Goal: Information Seeking & Learning: Check status

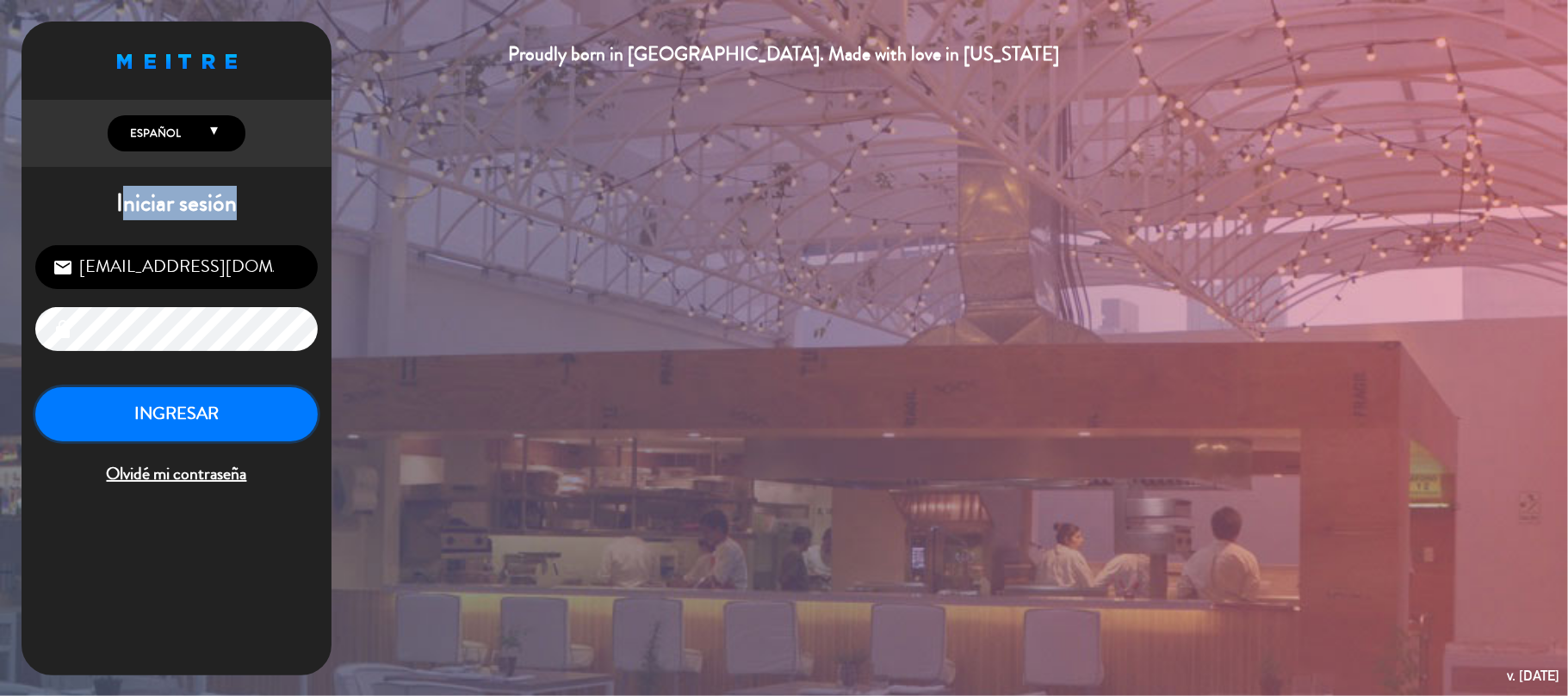
click at [233, 428] on button "INGRESAR" at bounding box center [177, 414] width 283 height 54
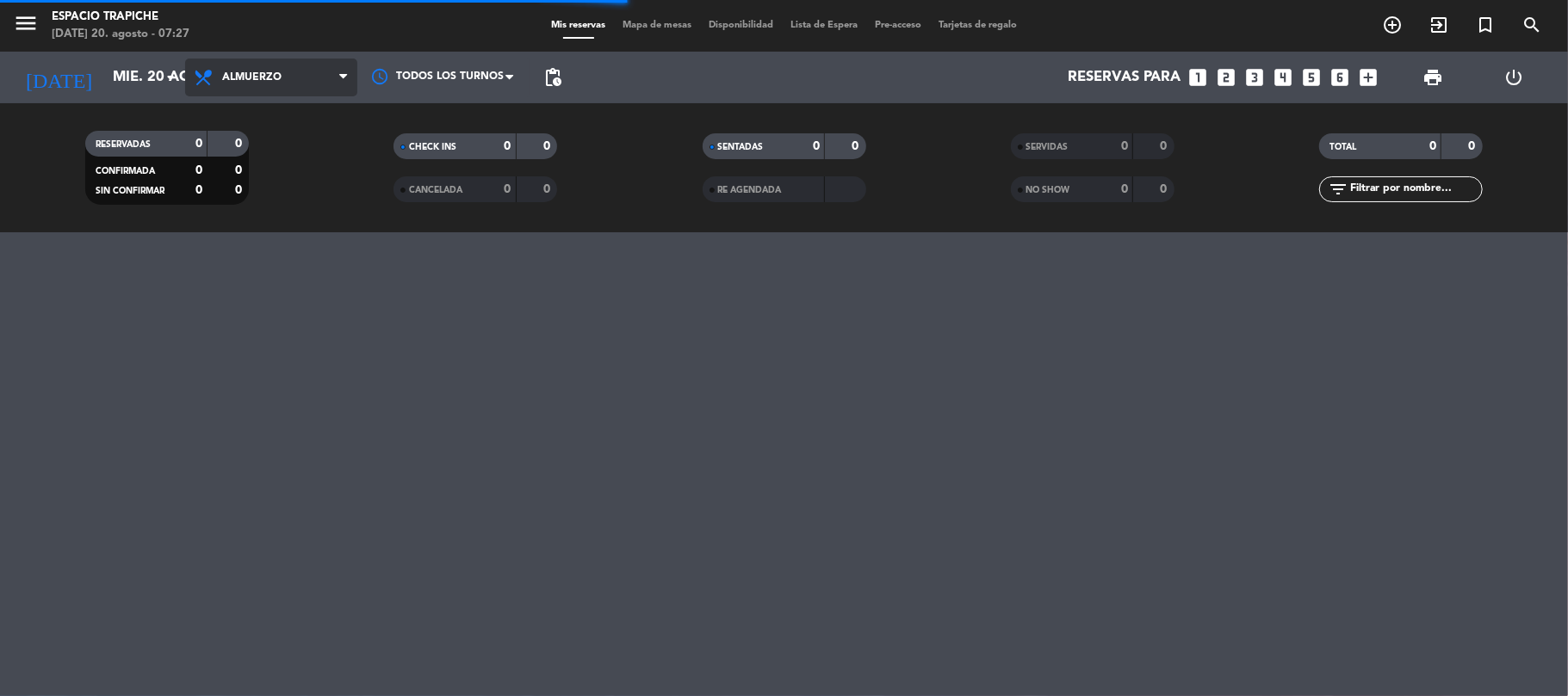
click at [304, 73] on span "Almuerzo" at bounding box center [270, 77] width 172 height 37
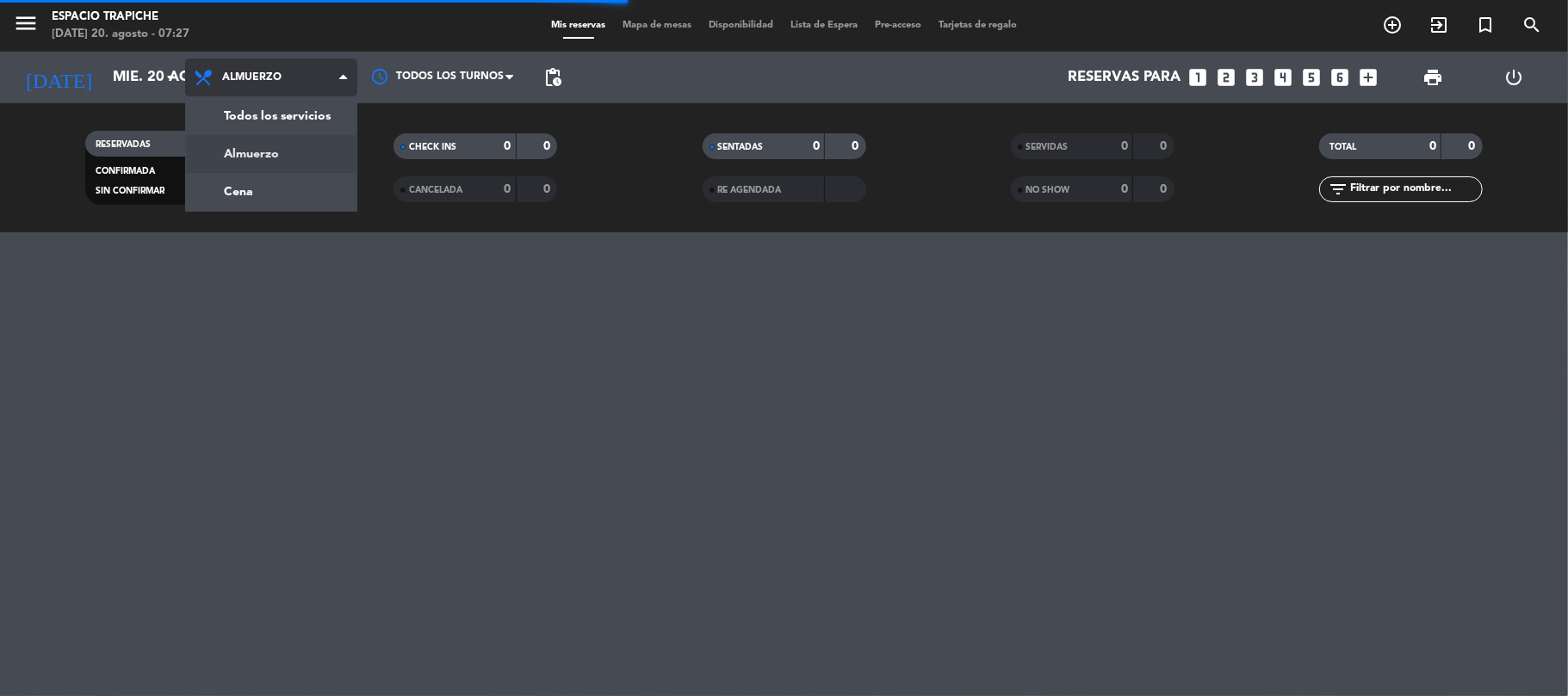
click at [304, 73] on span "Almuerzo" at bounding box center [270, 77] width 172 height 37
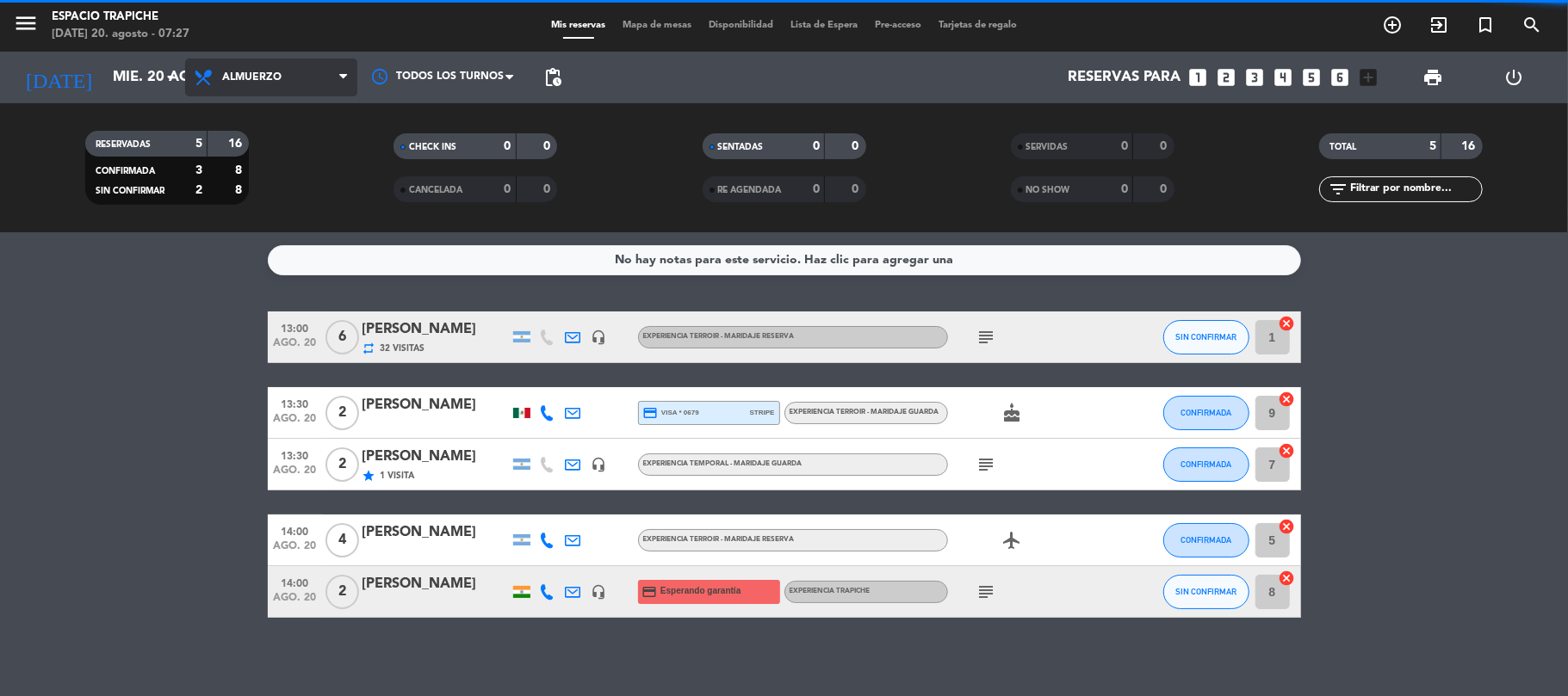
click at [311, 83] on span "Almuerzo" at bounding box center [270, 77] width 172 height 37
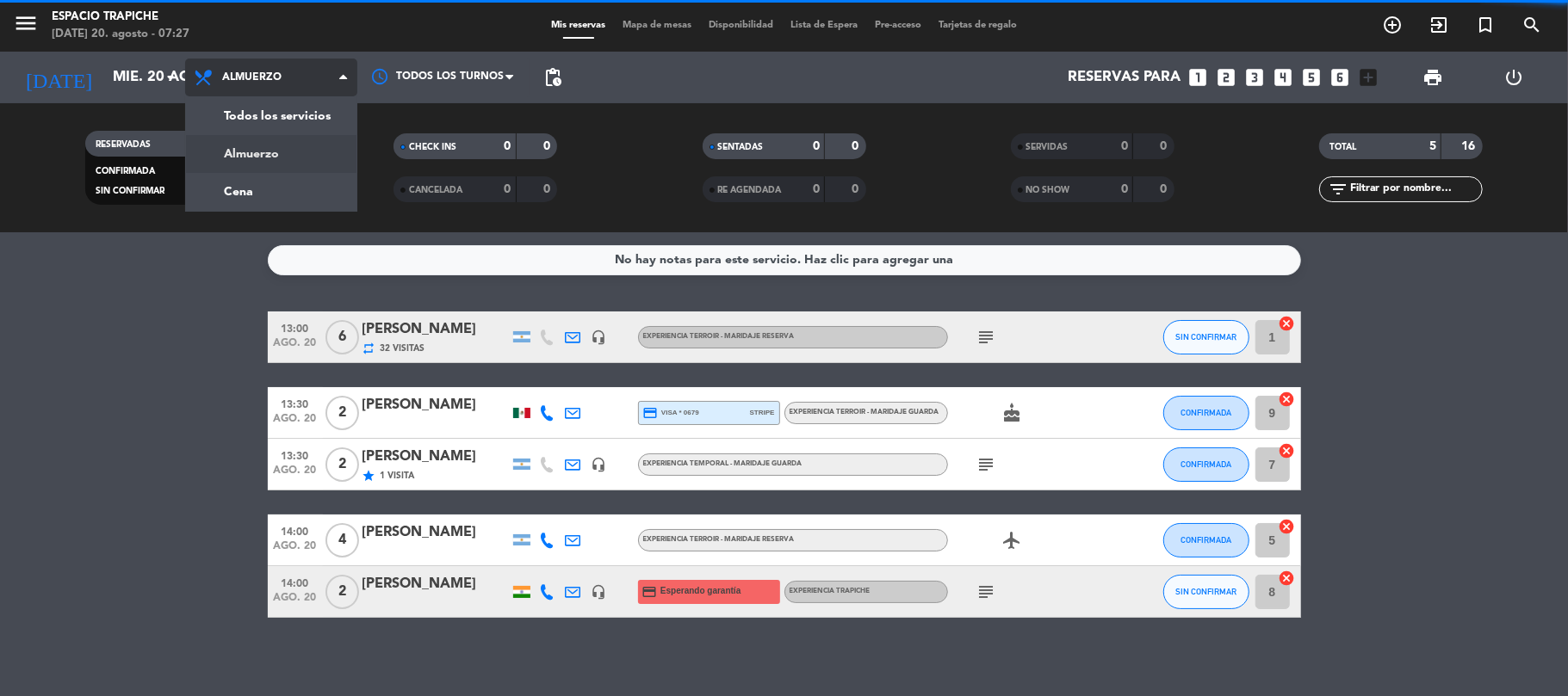
click at [311, 83] on span "Almuerzo" at bounding box center [270, 77] width 172 height 37
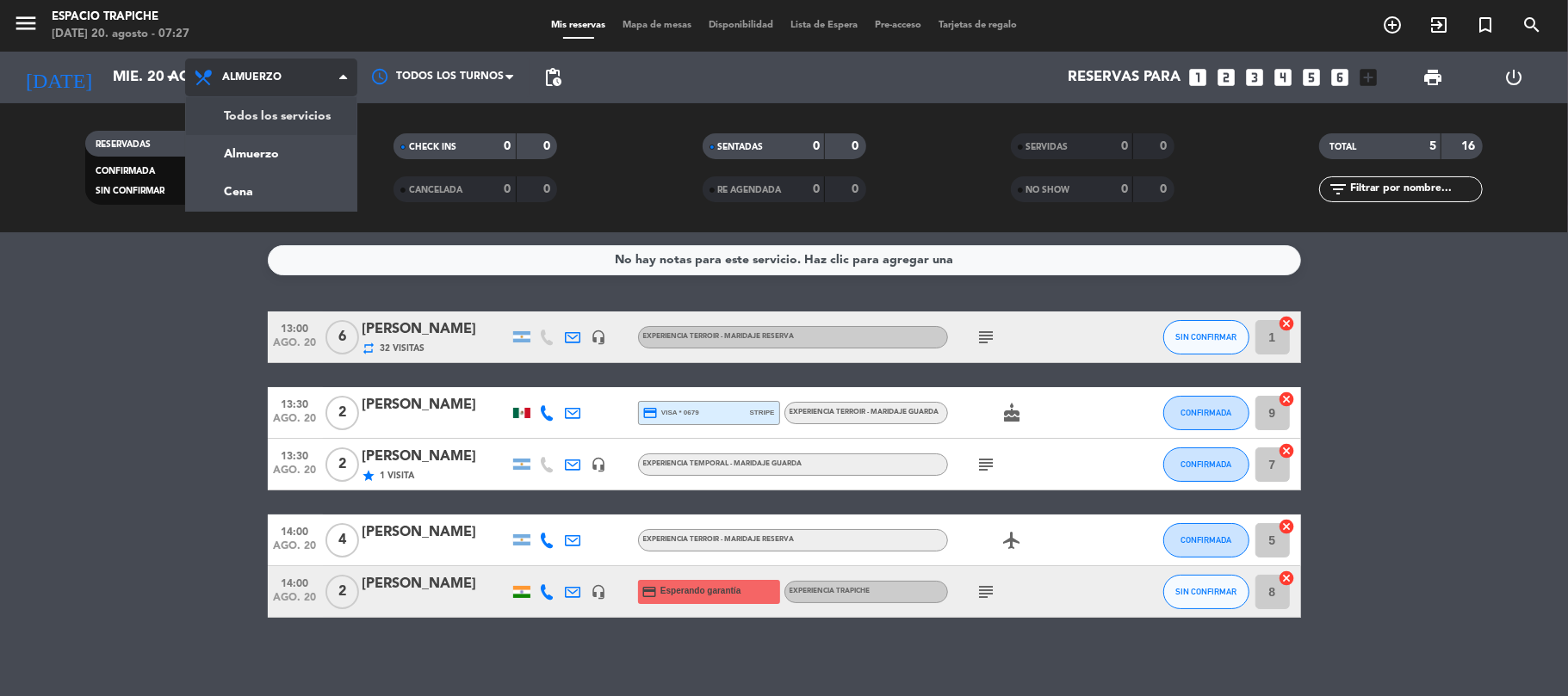
click at [301, 121] on div "menu Espacio Trapiche [DATE] 20. agosto - 07:27 Mis reservas Mapa de mesas Disp…" at bounding box center [784, 116] width 1568 height 233
click at [301, 121] on div "RESERVADAS 5 16 CONFIRMADA 3 8 SIN CONFIRMAR 2 8" at bounding box center [166, 167] width 308 height 94
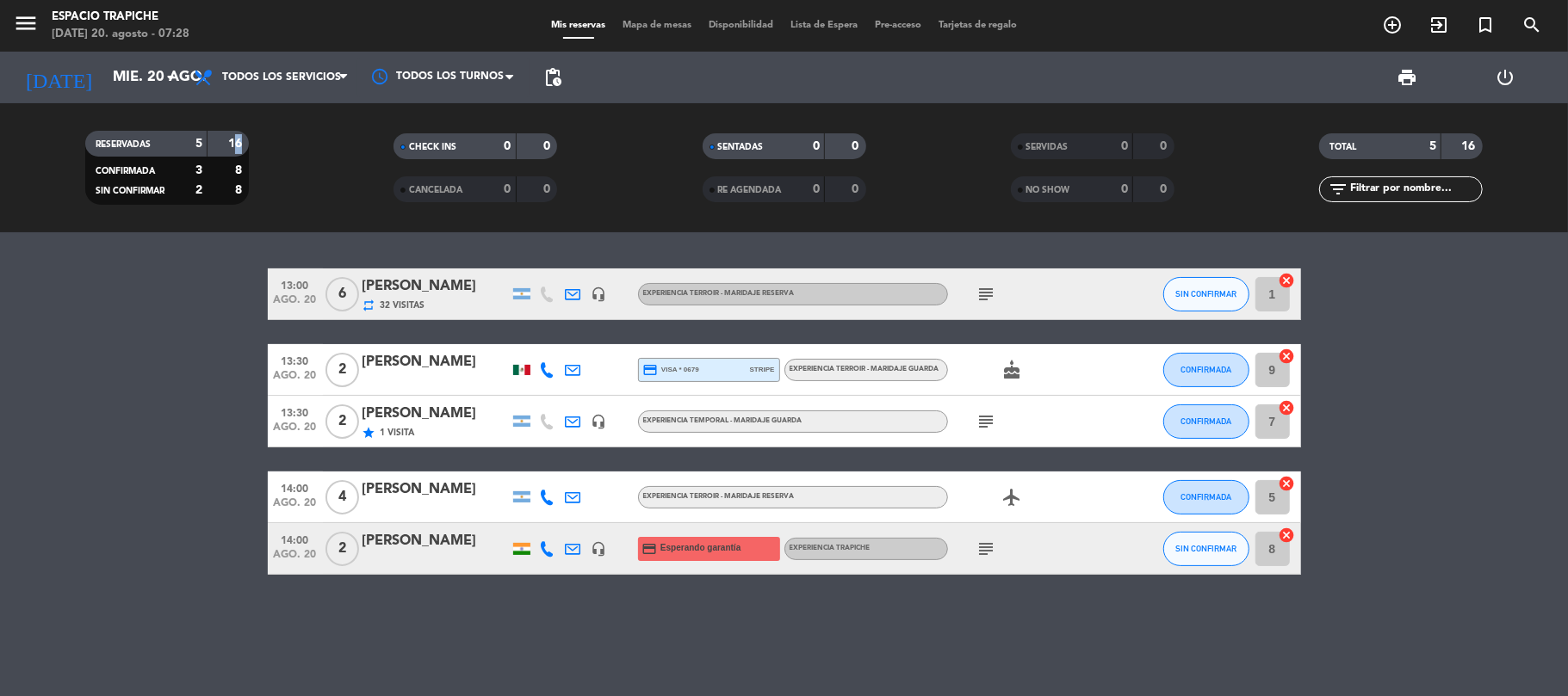
click at [986, 413] on icon "subject" at bounding box center [986, 421] width 20 height 20
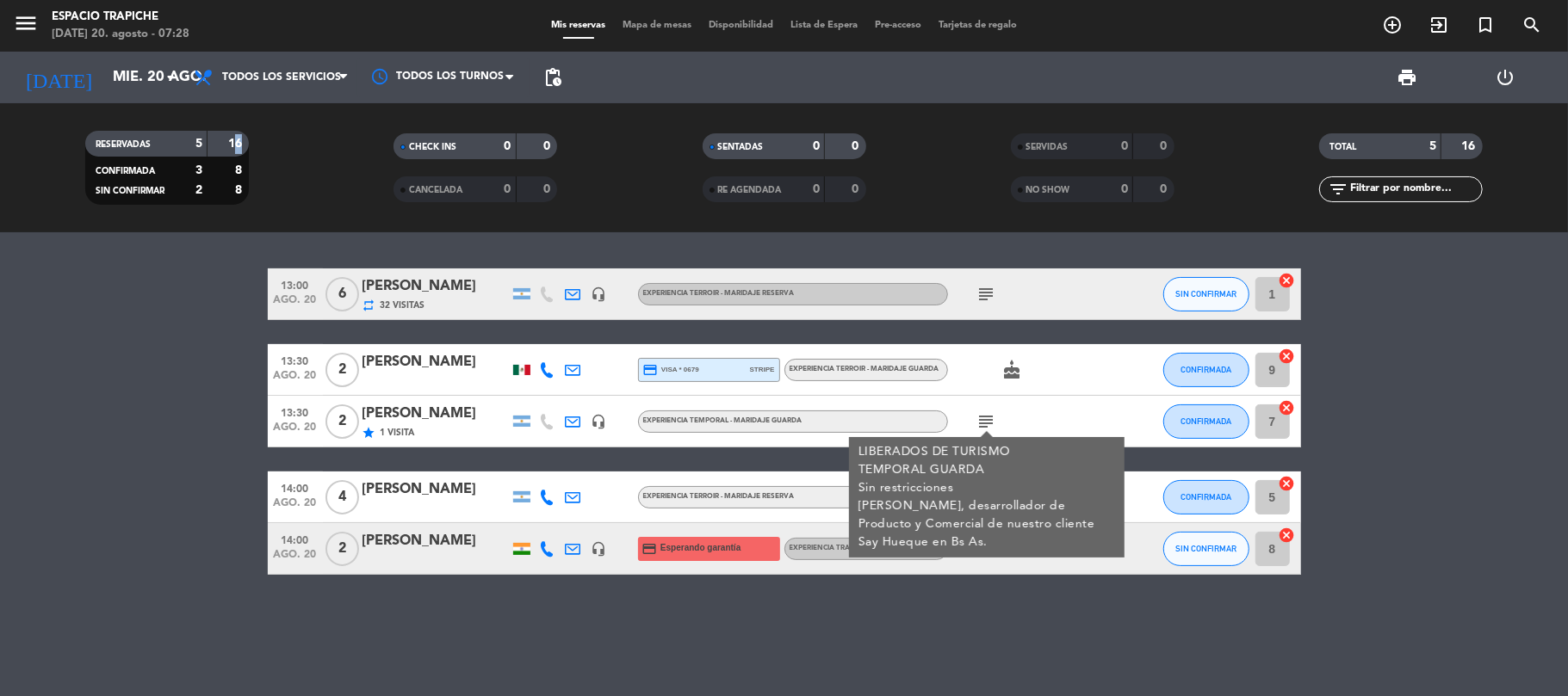
click at [986, 413] on icon "subject" at bounding box center [986, 421] width 20 height 20
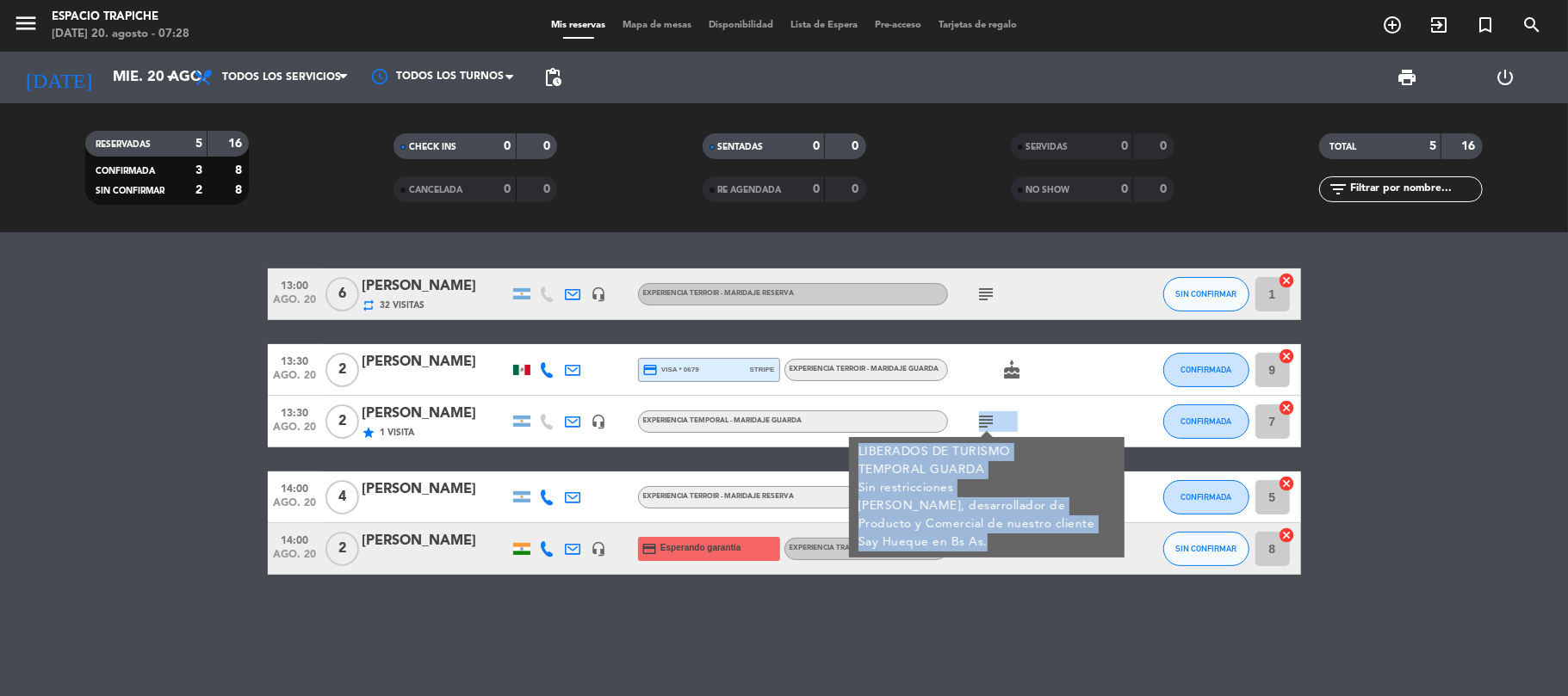
click at [986, 413] on icon "subject" at bounding box center [986, 421] width 20 height 20
click at [29, 24] on icon "menu" at bounding box center [25, 23] width 26 height 26
click at [29, 24] on div "close" at bounding box center [144, 32] width 237 height 21
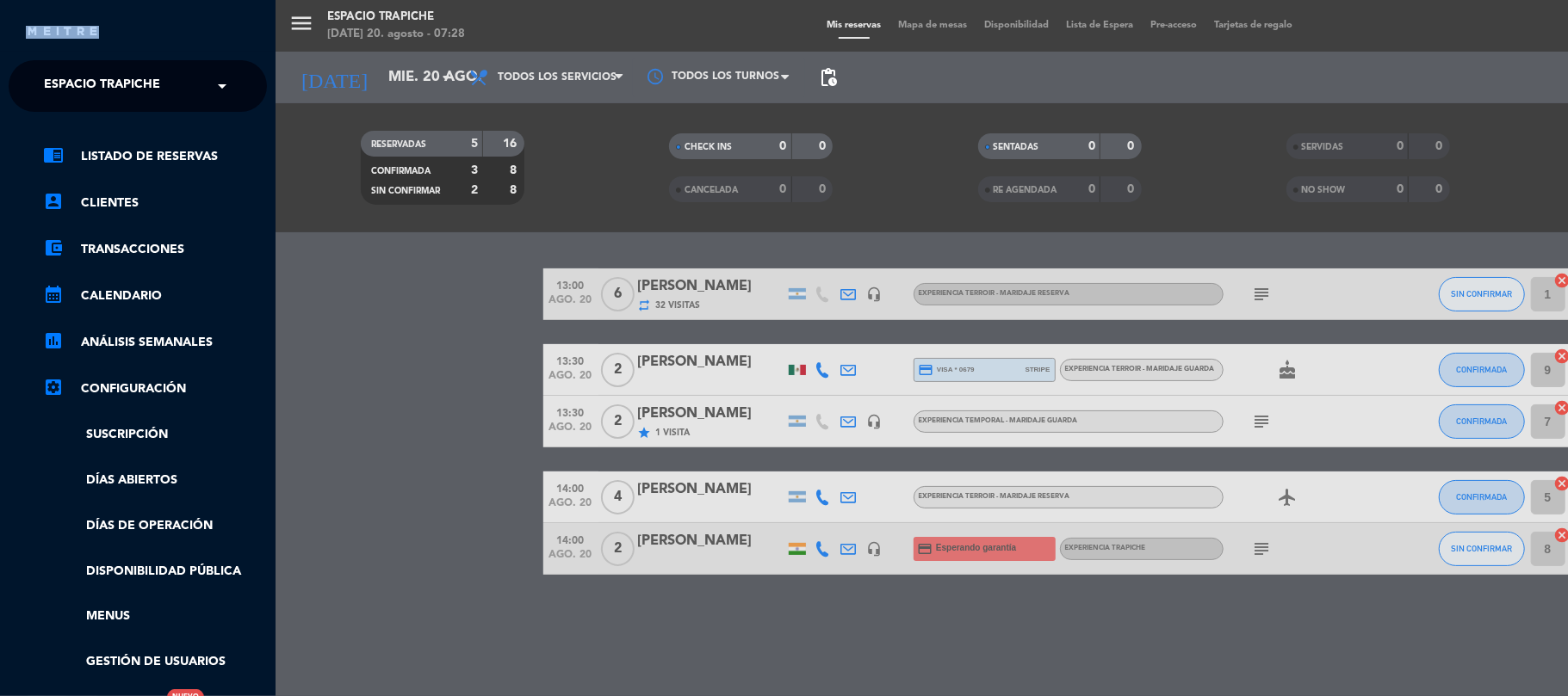
click at [29, 24] on div "close" at bounding box center [144, 32] width 237 height 21
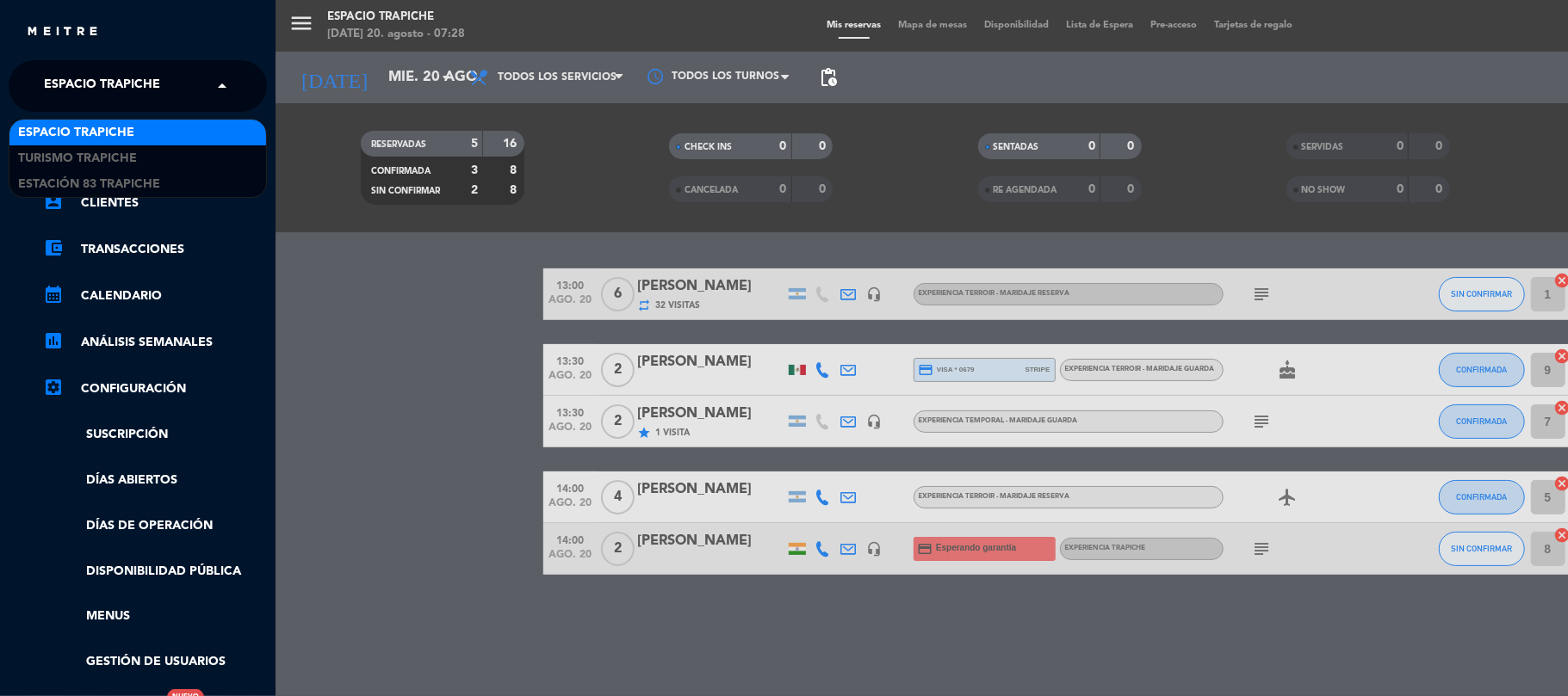
click at [94, 85] on span "Espacio Trapiche" at bounding box center [102, 87] width 116 height 37
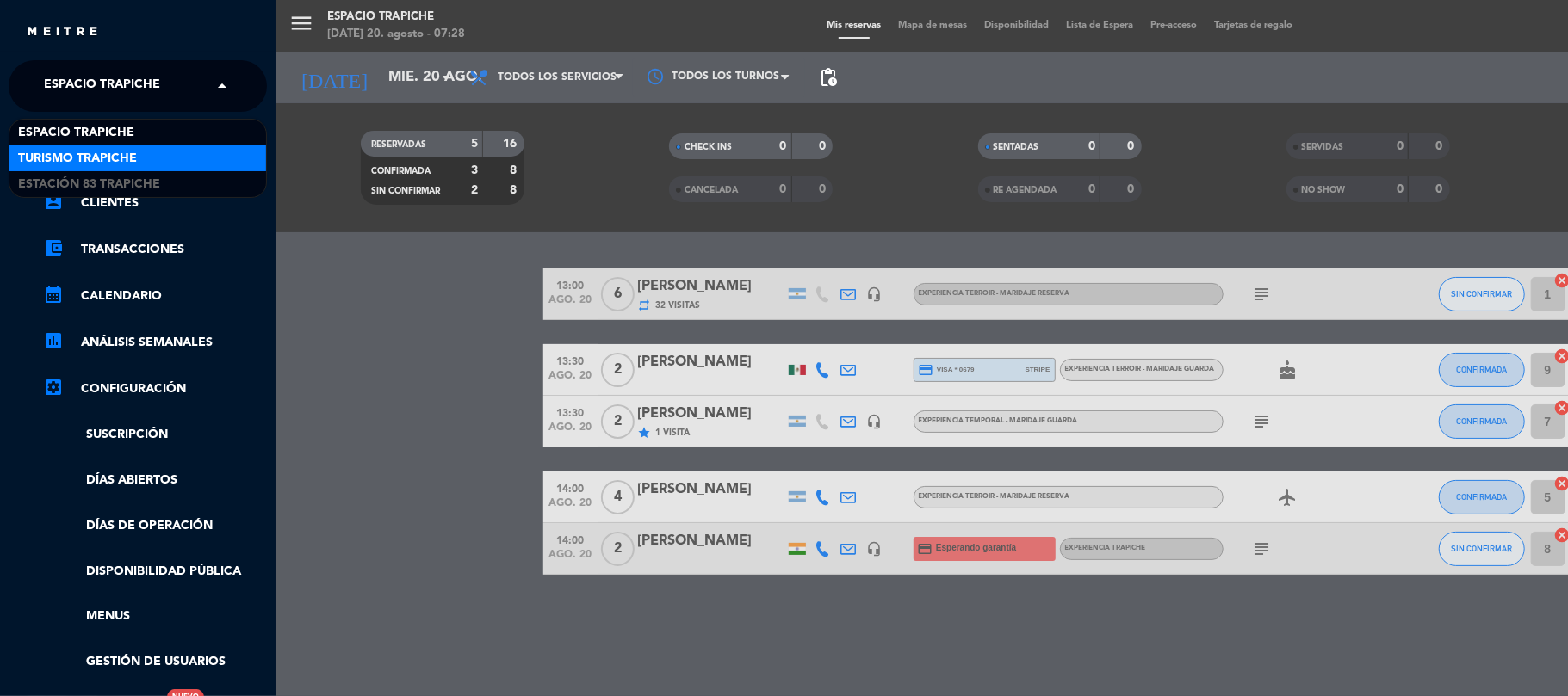
click at [105, 160] on span "Turismo Trapiche" at bounding box center [78, 159] width 119 height 20
click at [105, 160] on link "chrome_reader_mode Listado de Reservas" at bounding box center [155, 156] width 224 height 20
click at [105, 160] on div "close × Espacio Trapiche × Espacio Trapiche Turismo Trapiche Estación 83 Trapic…" at bounding box center [784, 348] width 1568 height 696
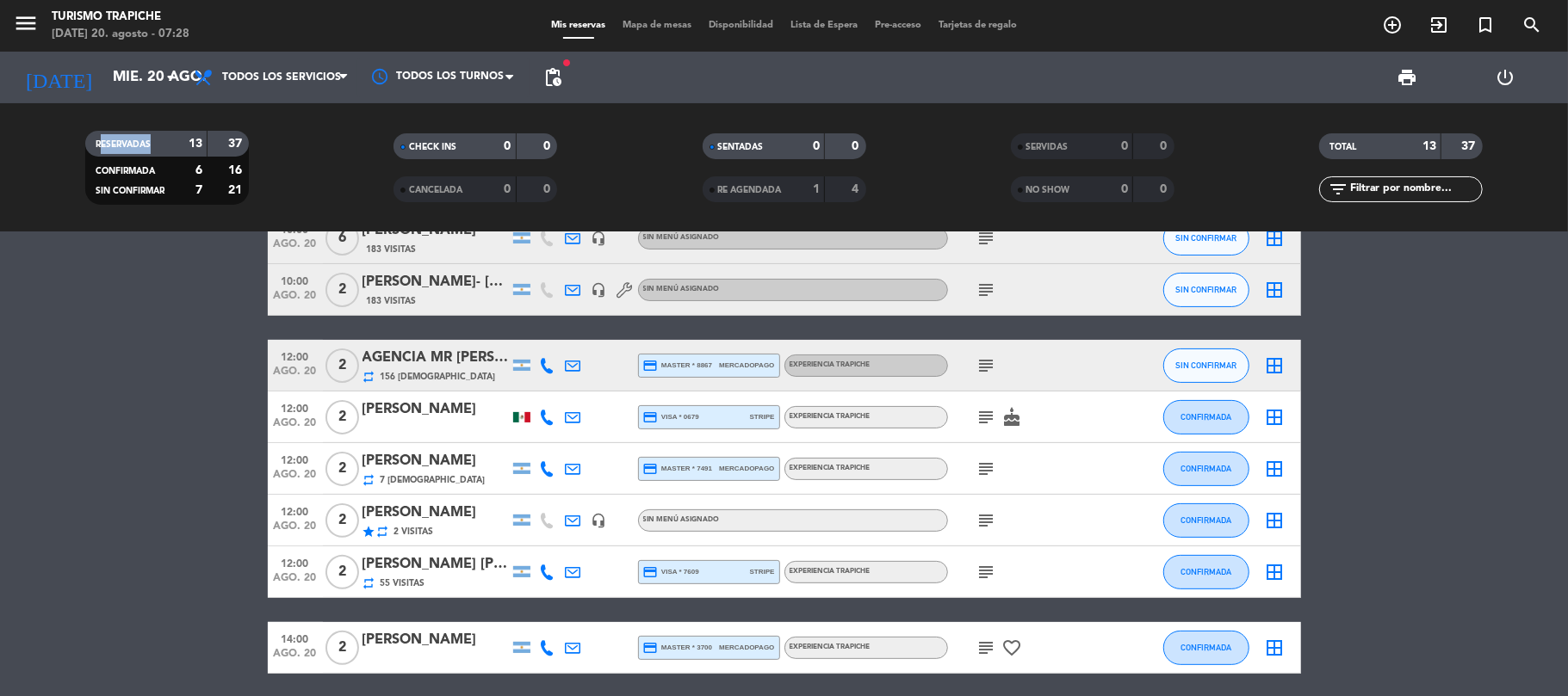
scroll to position [344, 0]
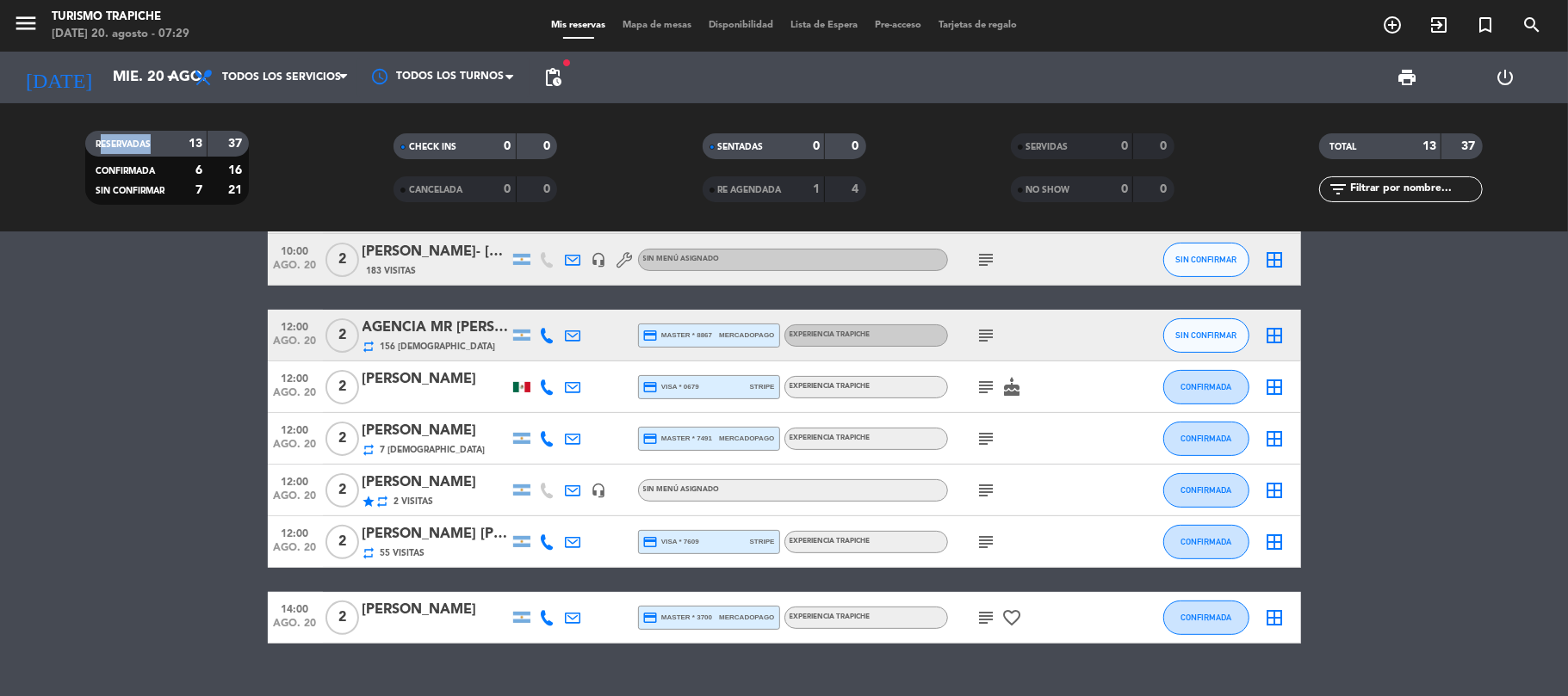
click at [970, 610] on div "subject favorite_border" at bounding box center [1024, 617] width 155 height 51
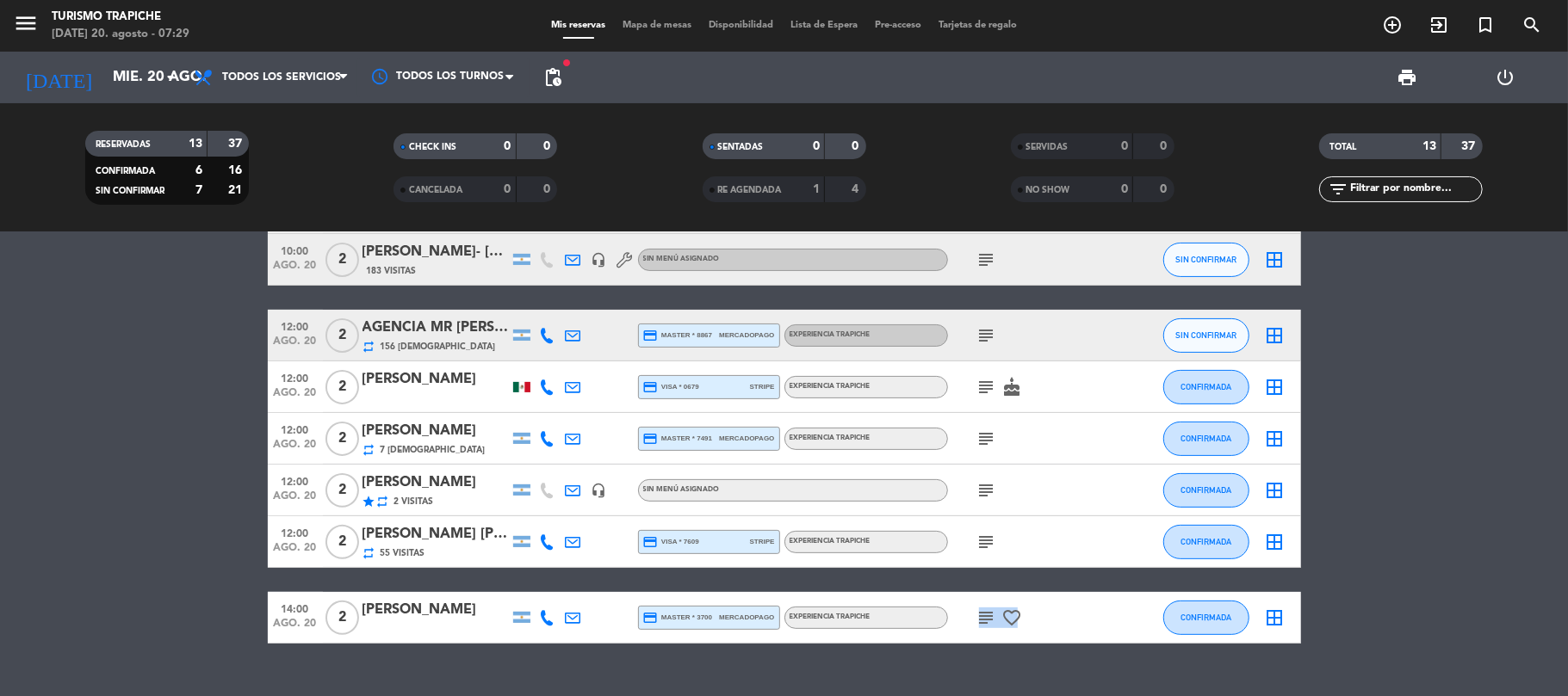
click at [970, 610] on div "subject favorite_border" at bounding box center [1024, 617] width 155 height 51
click at [978, 610] on icon "subject" at bounding box center [986, 617] width 20 height 20
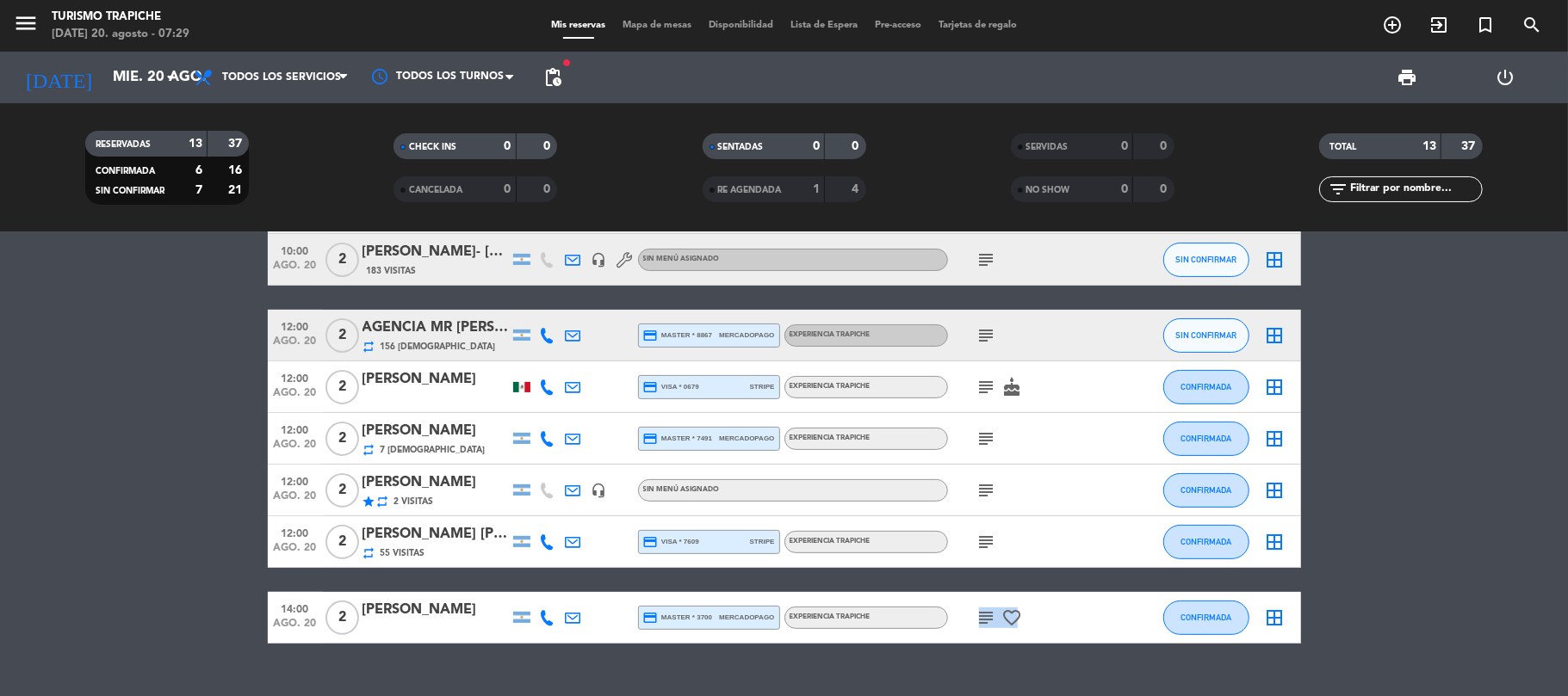
click at [978, 610] on icon "subject" at bounding box center [986, 617] width 20 height 20
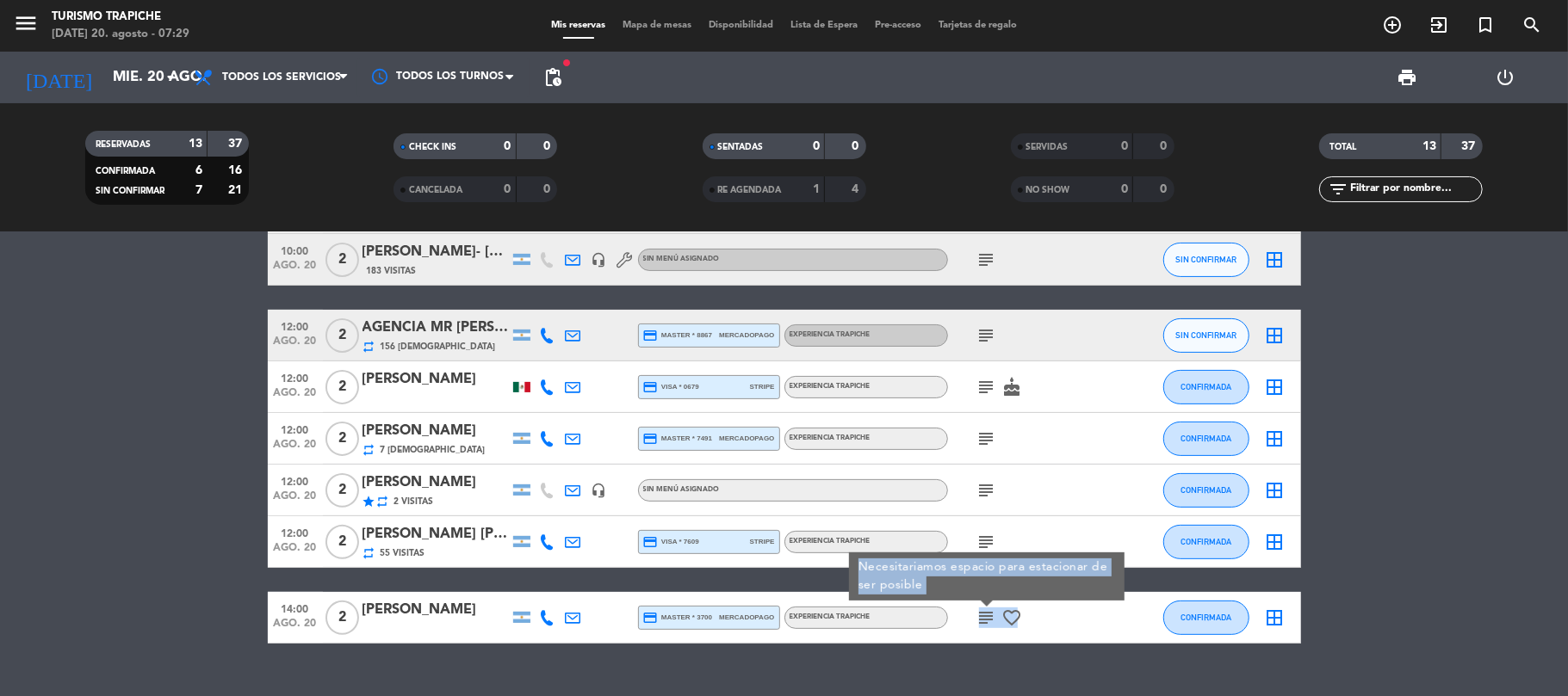
click at [978, 610] on icon "subject" at bounding box center [986, 617] width 20 height 20
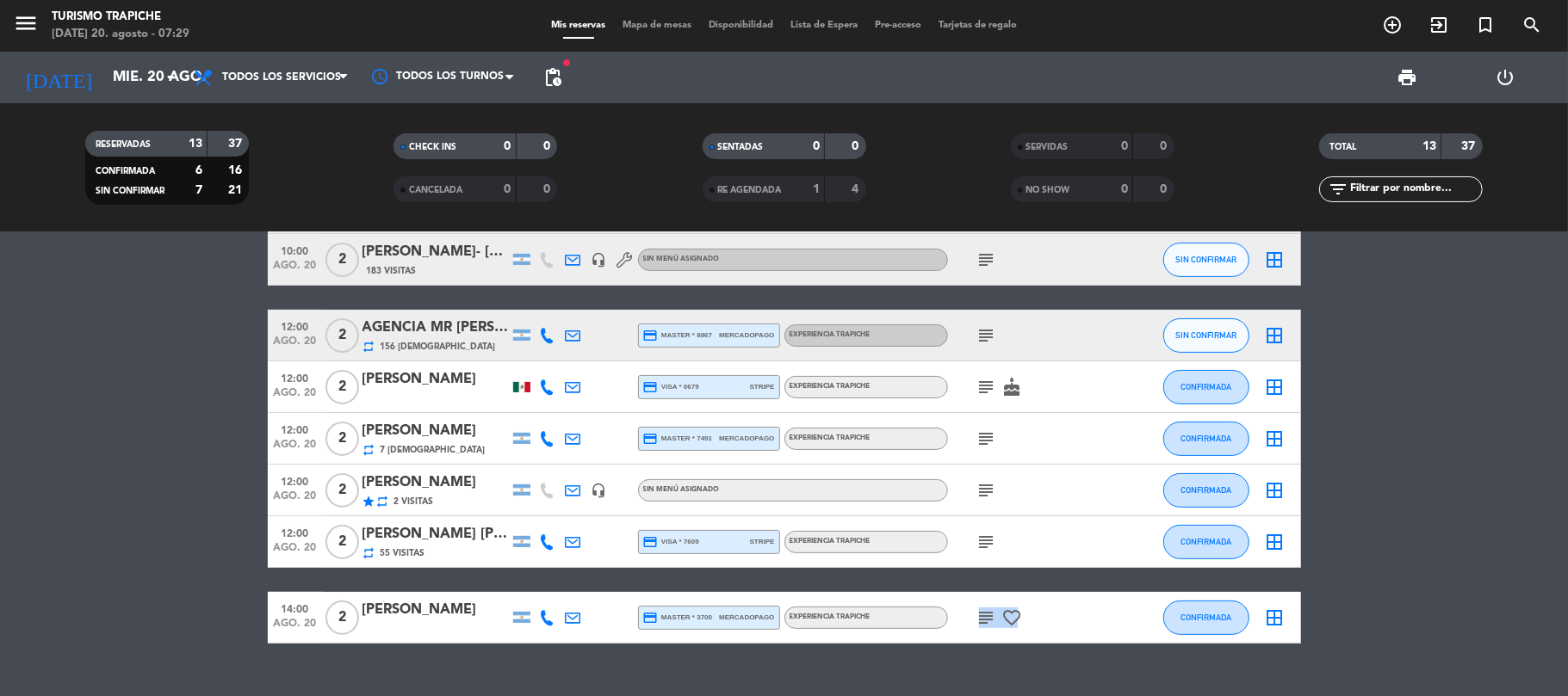
click at [993, 608] on icon "subject" at bounding box center [986, 617] width 20 height 20
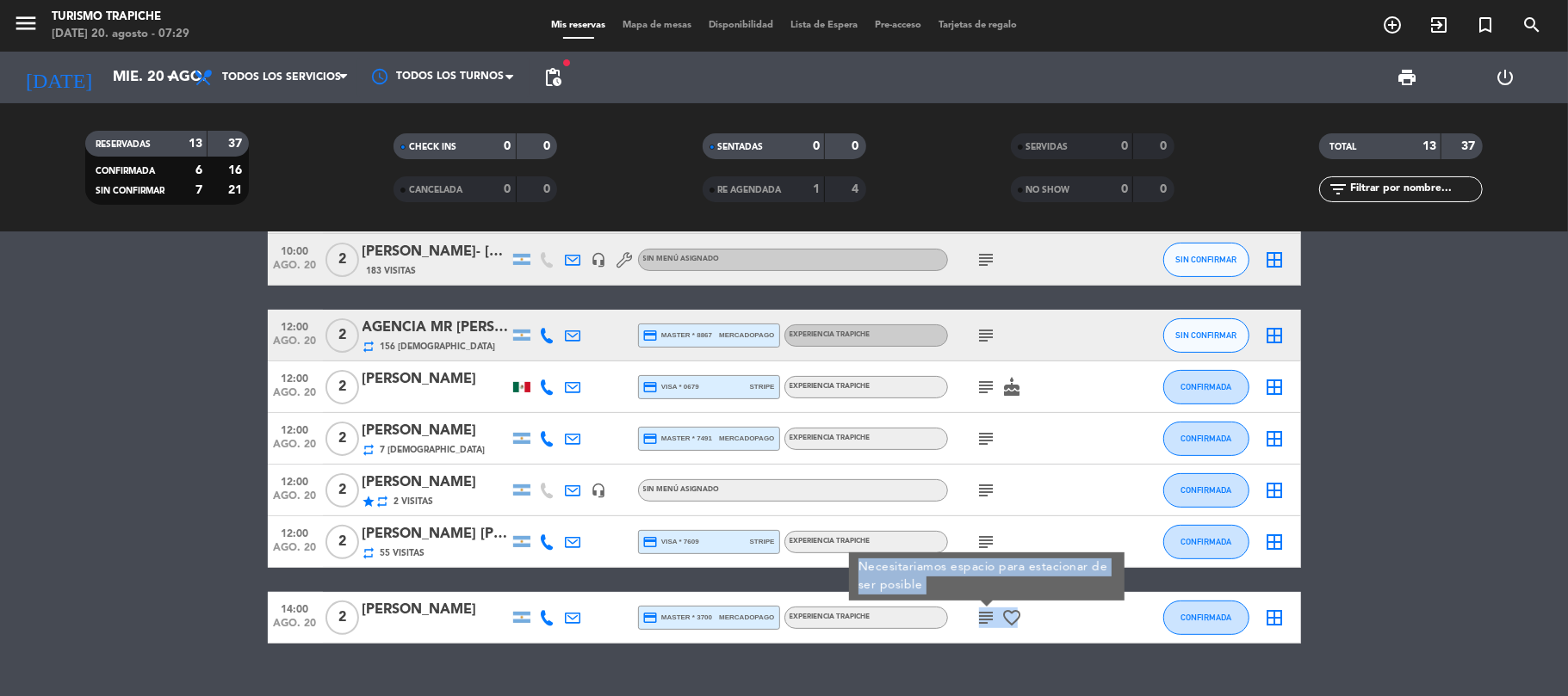
click at [993, 608] on icon "subject" at bounding box center [986, 617] width 20 height 20
click at [999, 614] on span "favorite_border" at bounding box center [1012, 617] width 26 height 20
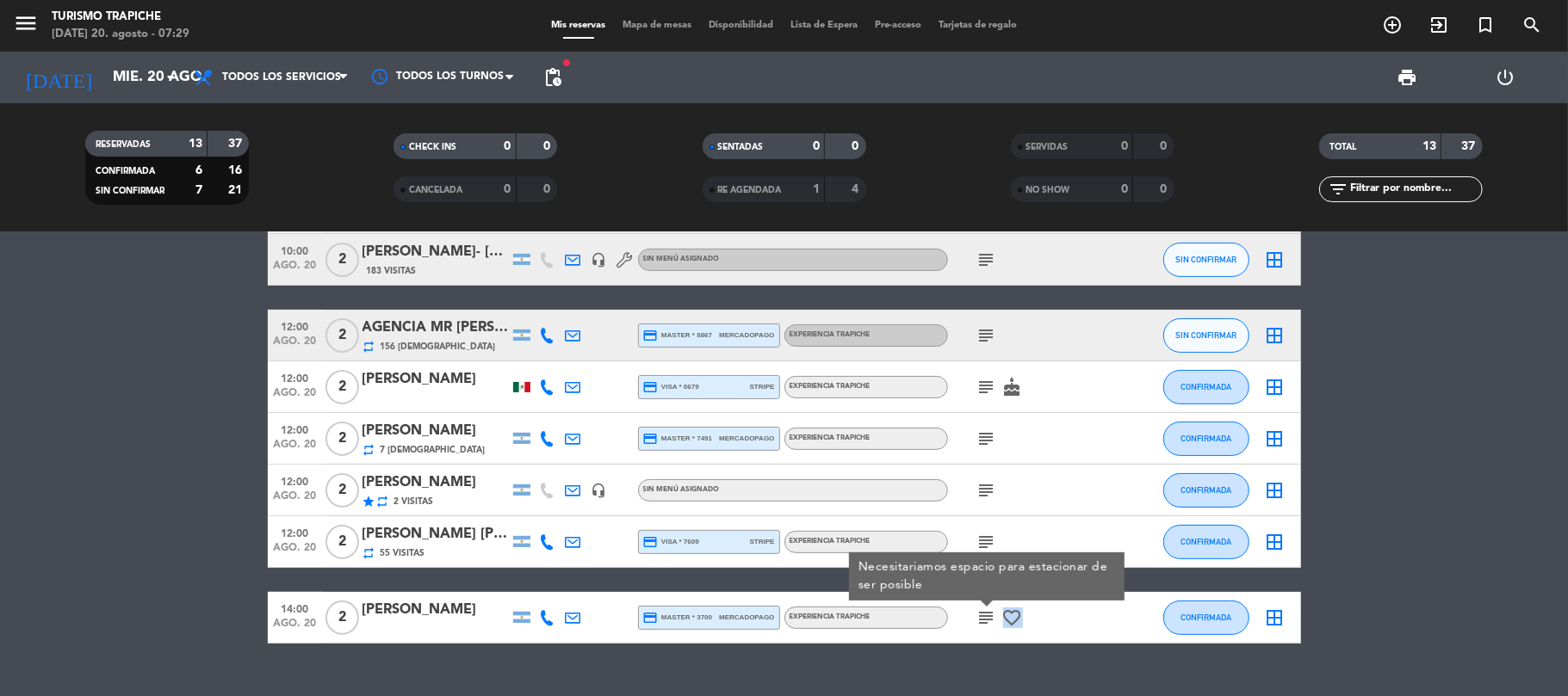
click at [999, 614] on span "favorite_border" at bounding box center [1012, 617] width 26 height 20
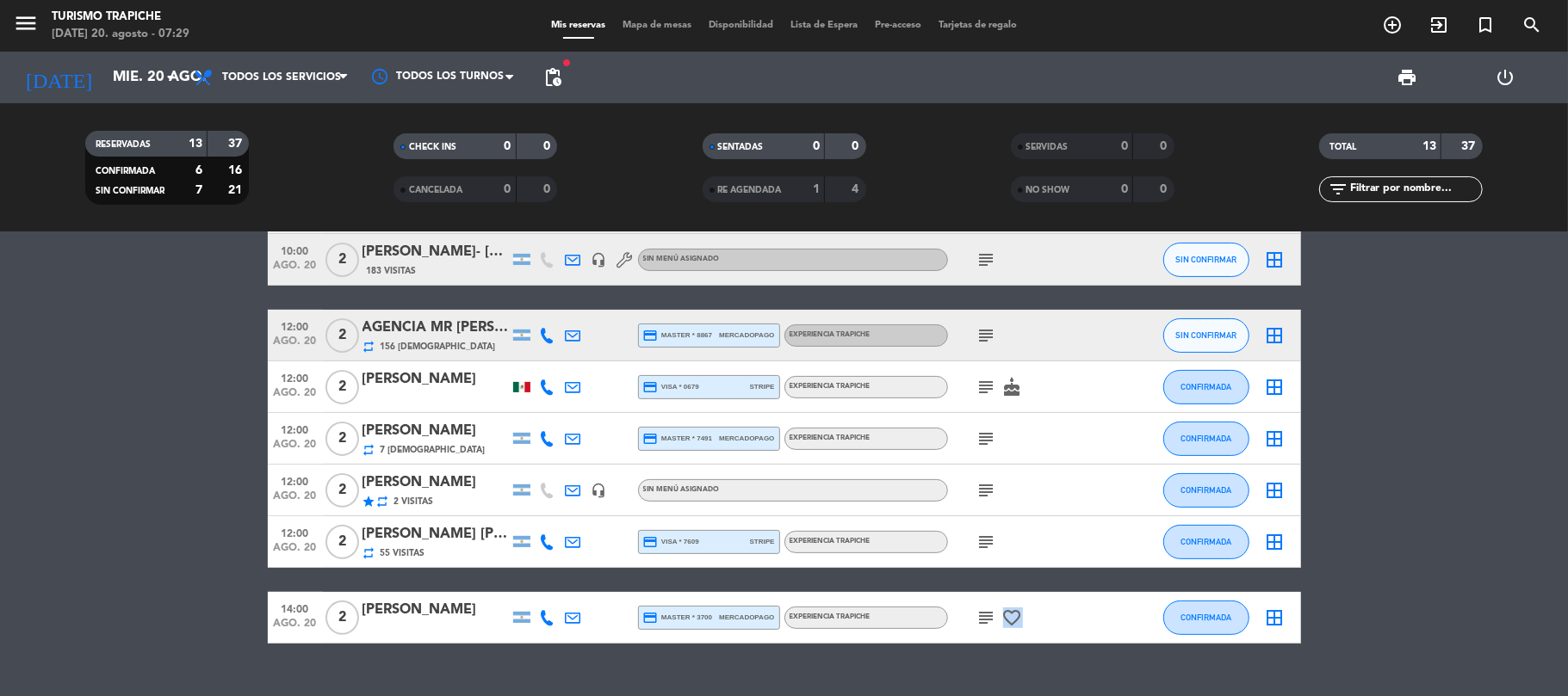
click at [989, 545] on icon "subject" at bounding box center [986, 541] width 20 height 20
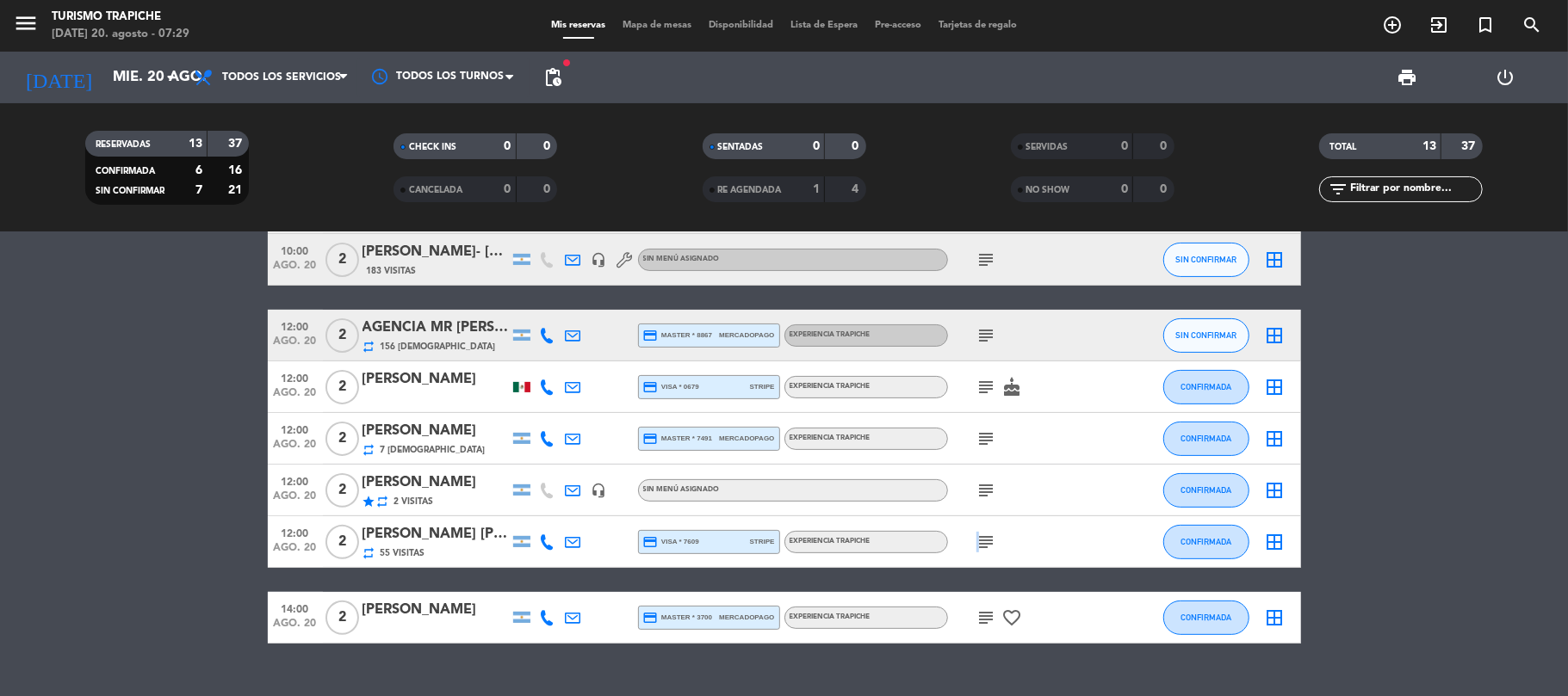
click at [989, 545] on icon "subject" at bounding box center [986, 541] width 20 height 20
click at [988, 544] on icon "subject" at bounding box center [986, 541] width 20 height 20
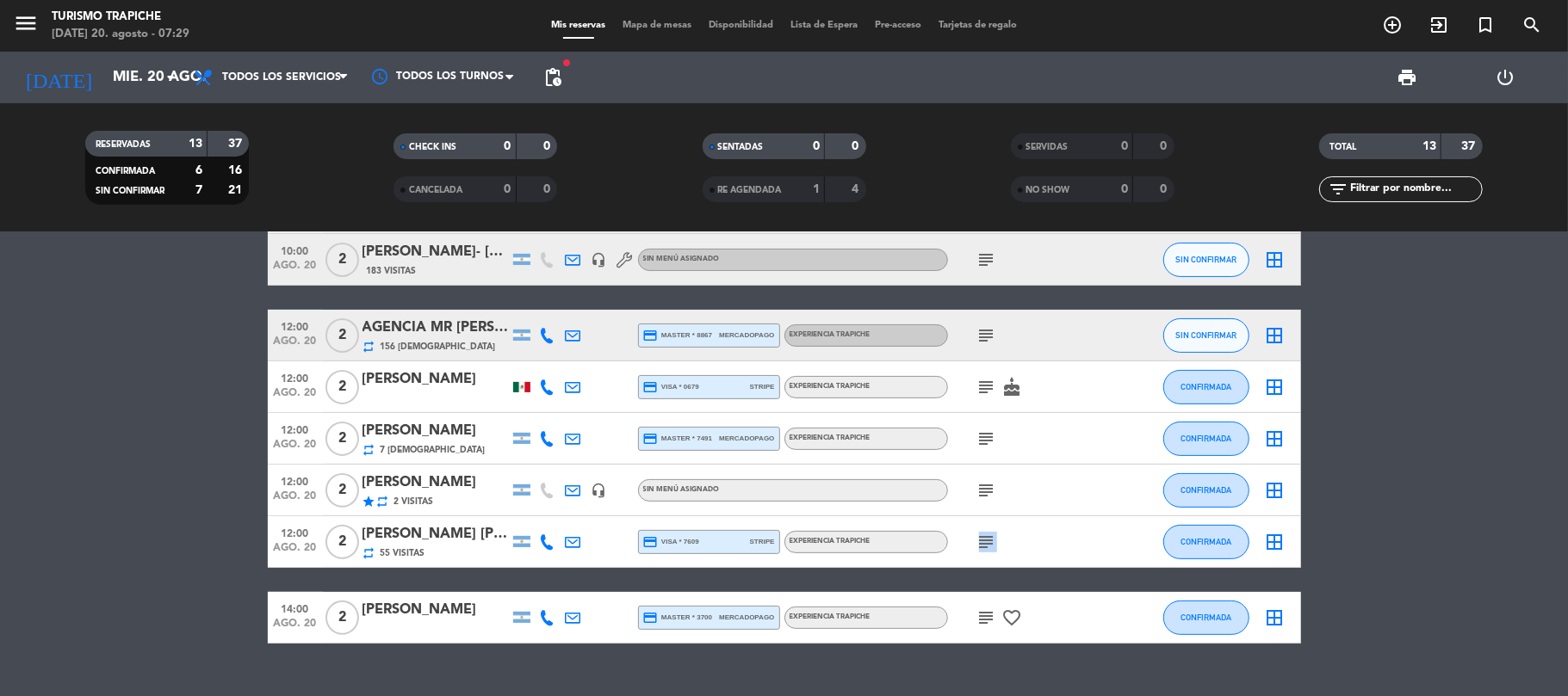
click at [988, 544] on icon "subject" at bounding box center [986, 541] width 20 height 20
click at [987, 536] on icon "subject" at bounding box center [986, 541] width 20 height 20
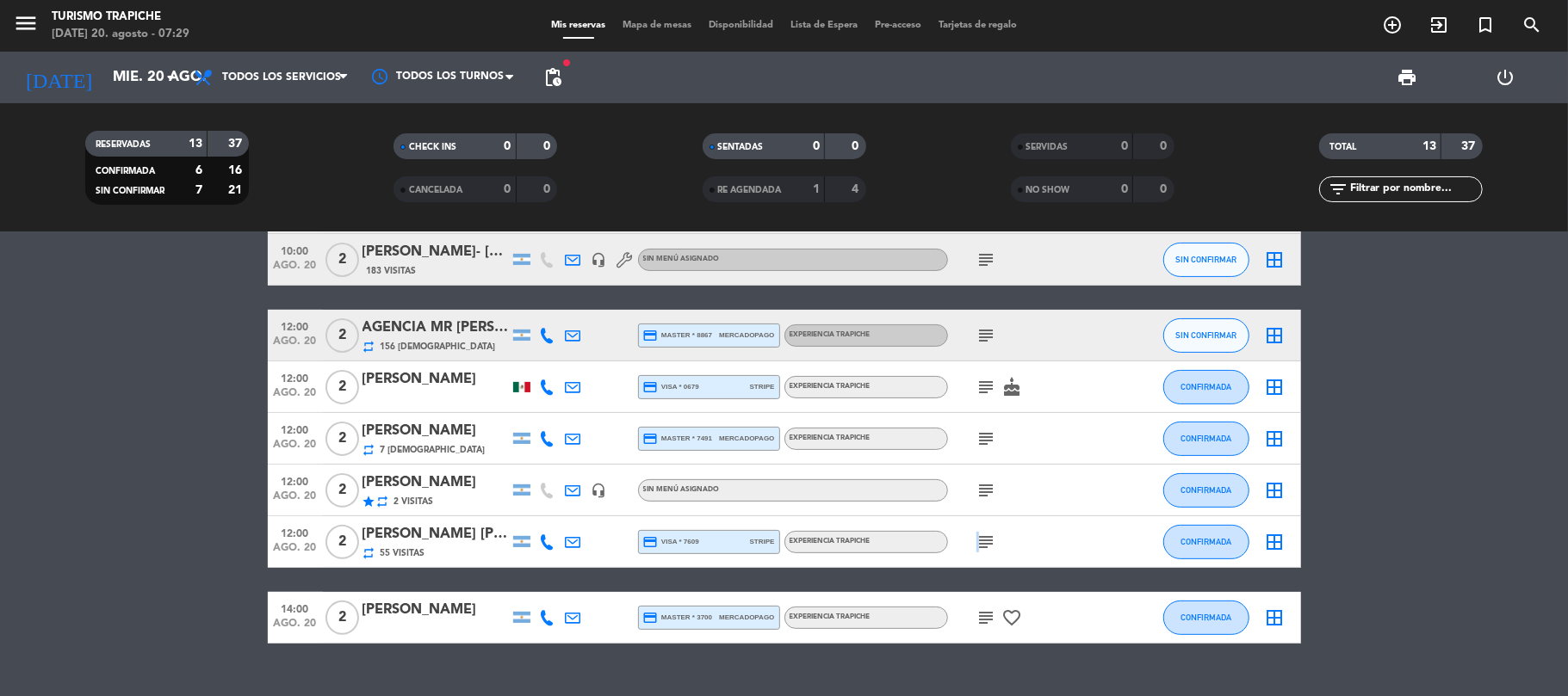
click at [987, 536] on icon "subject" at bounding box center [986, 541] width 20 height 20
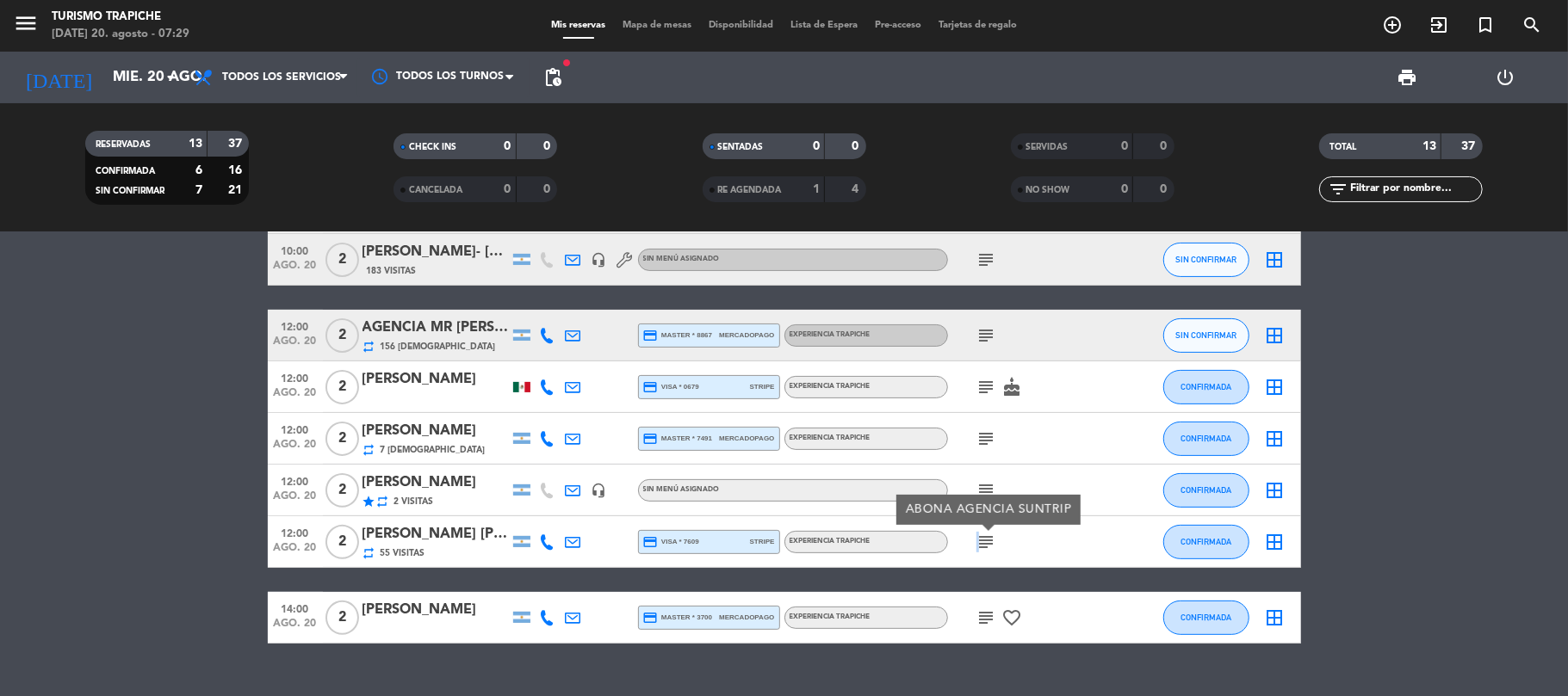
click at [987, 536] on icon "subject" at bounding box center [986, 541] width 20 height 20
click at [989, 496] on icon "subject" at bounding box center [986, 489] width 20 height 20
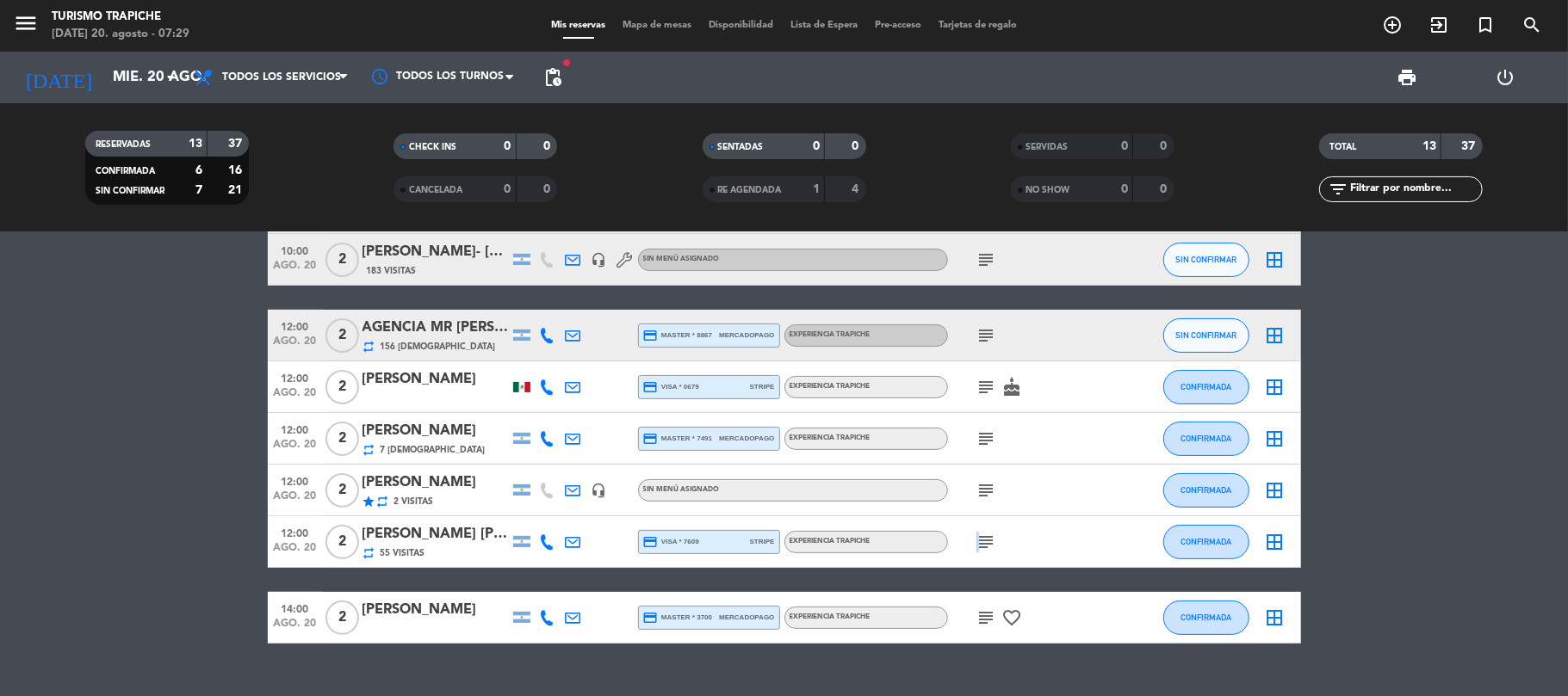
click at [989, 496] on icon "subject" at bounding box center [986, 489] width 20 height 20
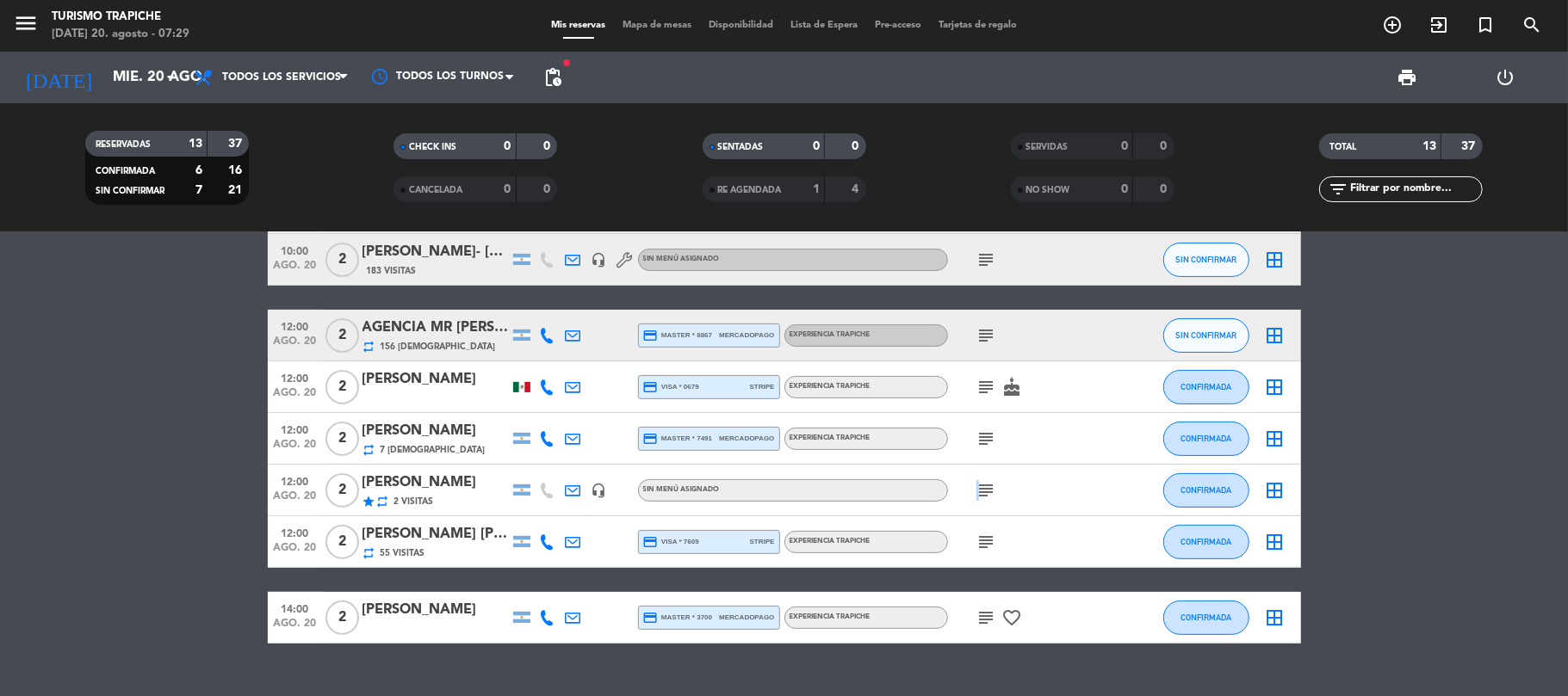
click at [989, 496] on icon "subject" at bounding box center [986, 489] width 20 height 20
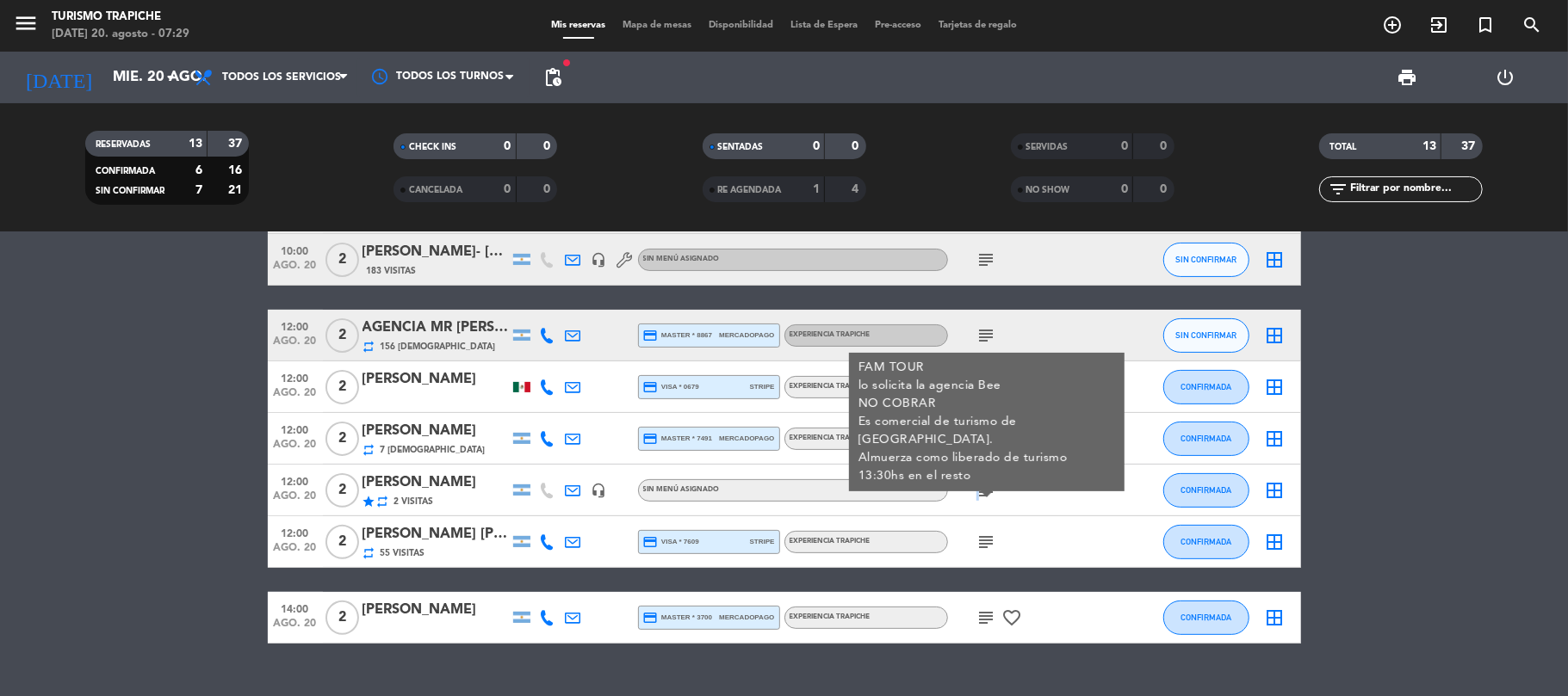
click at [962, 497] on div "subject FAM TOUR lo solicita la agencia Bee NO COBRAR Es comercial de turismo d…" at bounding box center [1024, 489] width 155 height 51
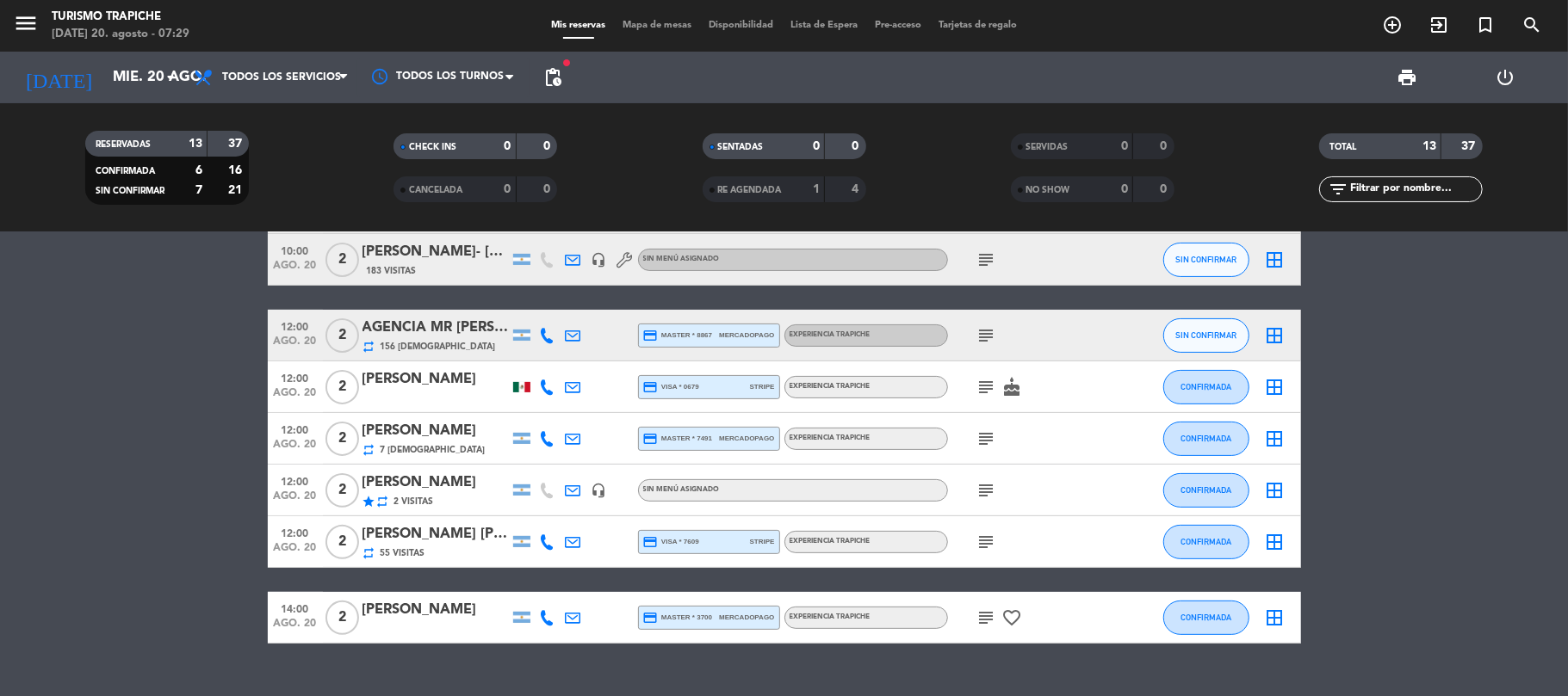
click at [985, 438] on icon "subject" at bounding box center [986, 438] width 20 height 20
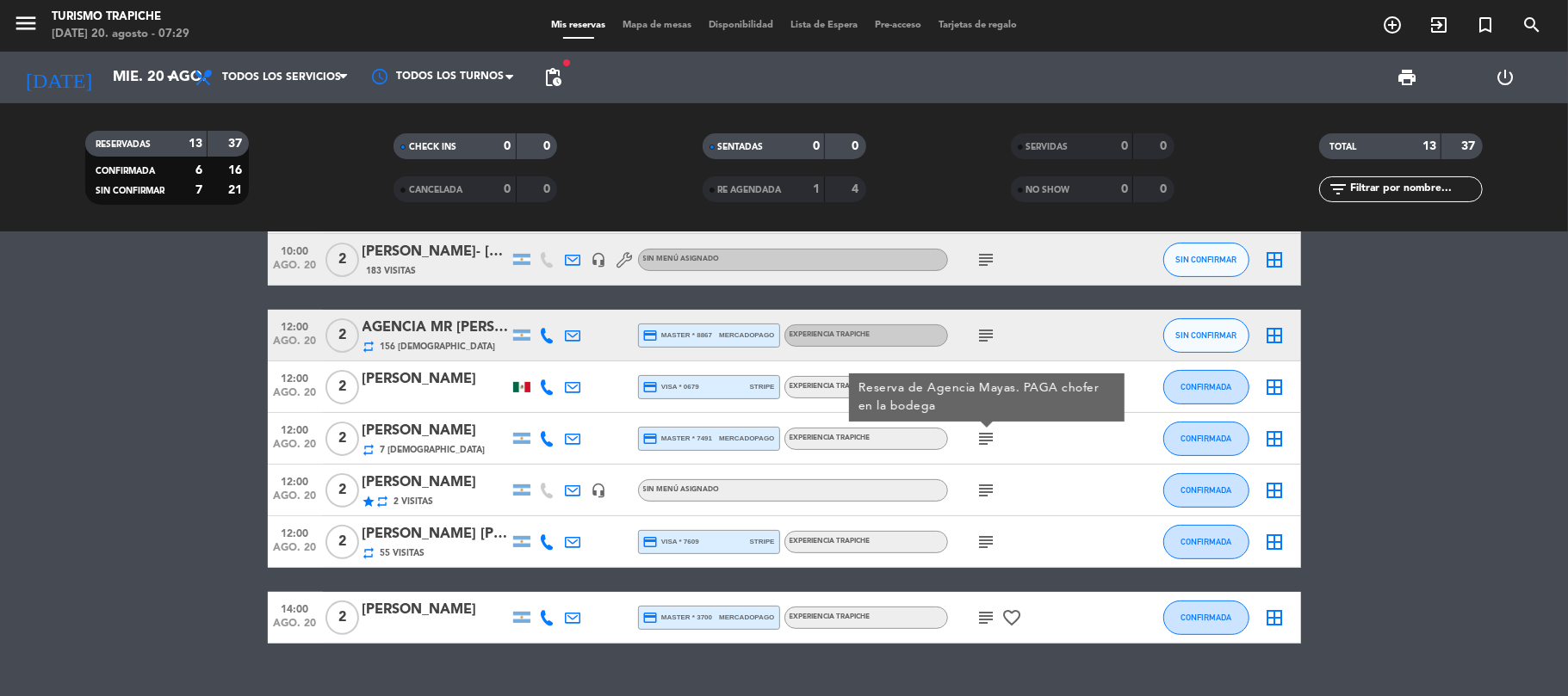
click at [985, 438] on icon "subject" at bounding box center [986, 438] width 20 height 20
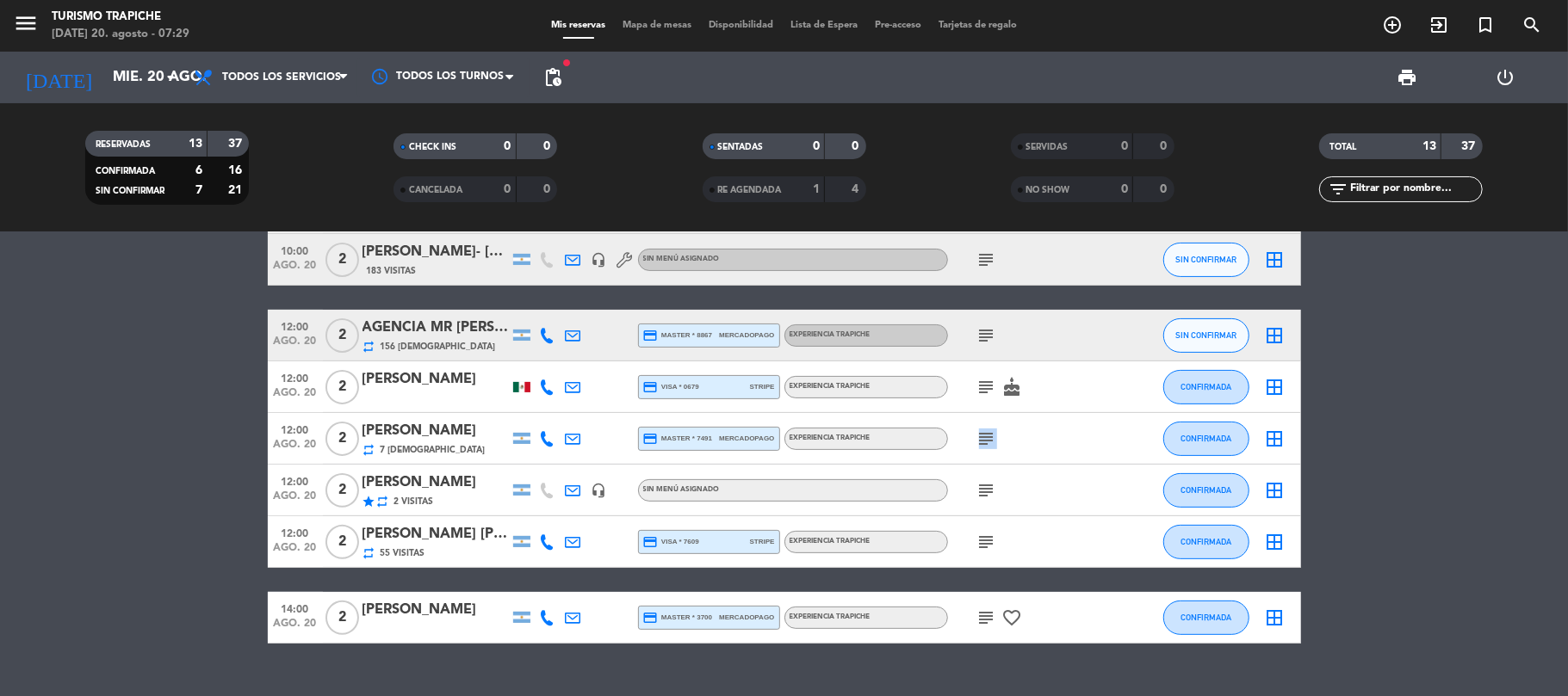
click at [985, 438] on icon "subject" at bounding box center [986, 438] width 20 height 20
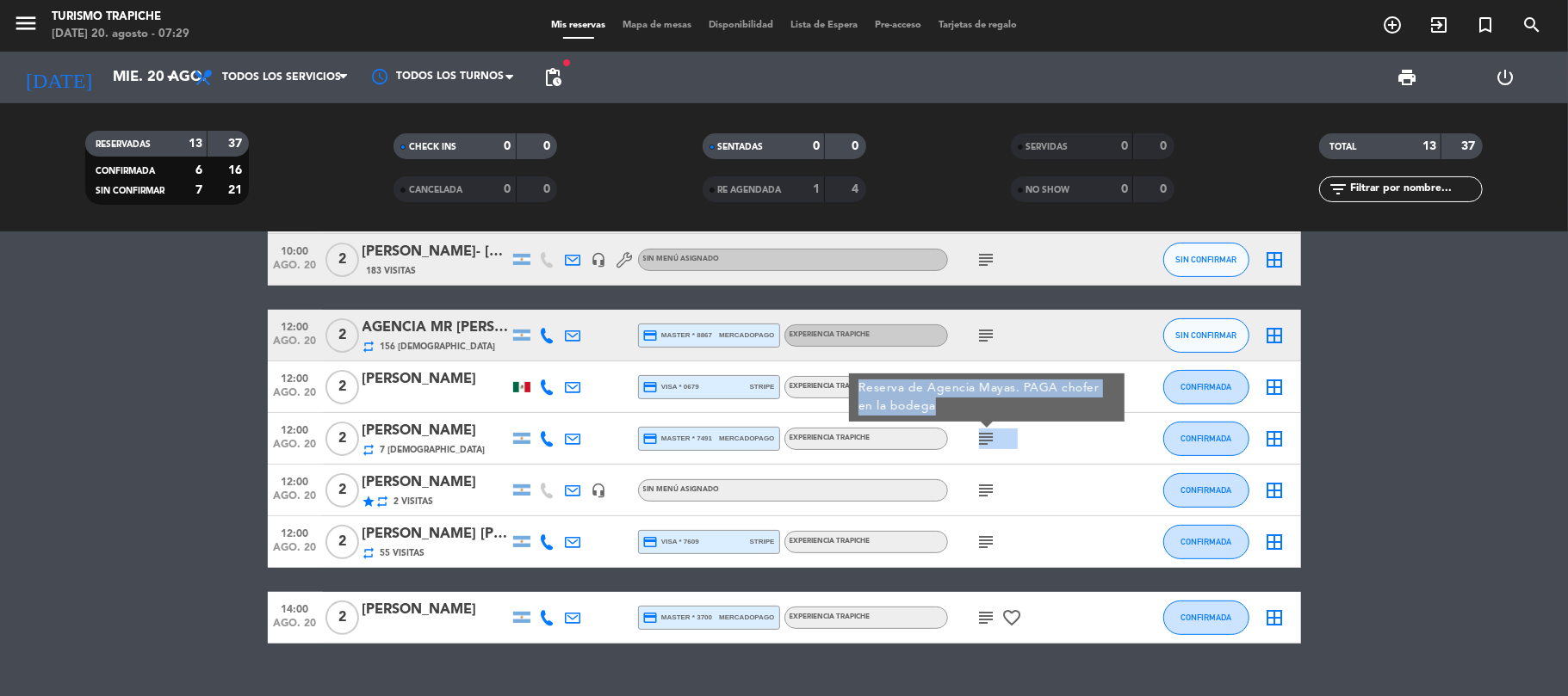
click at [985, 438] on icon "subject" at bounding box center [986, 438] width 20 height 20
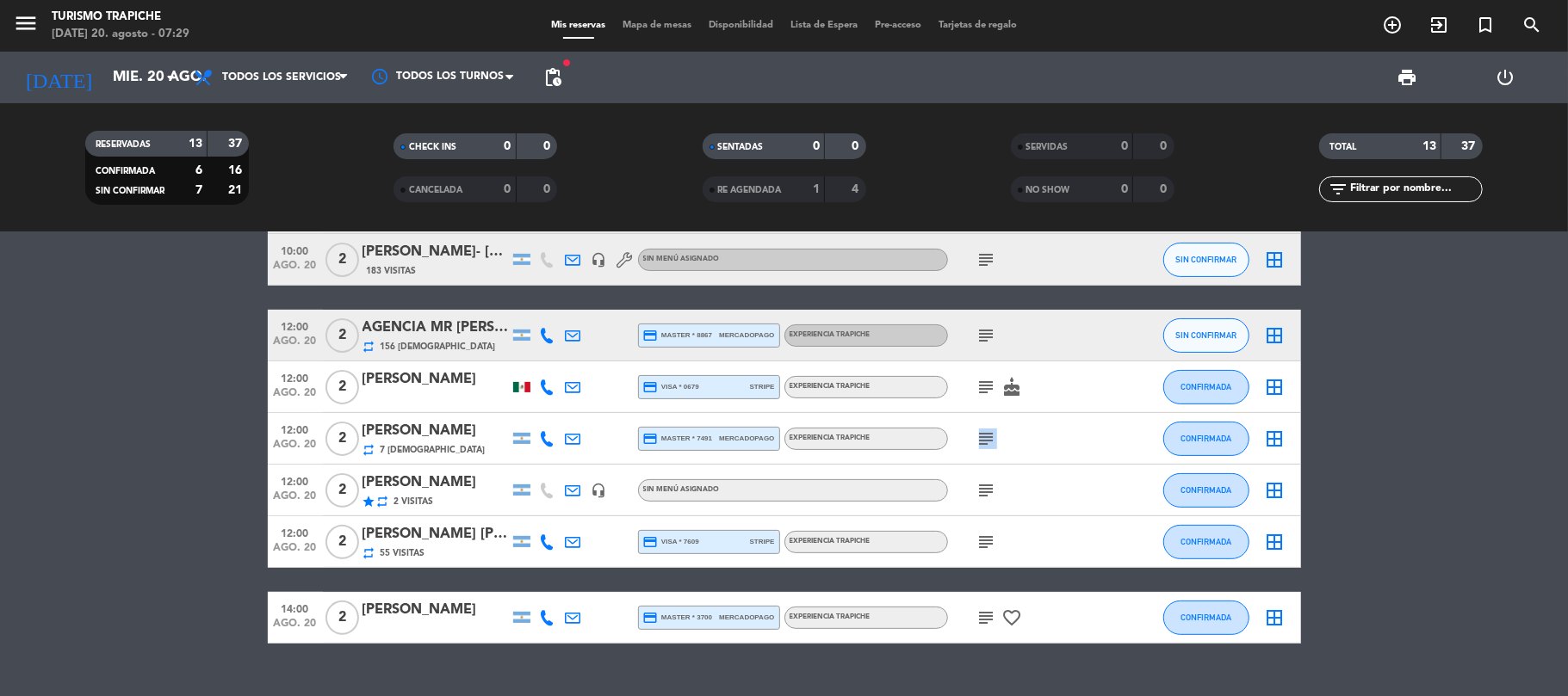
click at [985, 438] on icon "subject" at bounding box center [986, 438] width 20 height 20
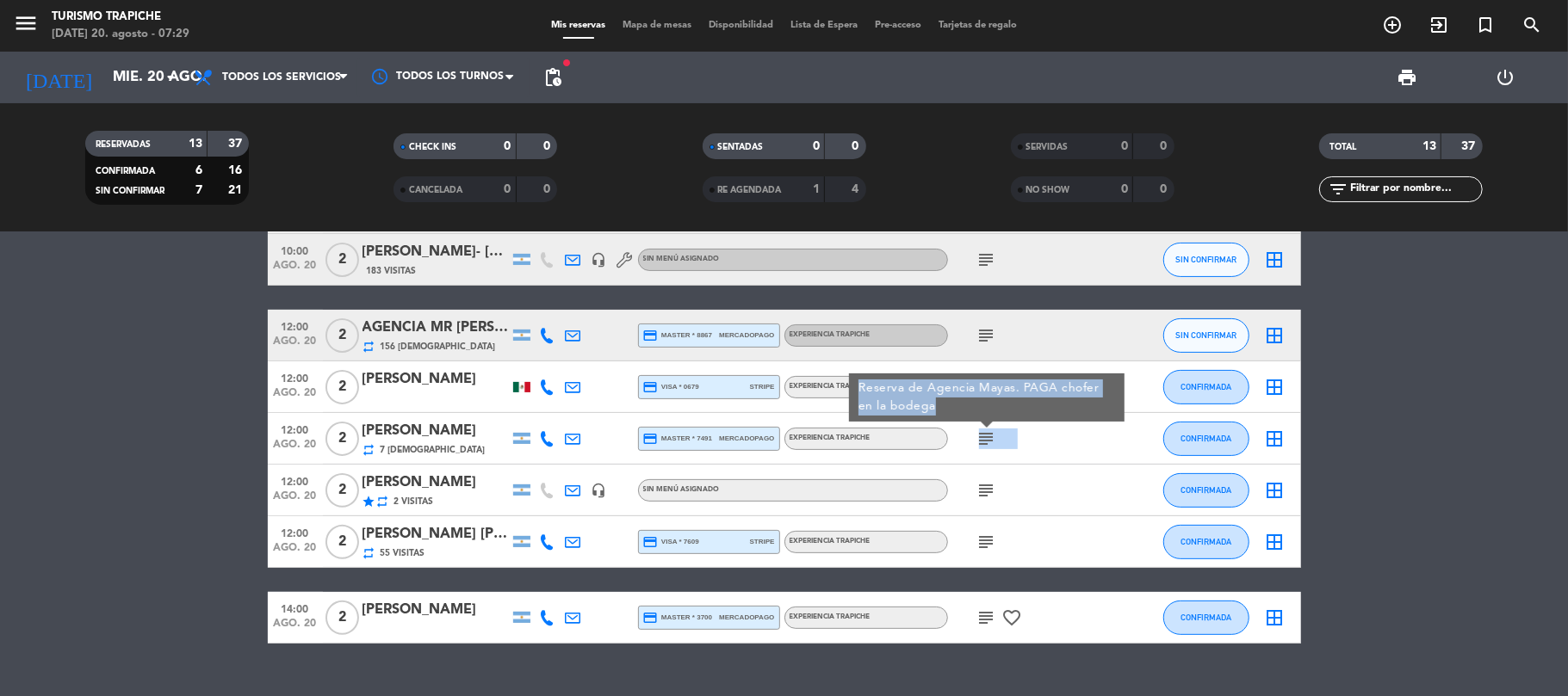
click at [985, 438] on icon "subject" at bounding box center [986, 438] width 20 height 20
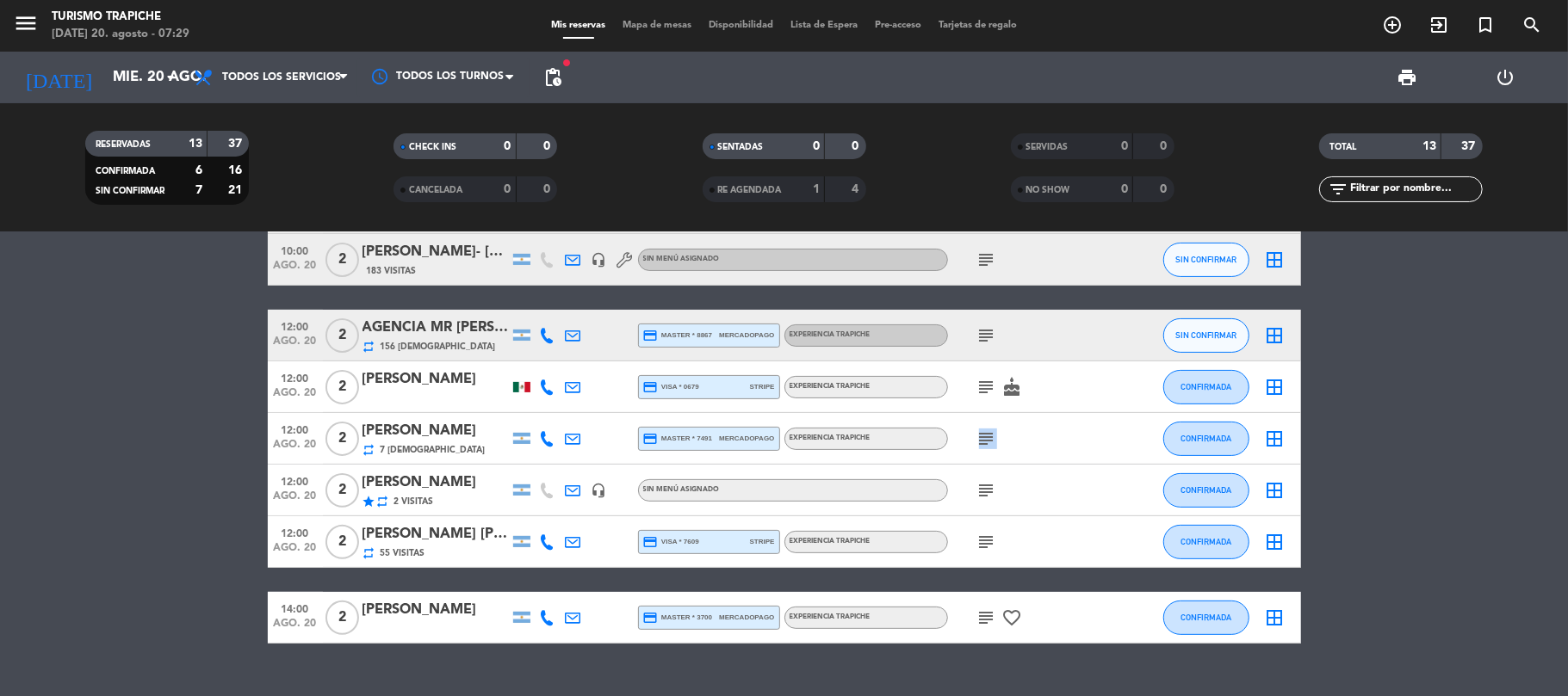
click at [985, 438] on icon "subject" at bounding box center [986, 438] width 20 height 20
click at [988, 441] on icon "subject" at bounding box center [986, 438] width 20 height 20
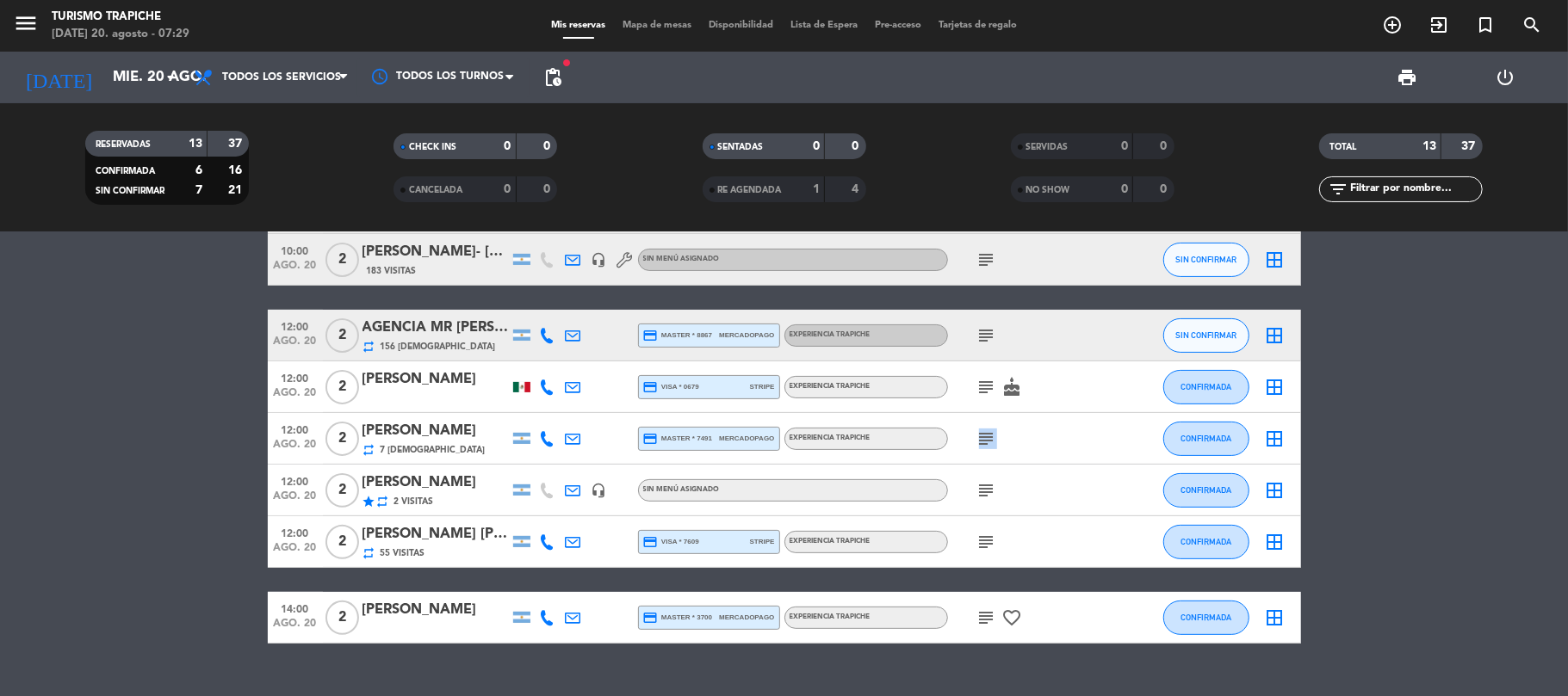
click at [988, 441] on icon "subject" at bounding box center [986, 438] width 20 height 20
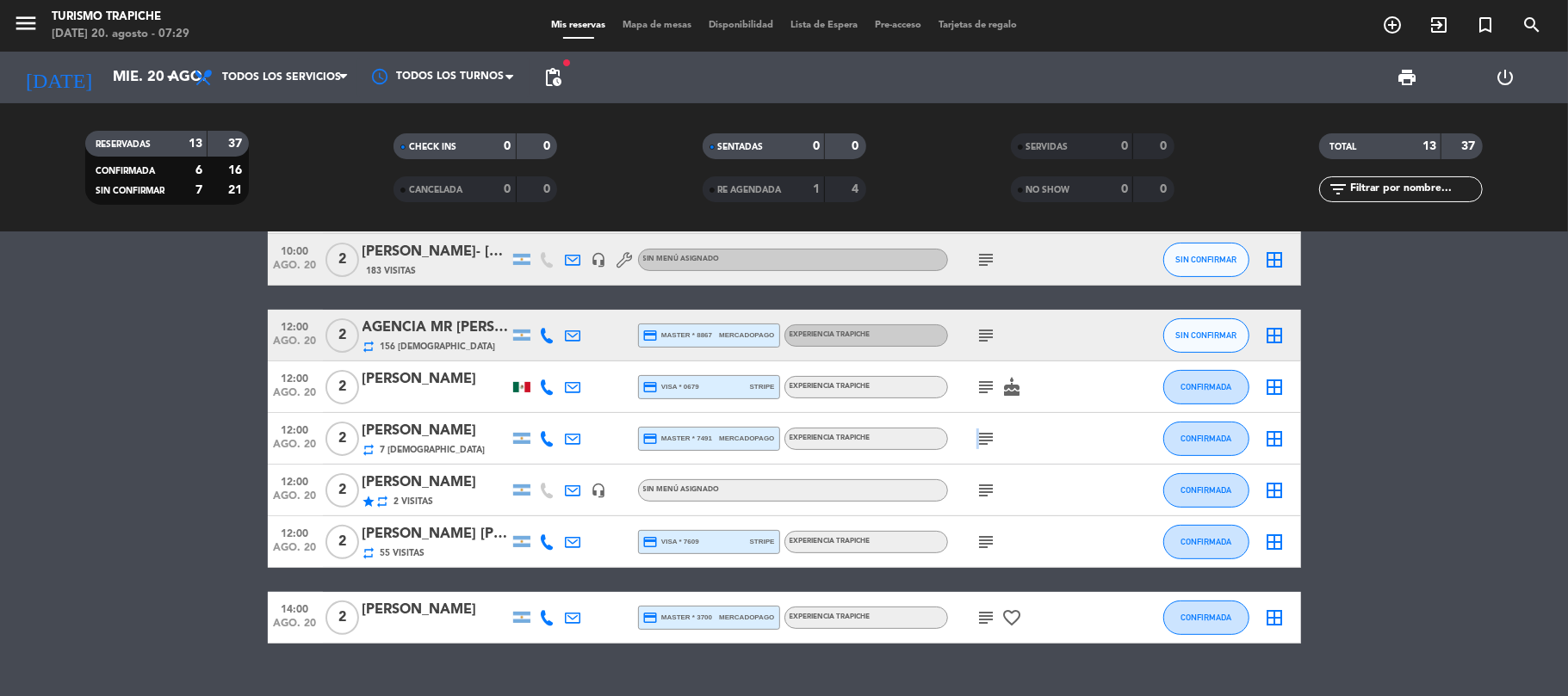
click at [989, 424] on div "subject" at bounding box center [1024, 438] width 155 height 51
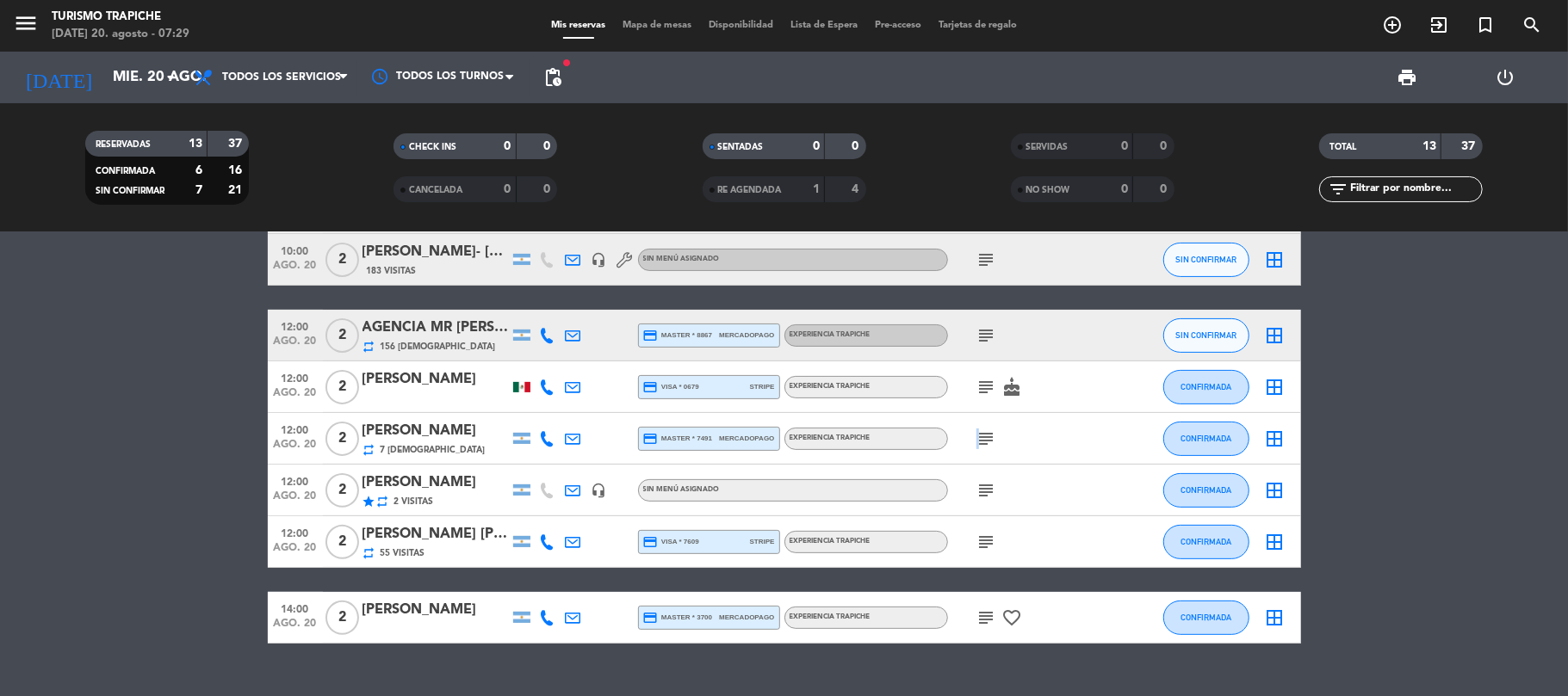
click at [989, 424] on div "subject" at bounding box center [1024, 438] width 155 height 51
click at [987, 441] on icon "subject" at bounding box center [986, 438] width 20 height 20
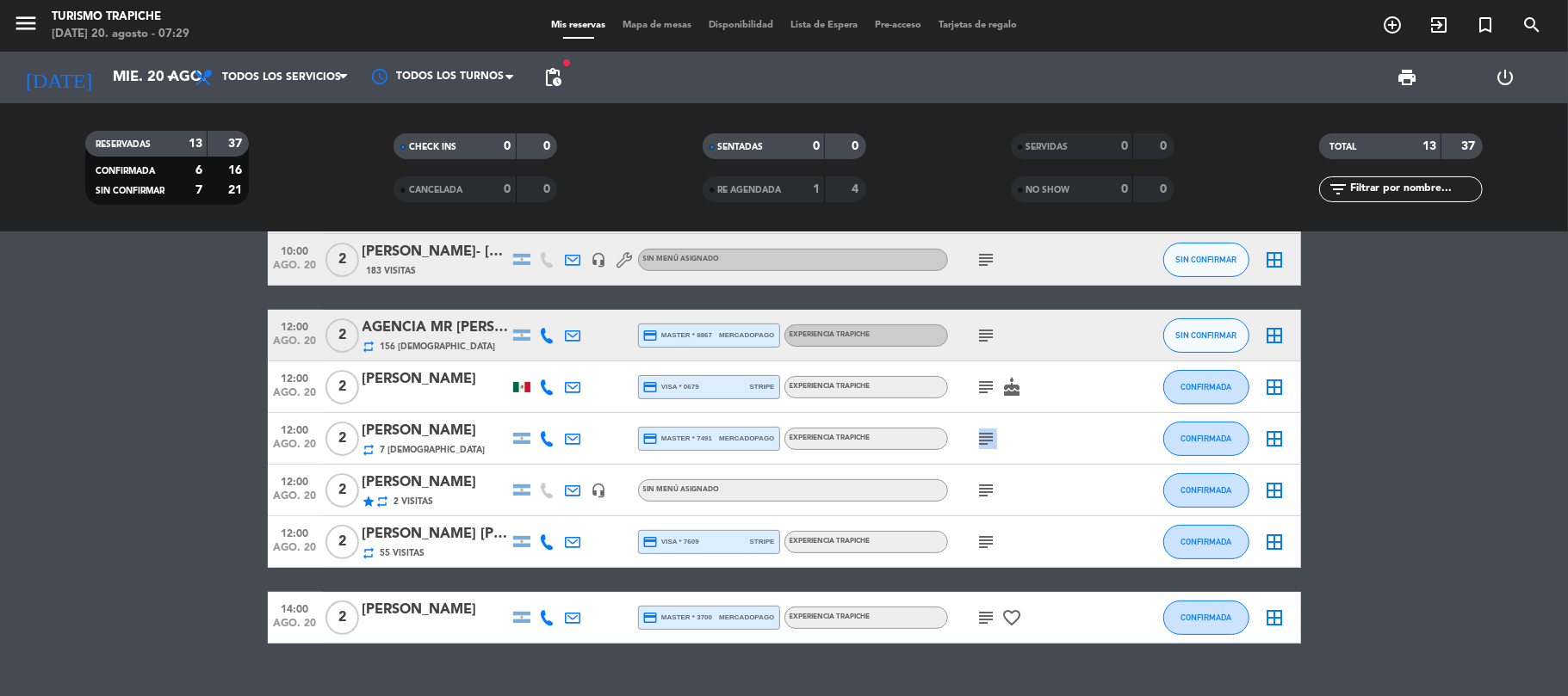
click at [987, 441] on icon "subject" at bounding box center [986, 438] width 20 height 20
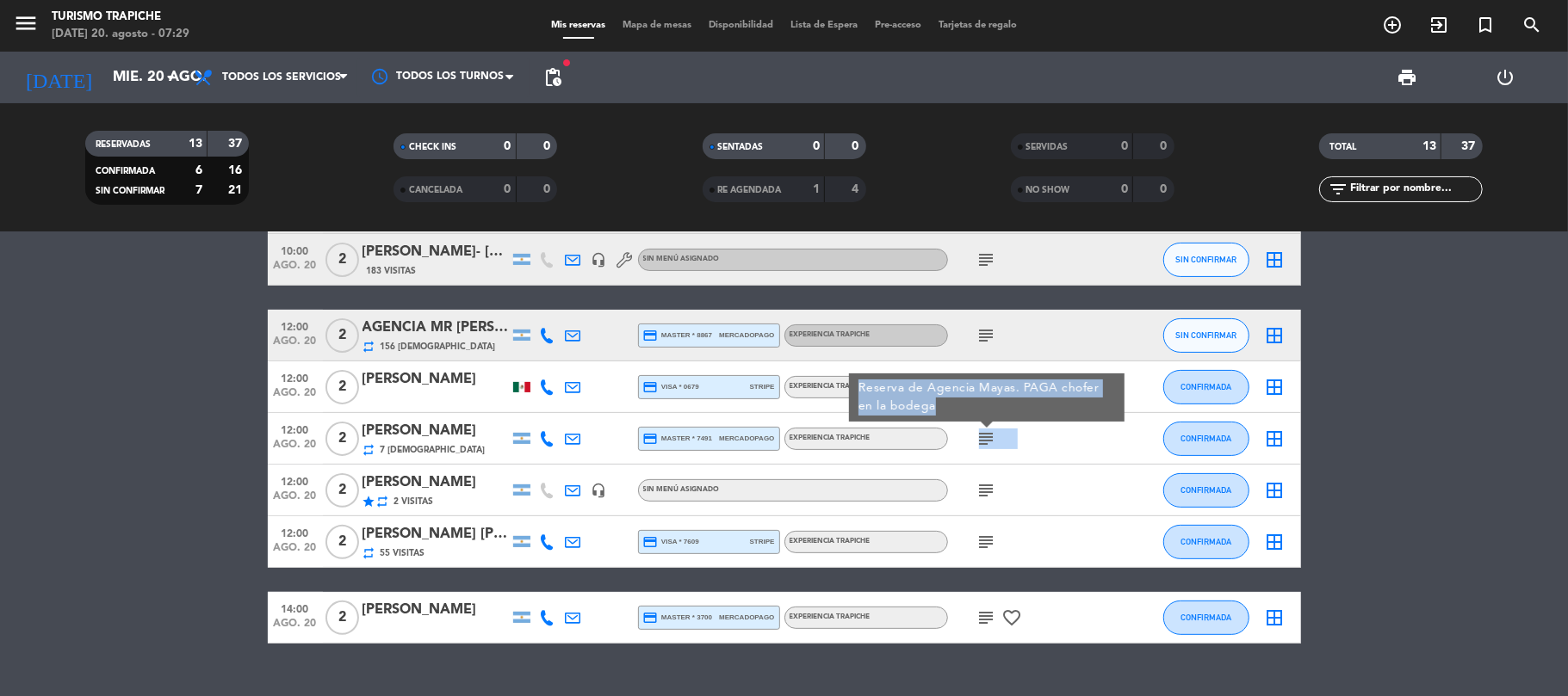
click at [987, 442] on icon "subject" at bounding box center [986, 438] width 20 height 20
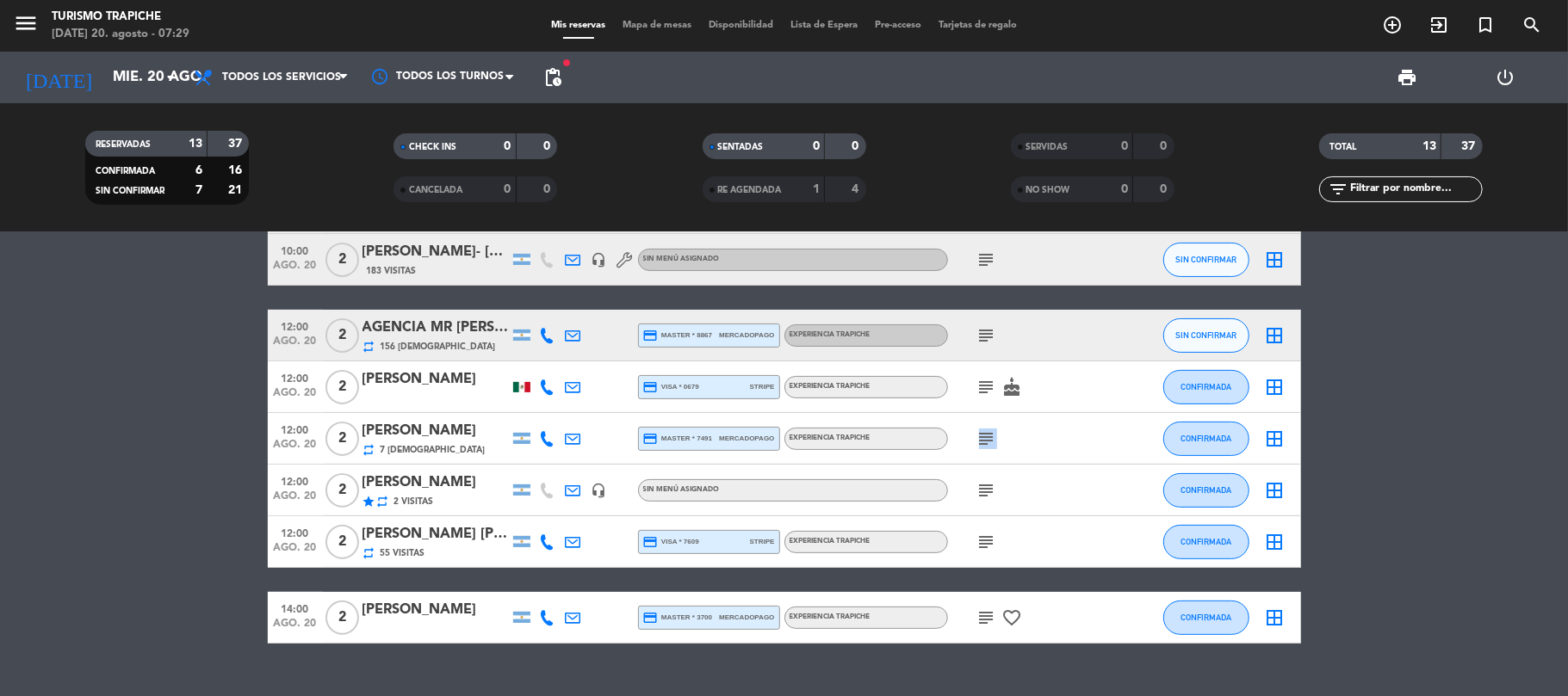
click at [987, 442] on icon "subject" at bounding box center [986, 438] width 20 height 20
click at [986, 442] on icon "subject" at bounding box center [986, 438] width 20 height 20
click at [986, 429] on icon "subject" at bounding box center [986, 438] width 20 height 20
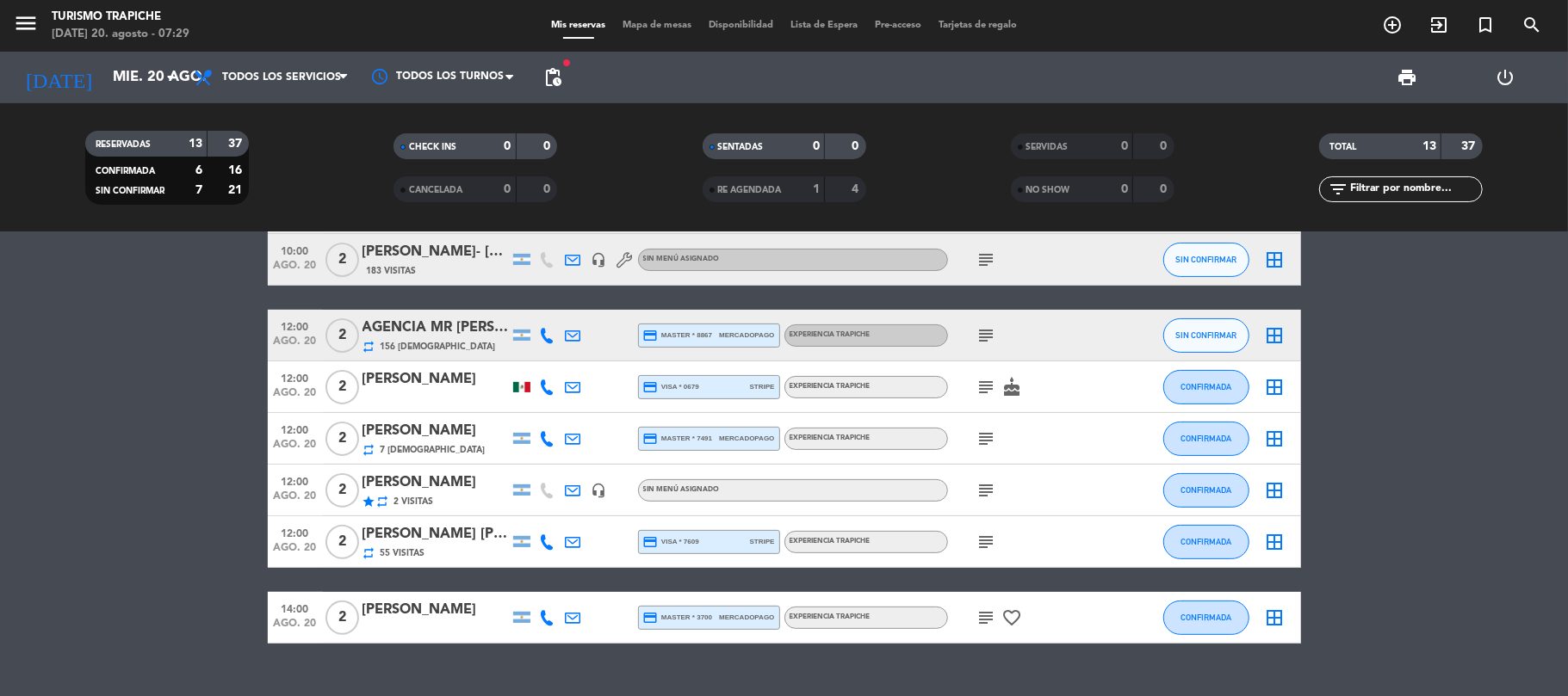
click at [986, 429] on icon "subject" at bounding box center [986, 438] width 20 height 20
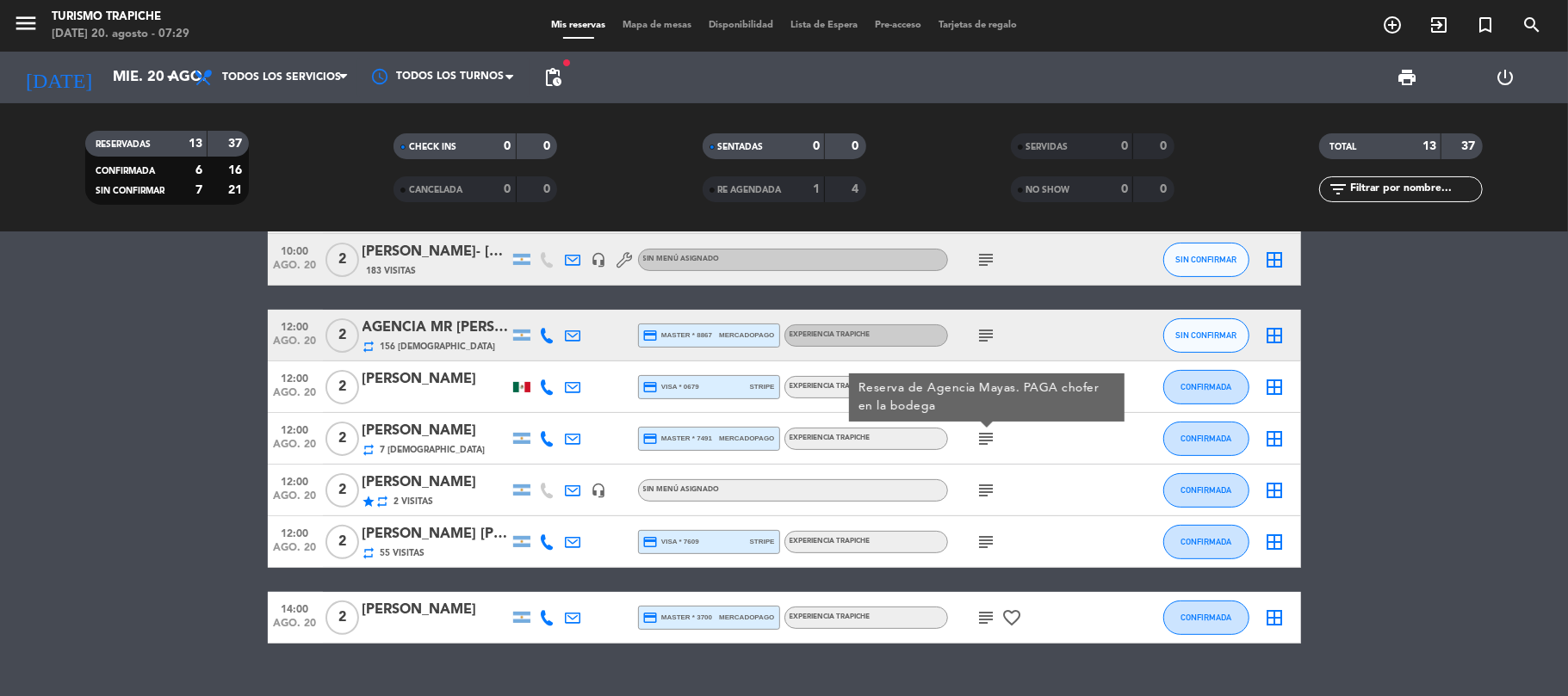
click at [986, 428] on div at bounding box center [986, 425] width 13 height 6
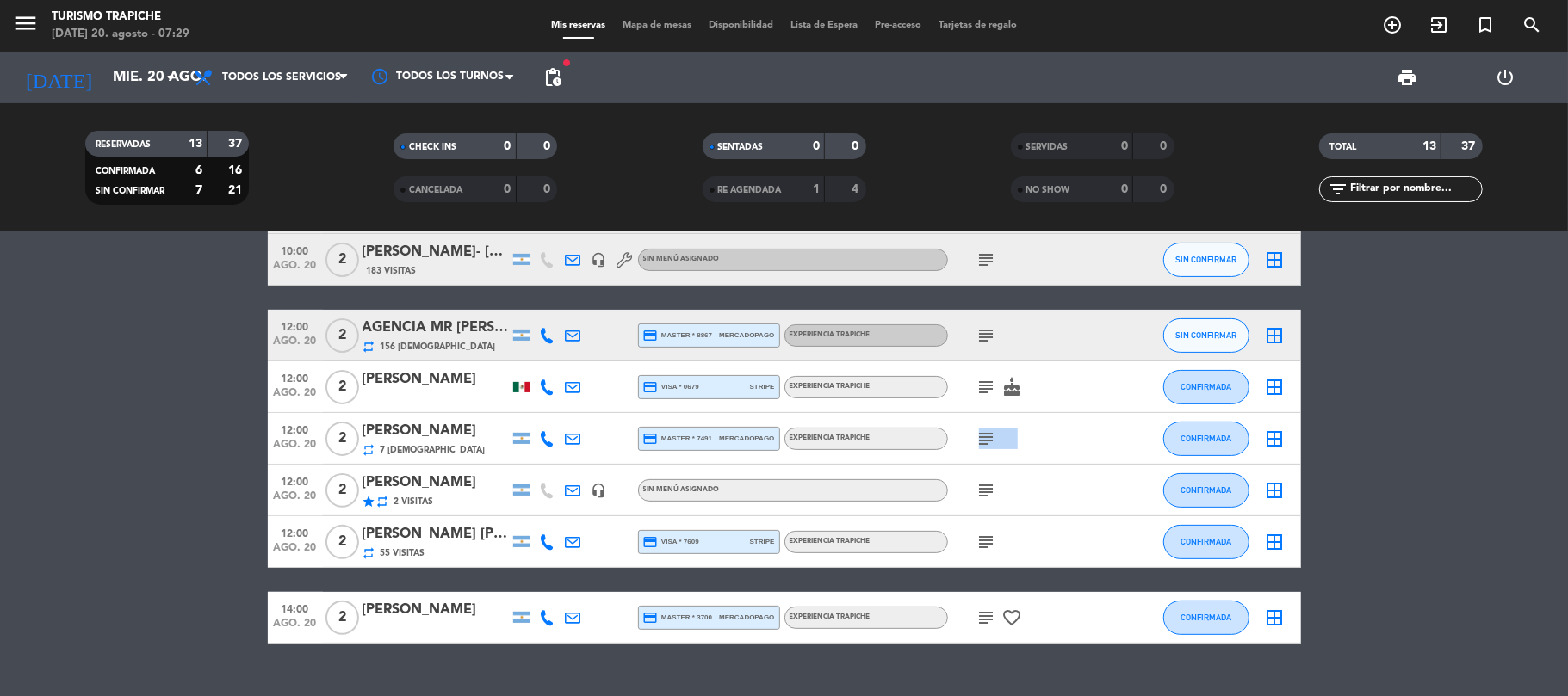
click at [986, 429] on icon "subject" at bounding box center [986, 438] width 20 height 20
click at [985, 431] on icon "subject" at bounding box center [986, 438] width 20 height 20
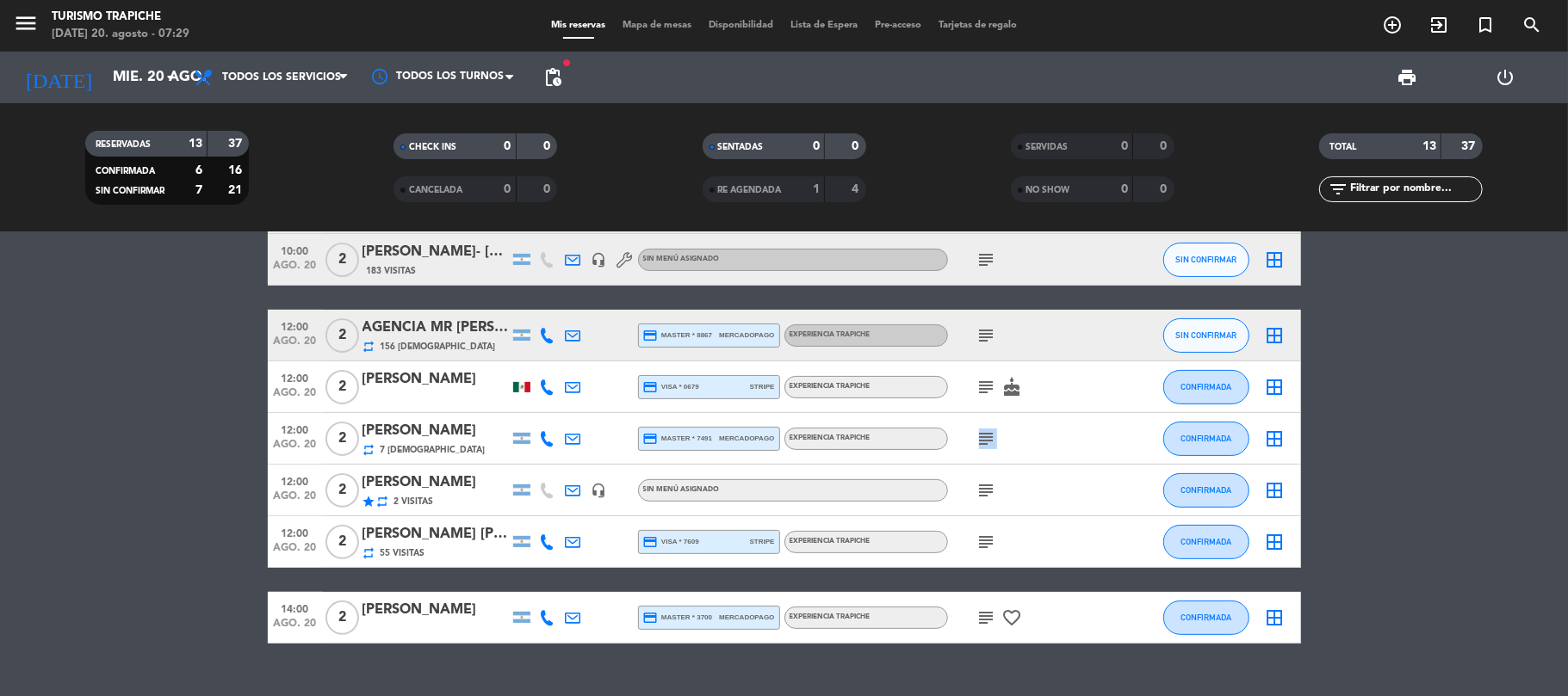
click at [985, 431] on icon "subject" at bounding box center [986, 438] width 20 height 20
click at [976, 434] on icon "subject" at bounding box center [986, 438] width 20 height 20
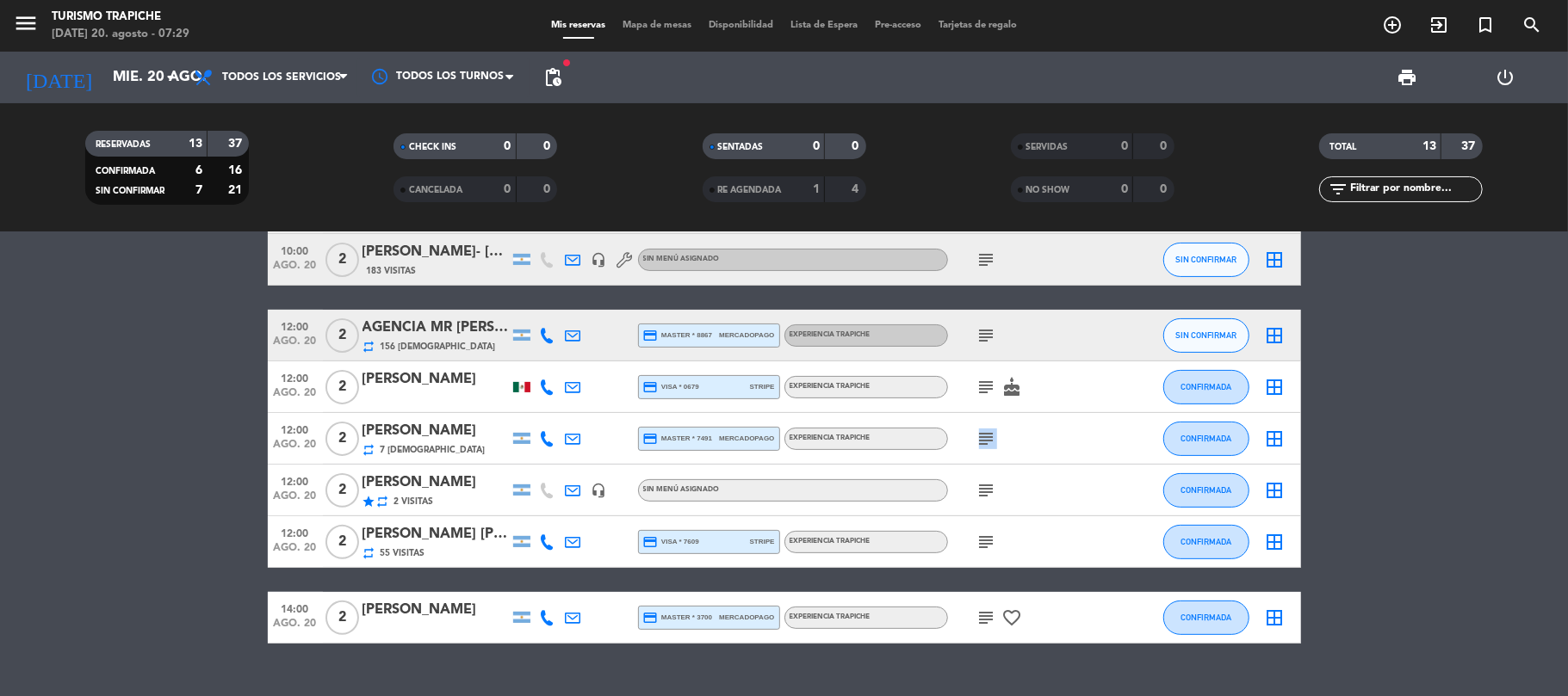
click at [976, 434] on icon "subject" at bounding box center [986, 438] width 20 height 20
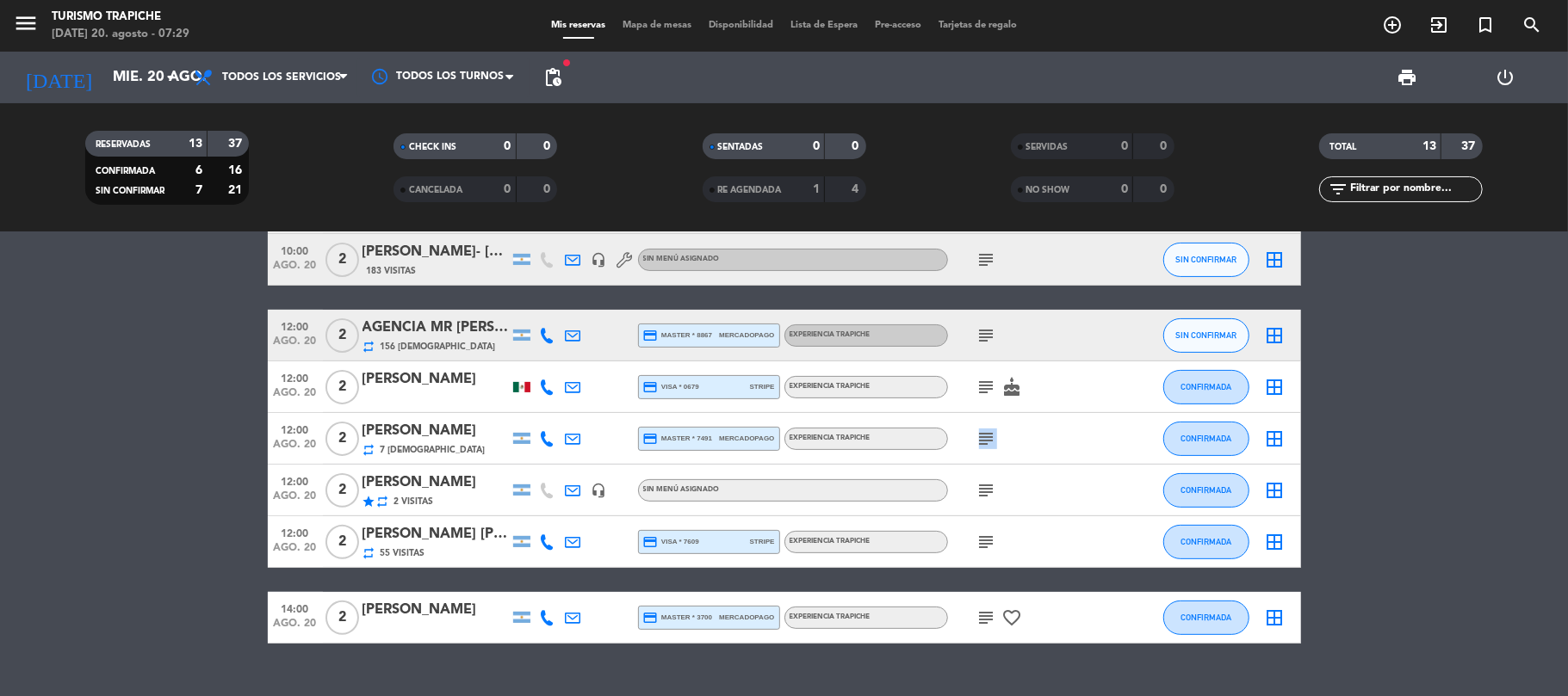
click at [976, 434] on icon "subject" at bounding box center [986, 438] width 20 height 20
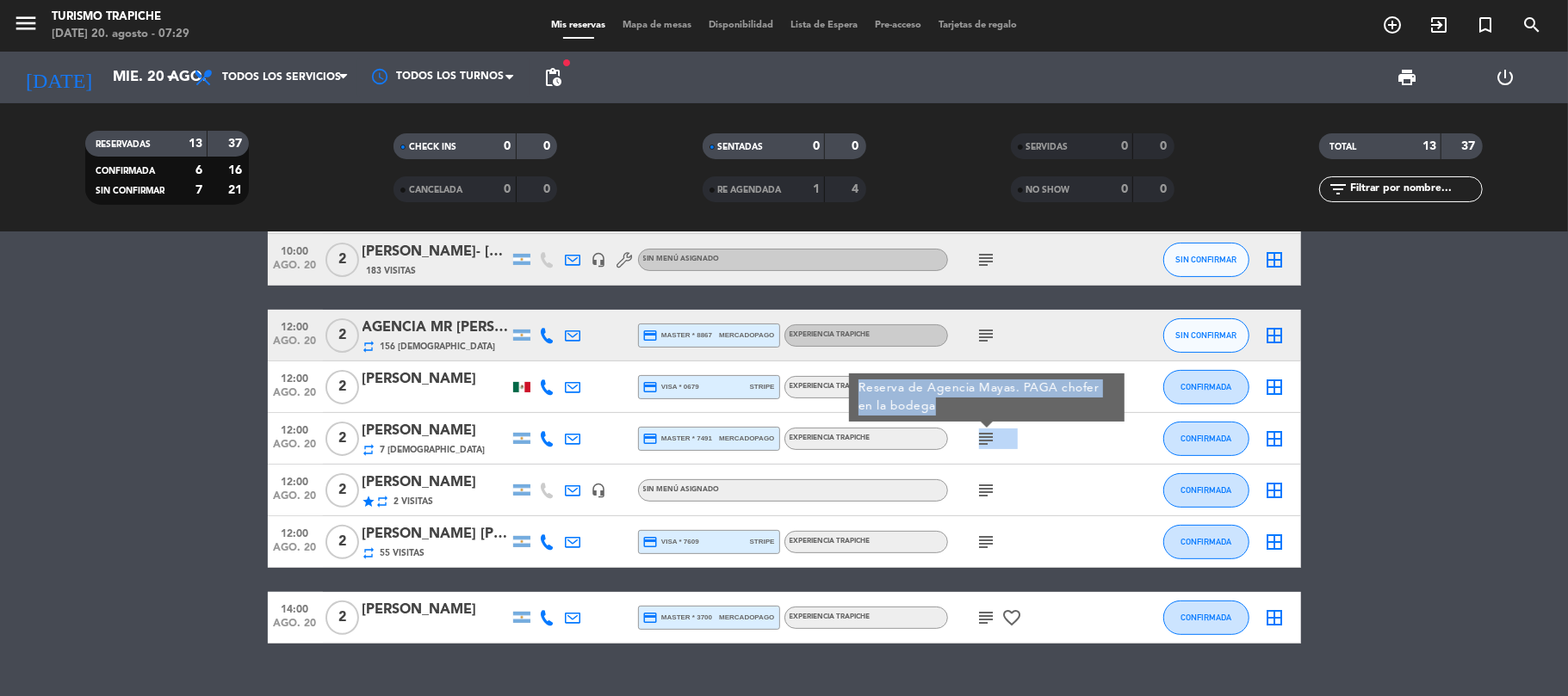
click at [1037, 438] on div "subject Reserva de Agencia [DEMOGRAPHIC_DATA]. PAGA chofer en la bodega" at bounding box center [1024, 438] width 155 height 51
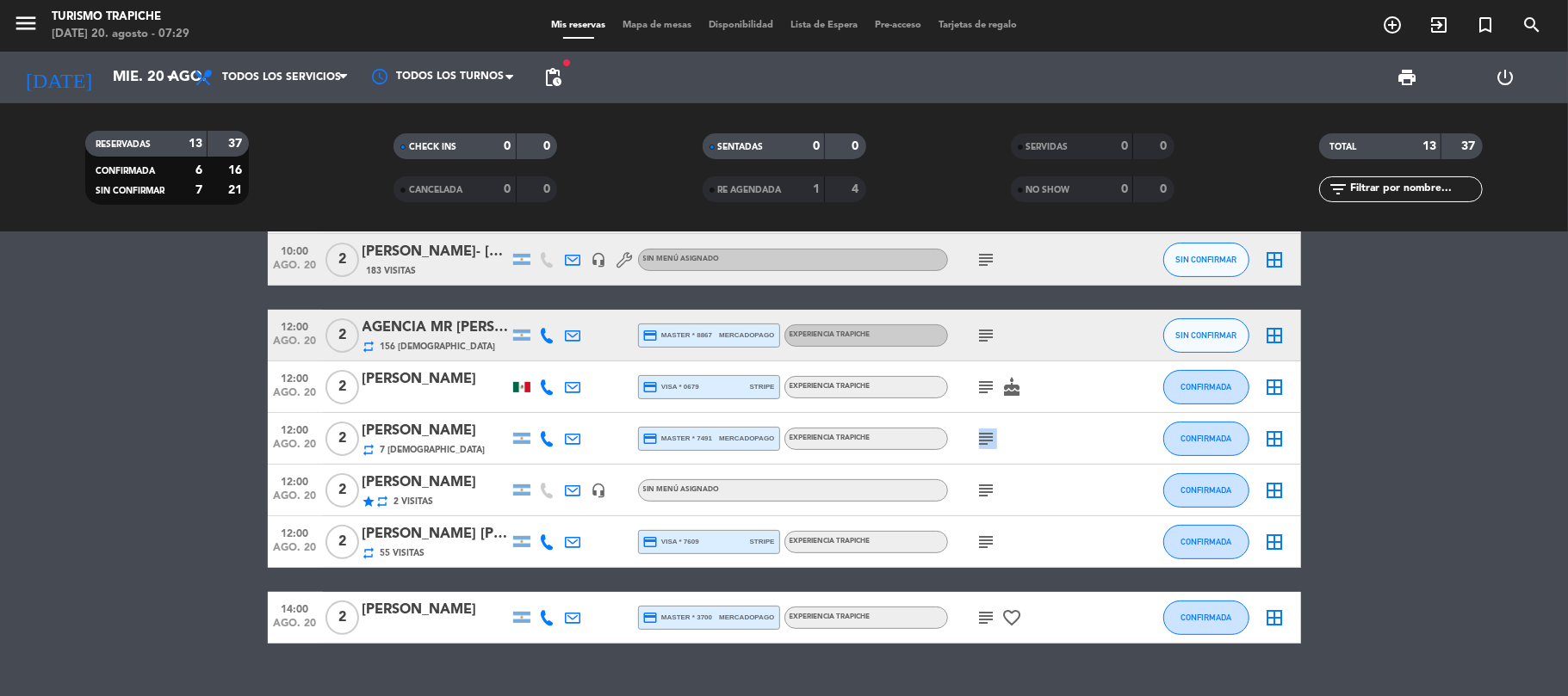
click at [980, 384] on icon "subject" at bounding box center [986, 386] width 20 height 20
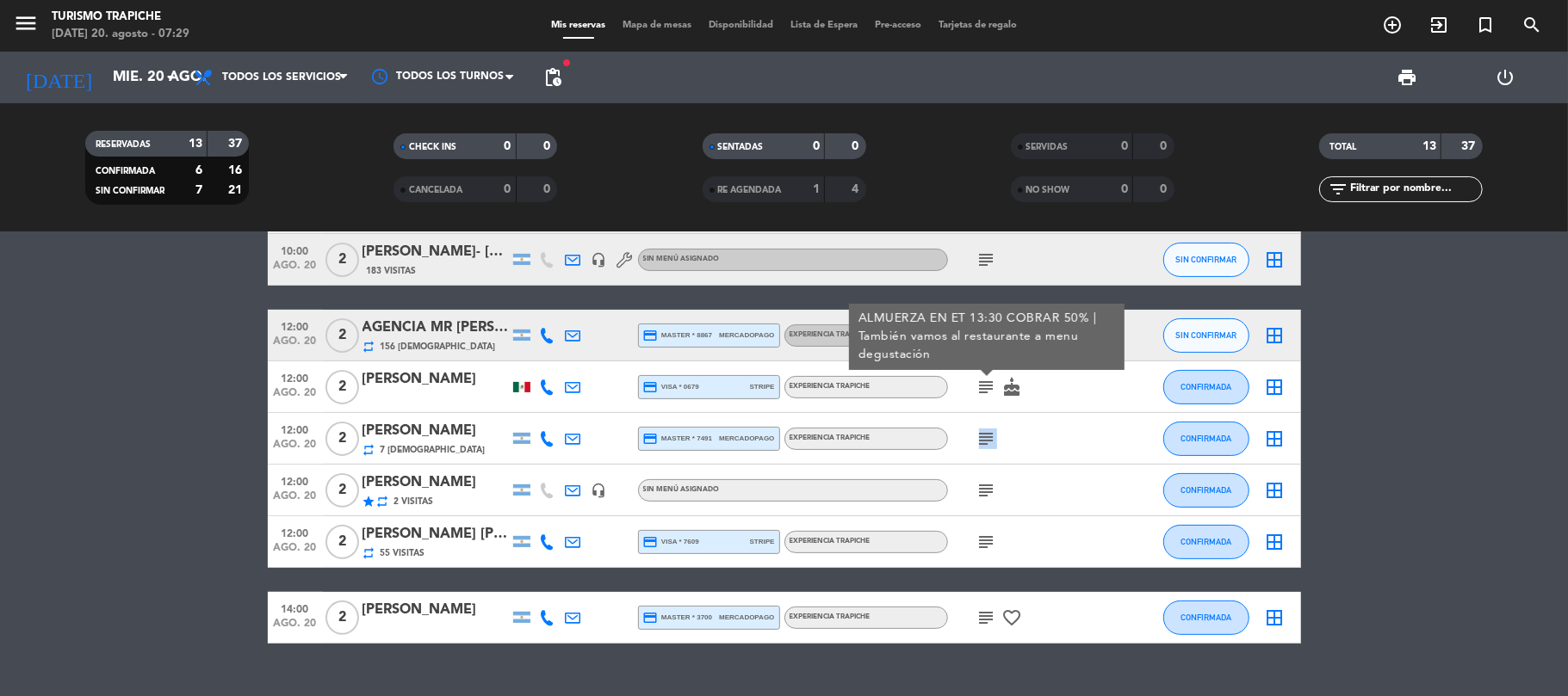
click at [980, 384] on icon "subject" at bounding box center [986, 386] width 20 height 20
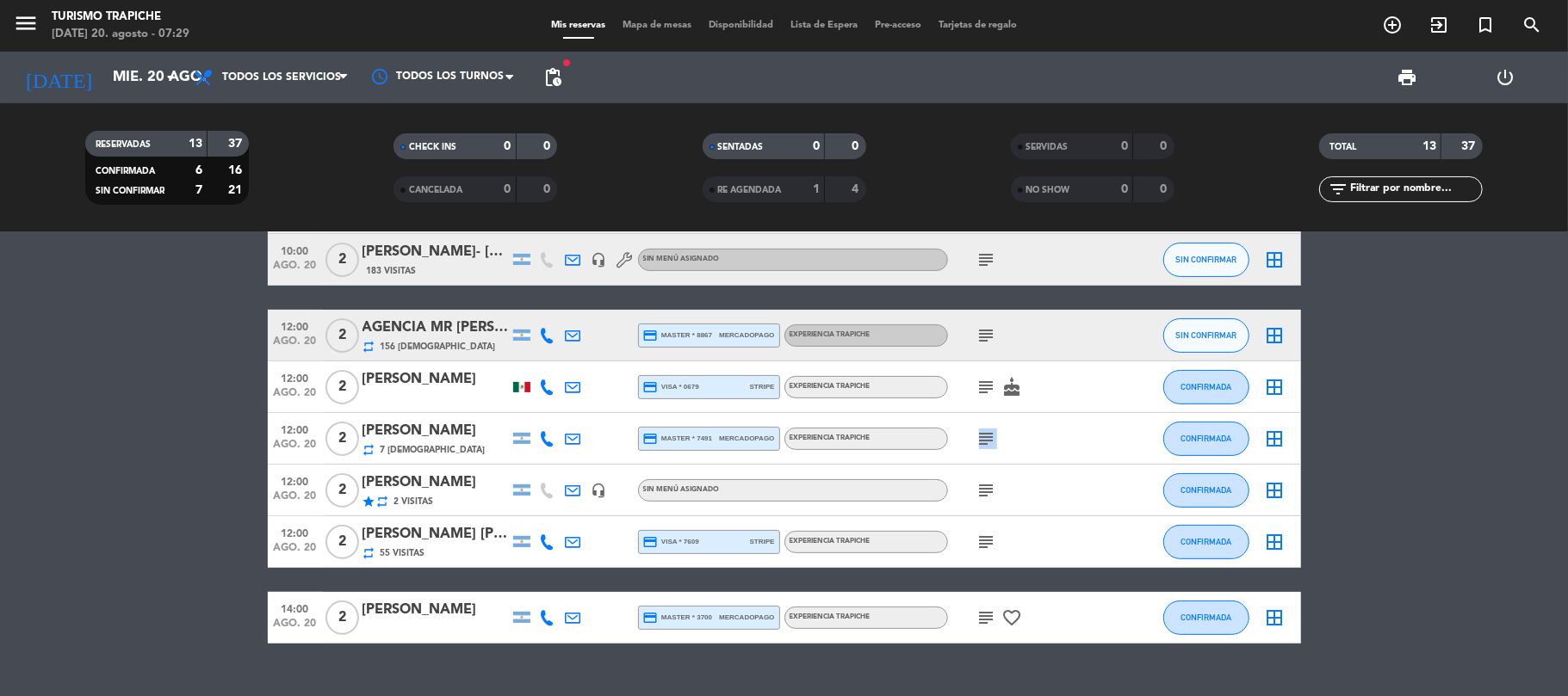
click at [980, 384] on icon "subject" at bounding box center [986, 386] width 20 height 20
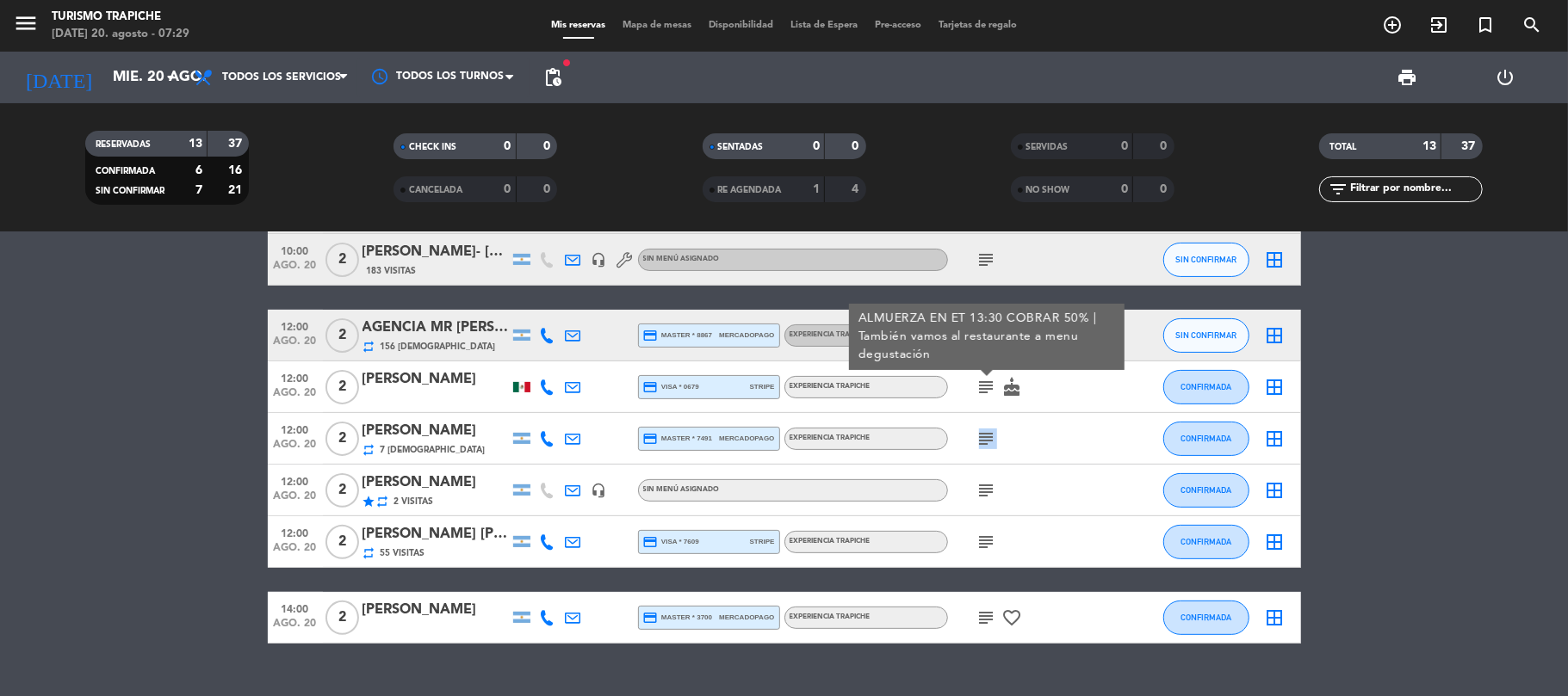
click at [980, 384] on icon "subject" at bounding box center [986, 386] width 20 height 20
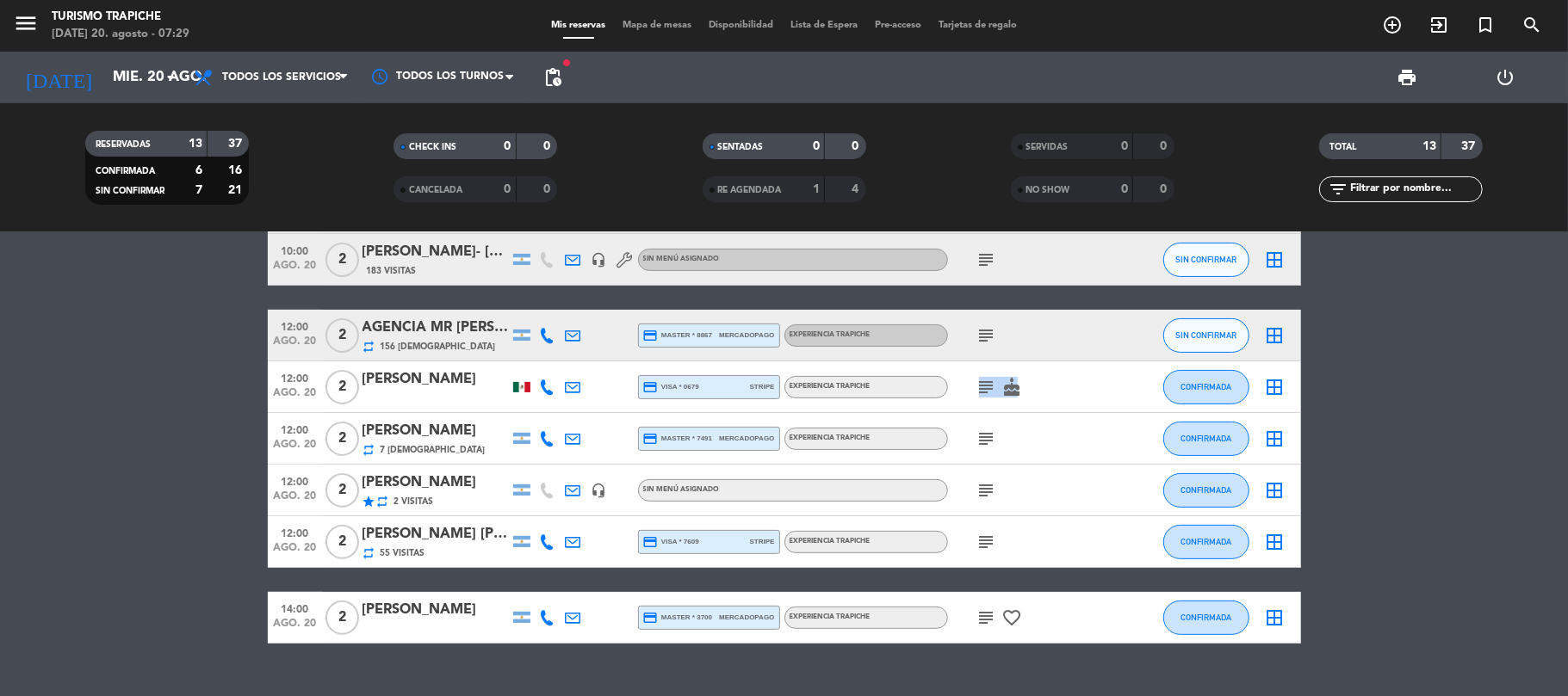
click at [980, 384] on icon "subject" at bounding box center [986, 386] width 20 height 20
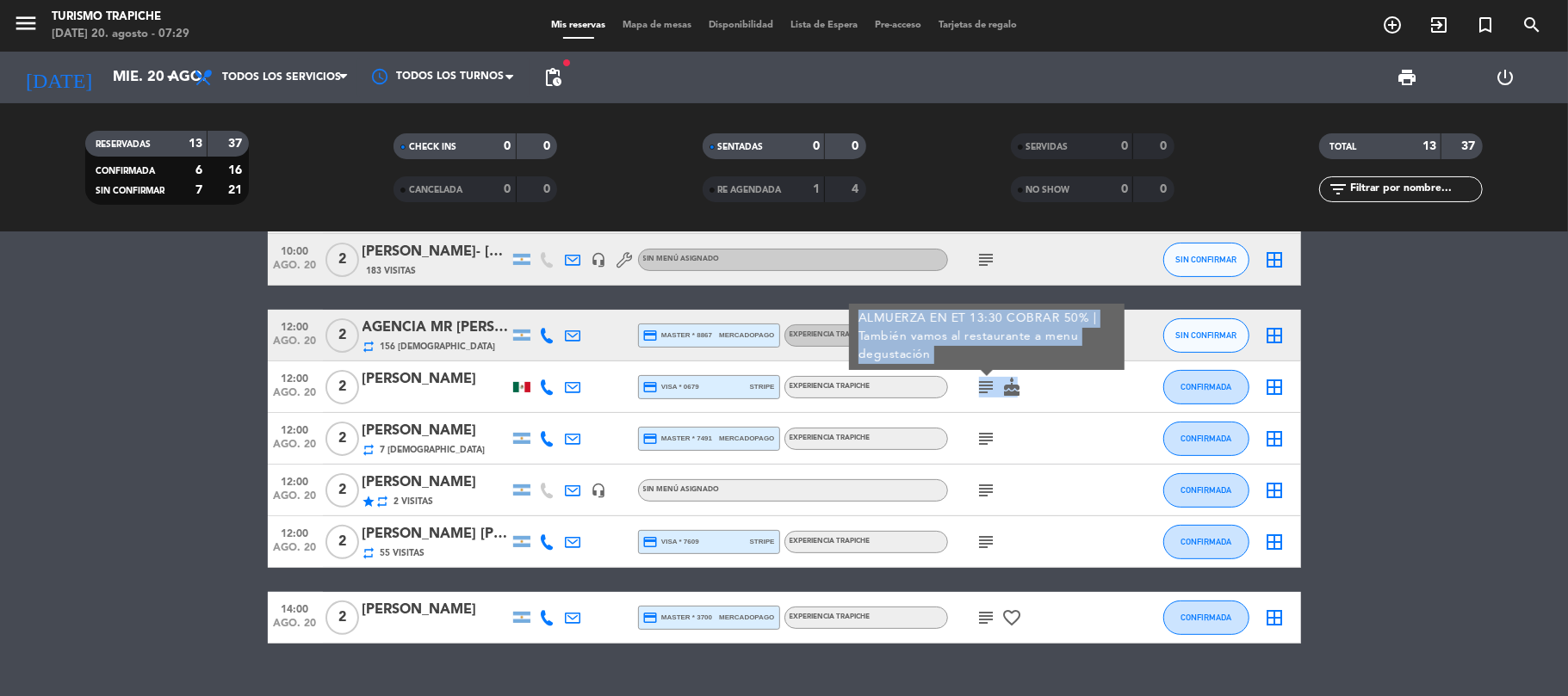
click at [980, 384] on icon "subject" at bounding box center [986, 386] width 20 height 20
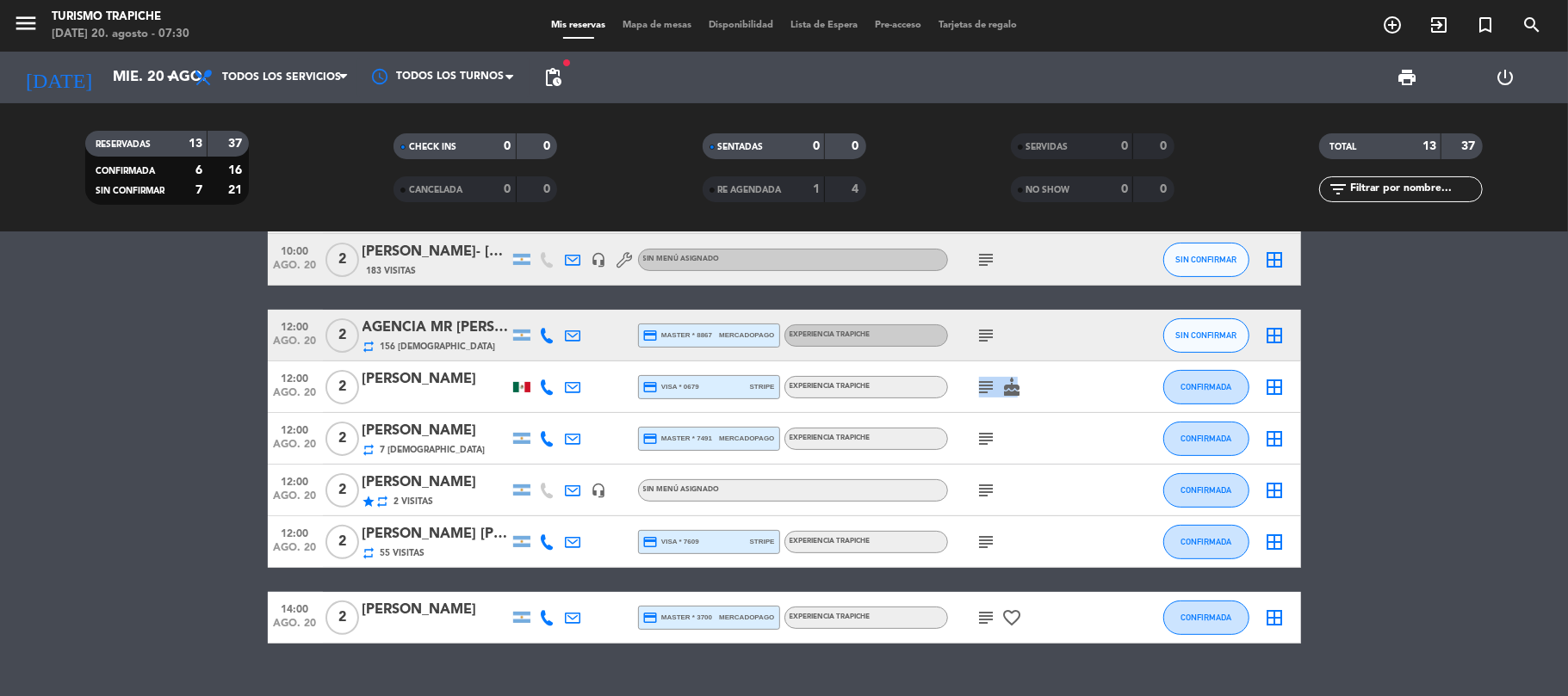
click at [980, 384] on icon "subject" at bounding box center [986, 386] width 20 height 20
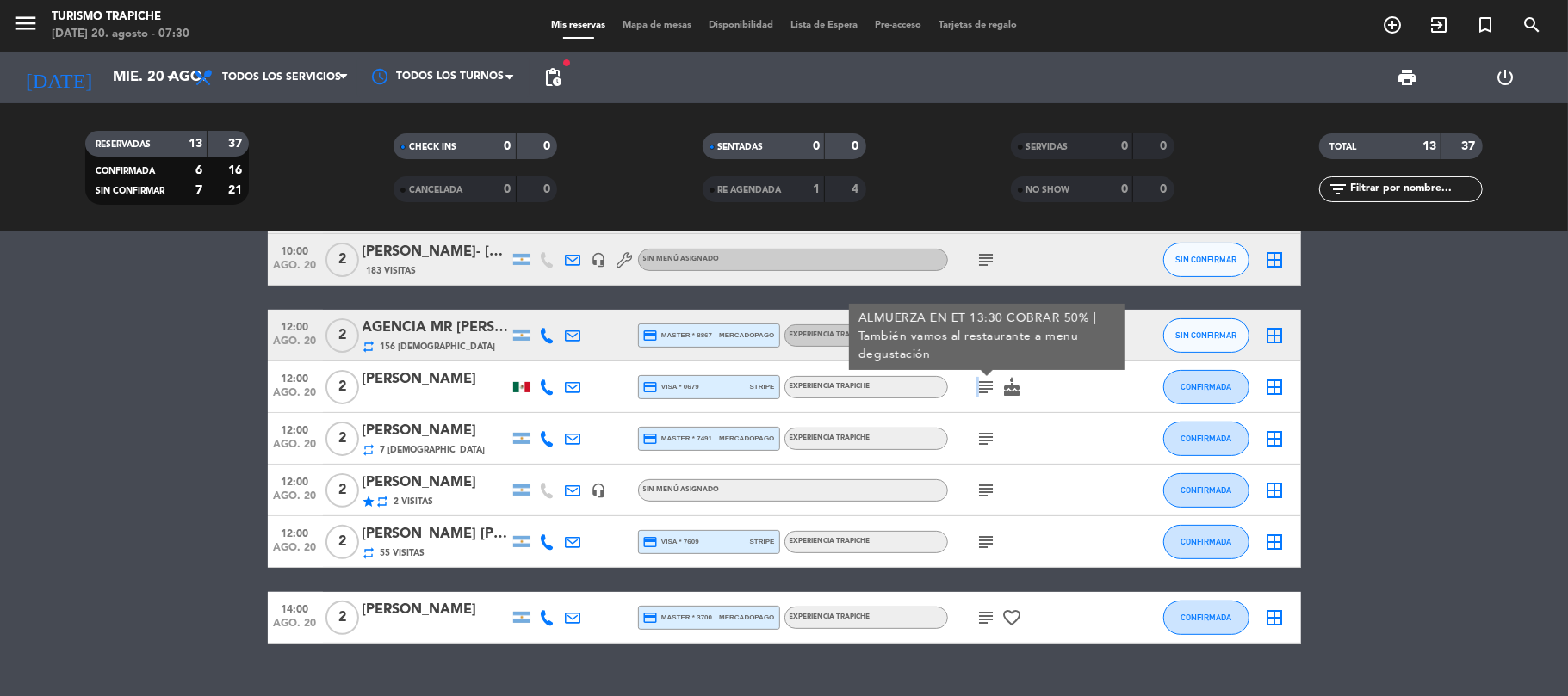
click at [980, 384] on icon "subject" at bounding box center [986, 386] width 20 height 20
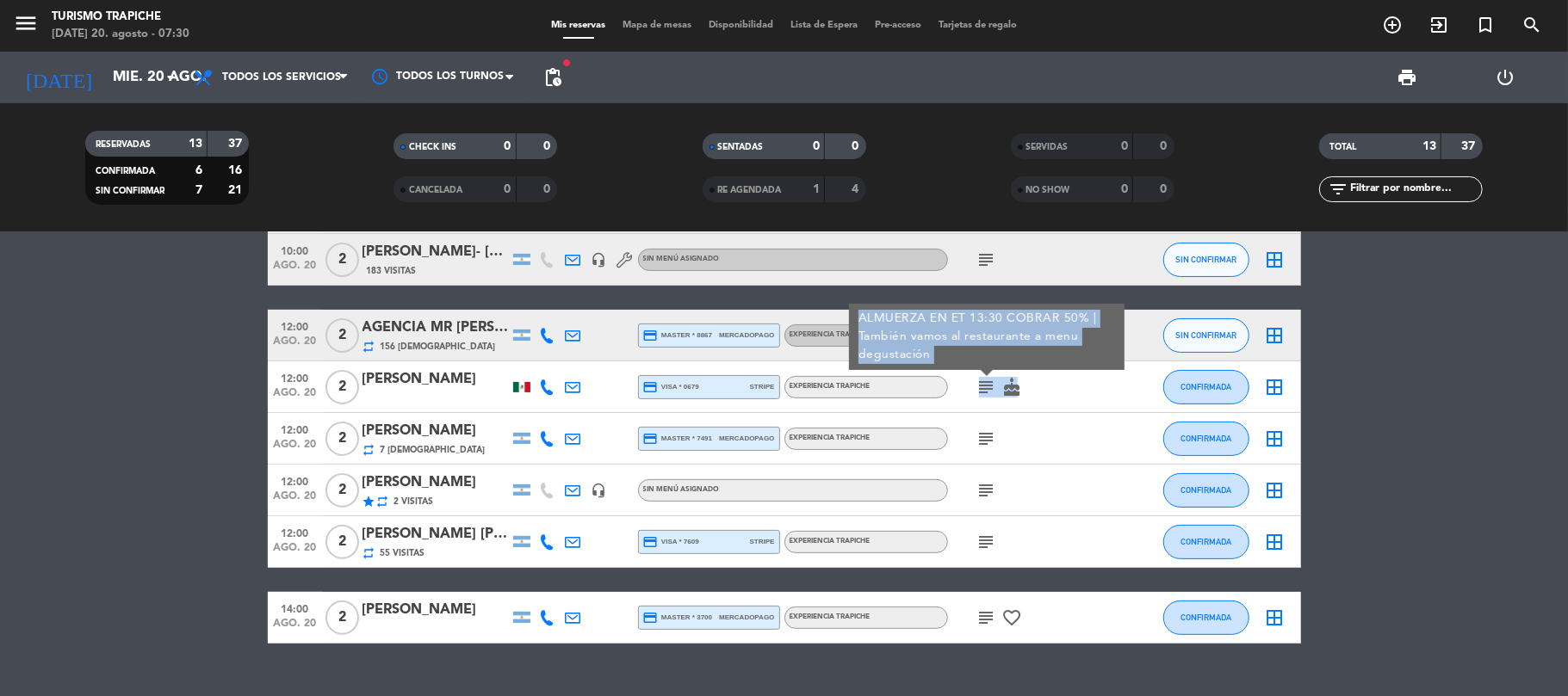
click at [980, 384] on icon "subject" at bounding box center [986, 386] width 20 height 20
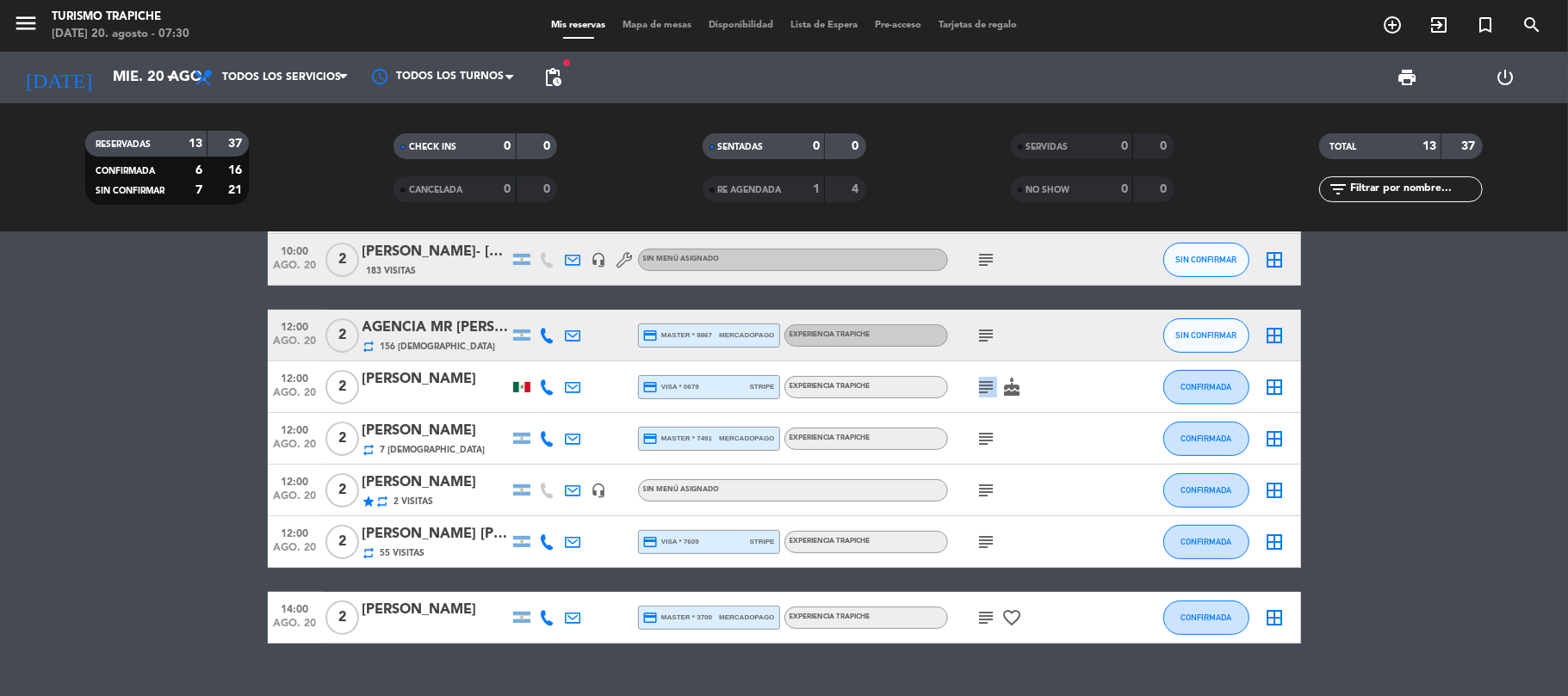
click at [980, 384] on icon "subject" at bounding box center [986, 386] width 20 height 20
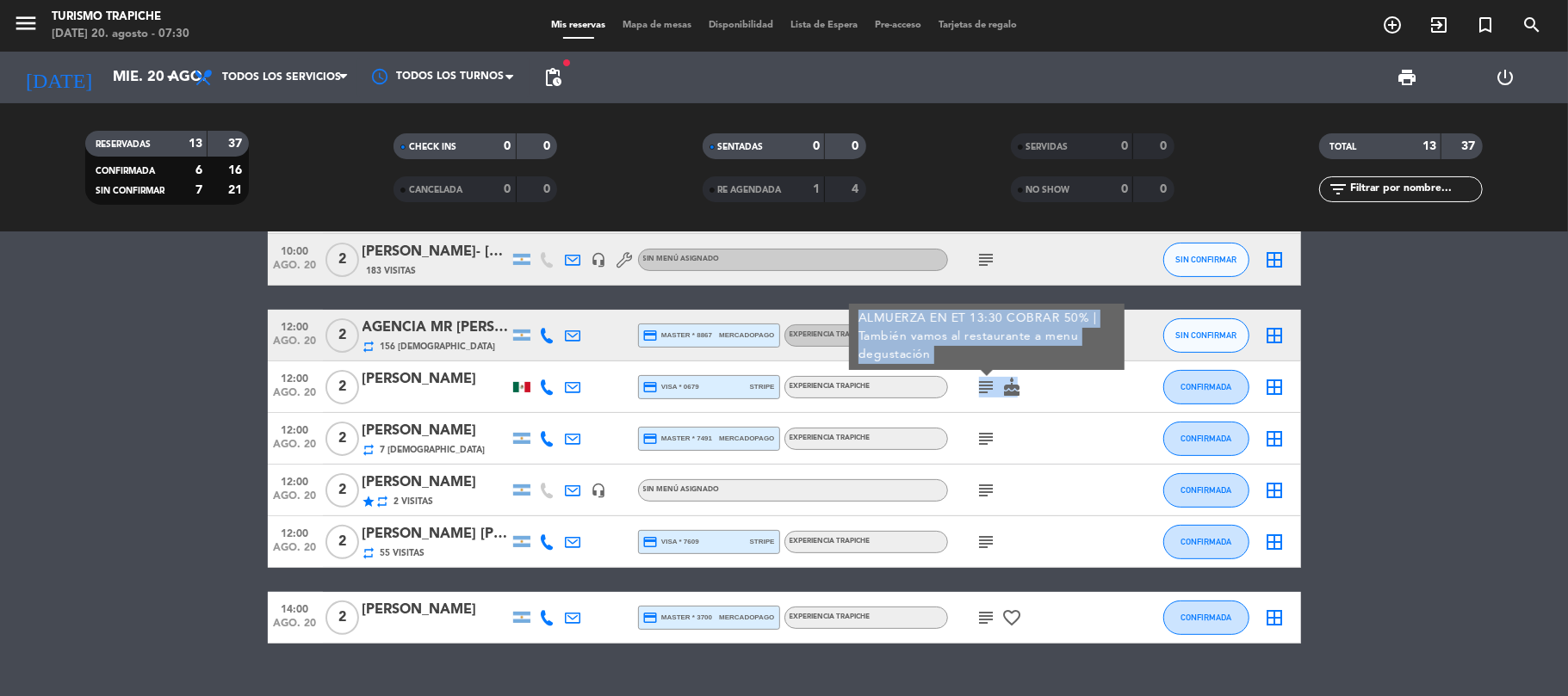
click at [980, 384] on icon "subject" at bounding box center [986, 386] width 20 height 20
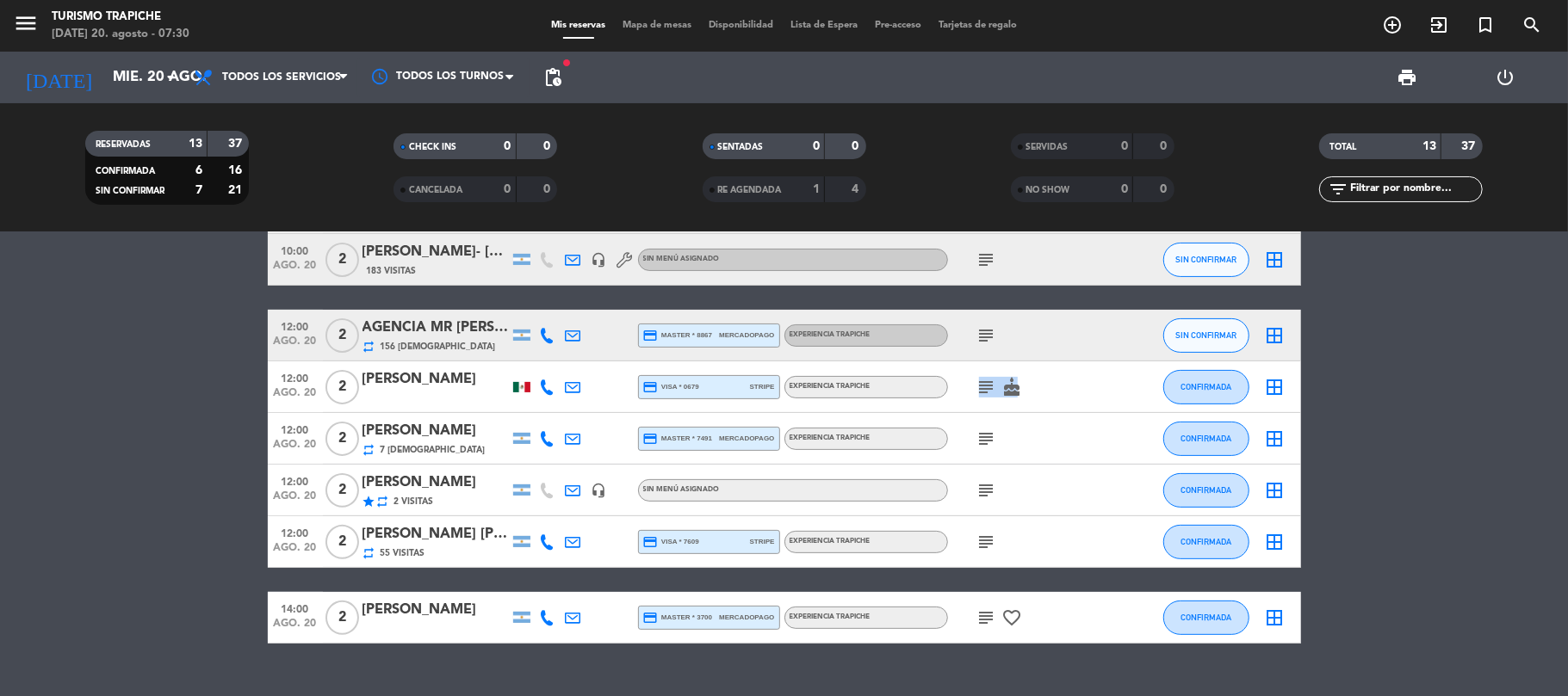
click at [980, 384] on icon "subject" at bounding box center [986, 386] width 20 height 20
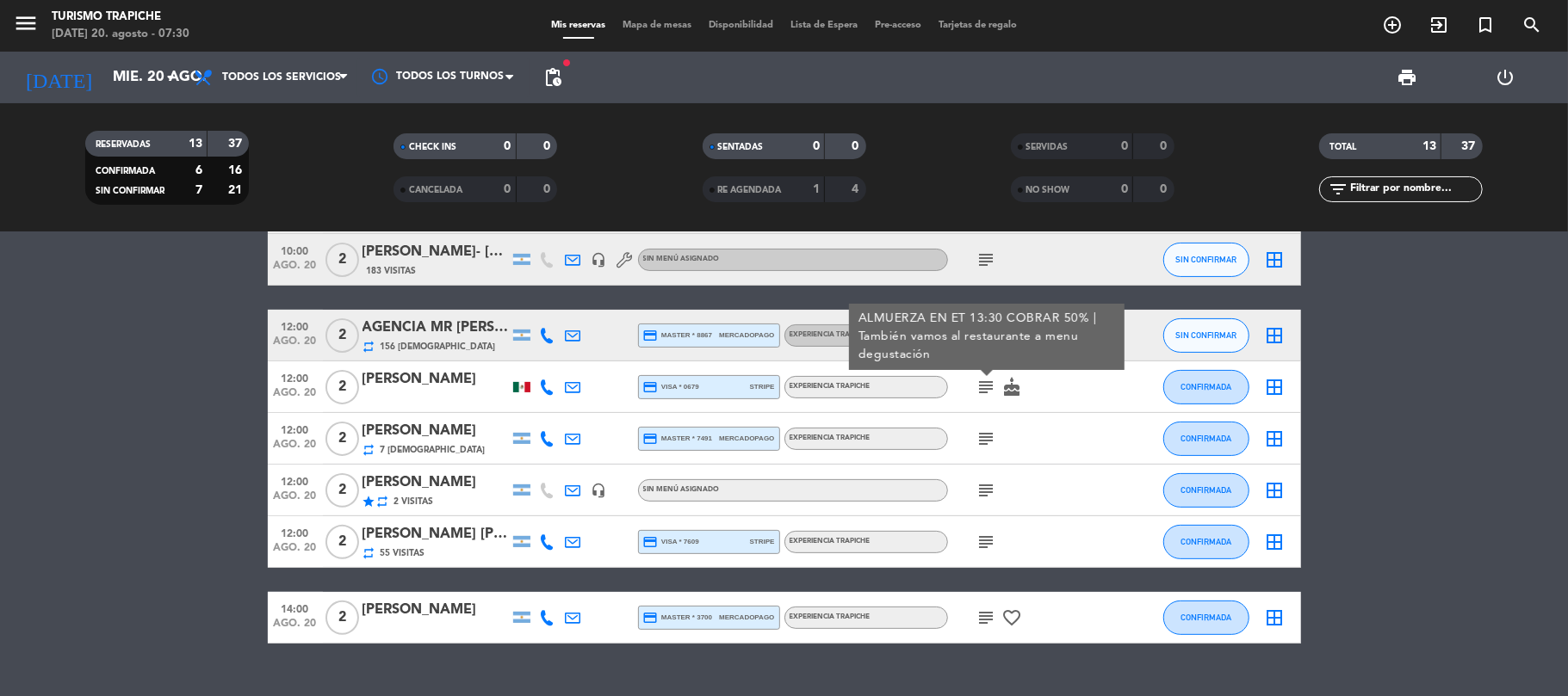
click at [980, 384] on icon "subject" at bounding box center [986, 386] width 20 height 20
click at [1061, 384] on div "subject ALMUERZA EN ET 13:30 COBRAR 50% | También vamos al restaurante a menu d…" at bounding box center [1024, 386] width 155 height 51
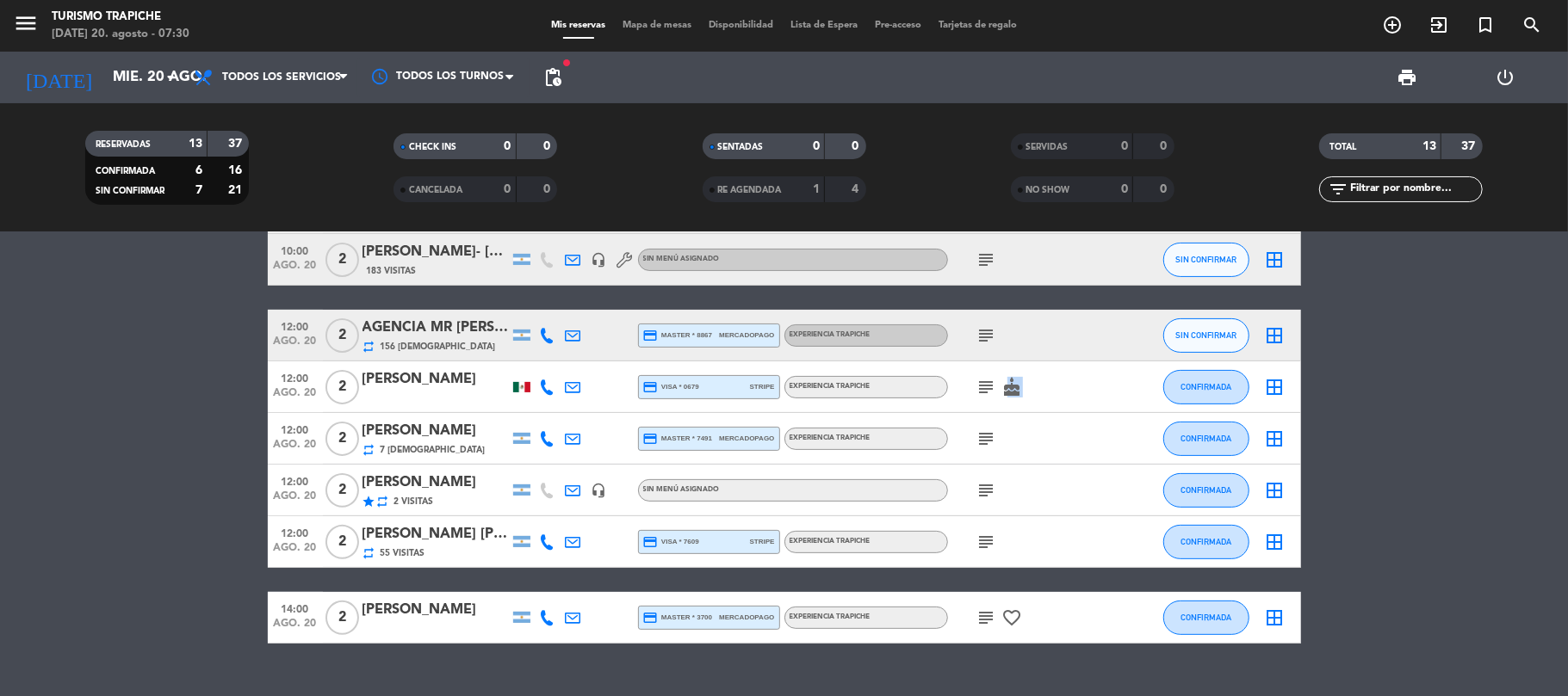
click at [1062, 384] on div "subject cake" at bounding box center [1024, 386] width 155 height 51
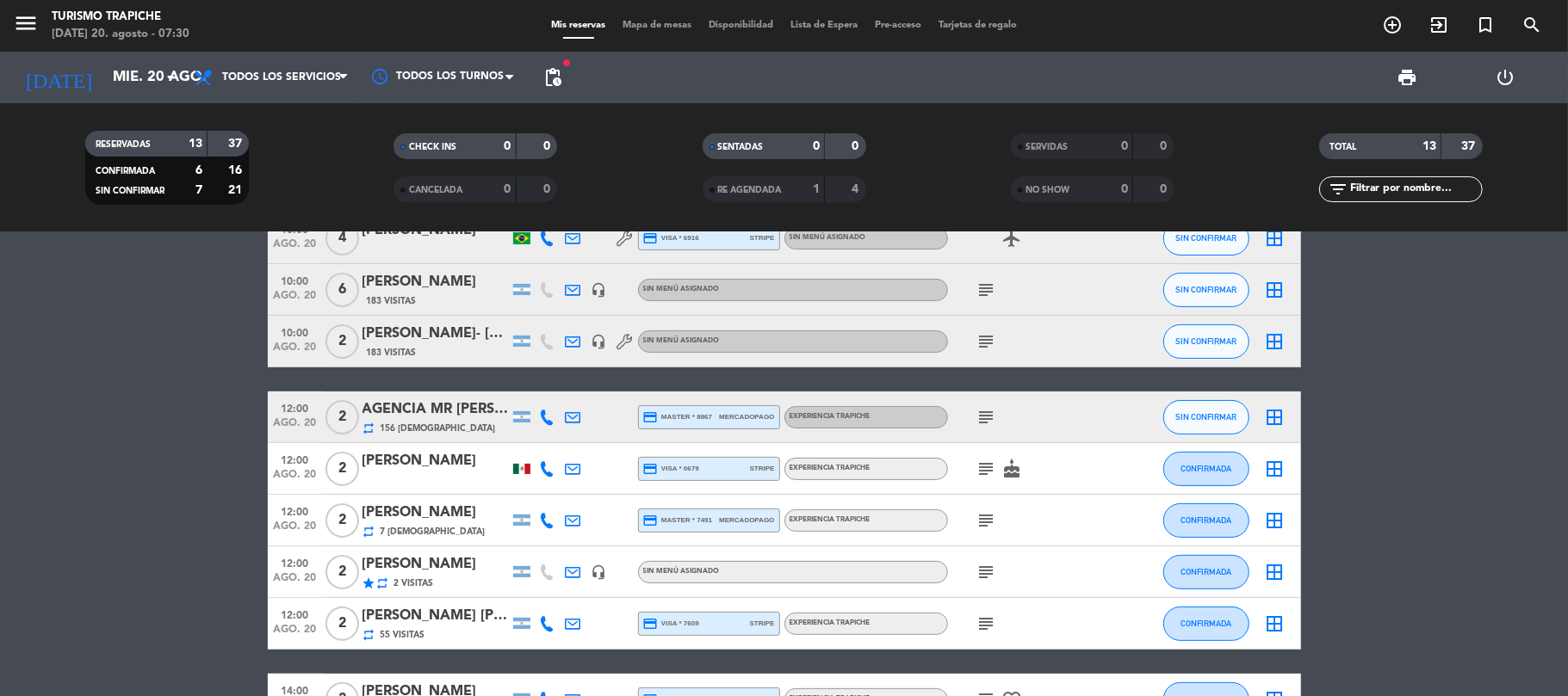
click at [520, 469] on div at bounding box center [521, 468] width 17 height 11
click at [986, 414] on icon "subject" at bounding box center [986, 416] width 20 height 20
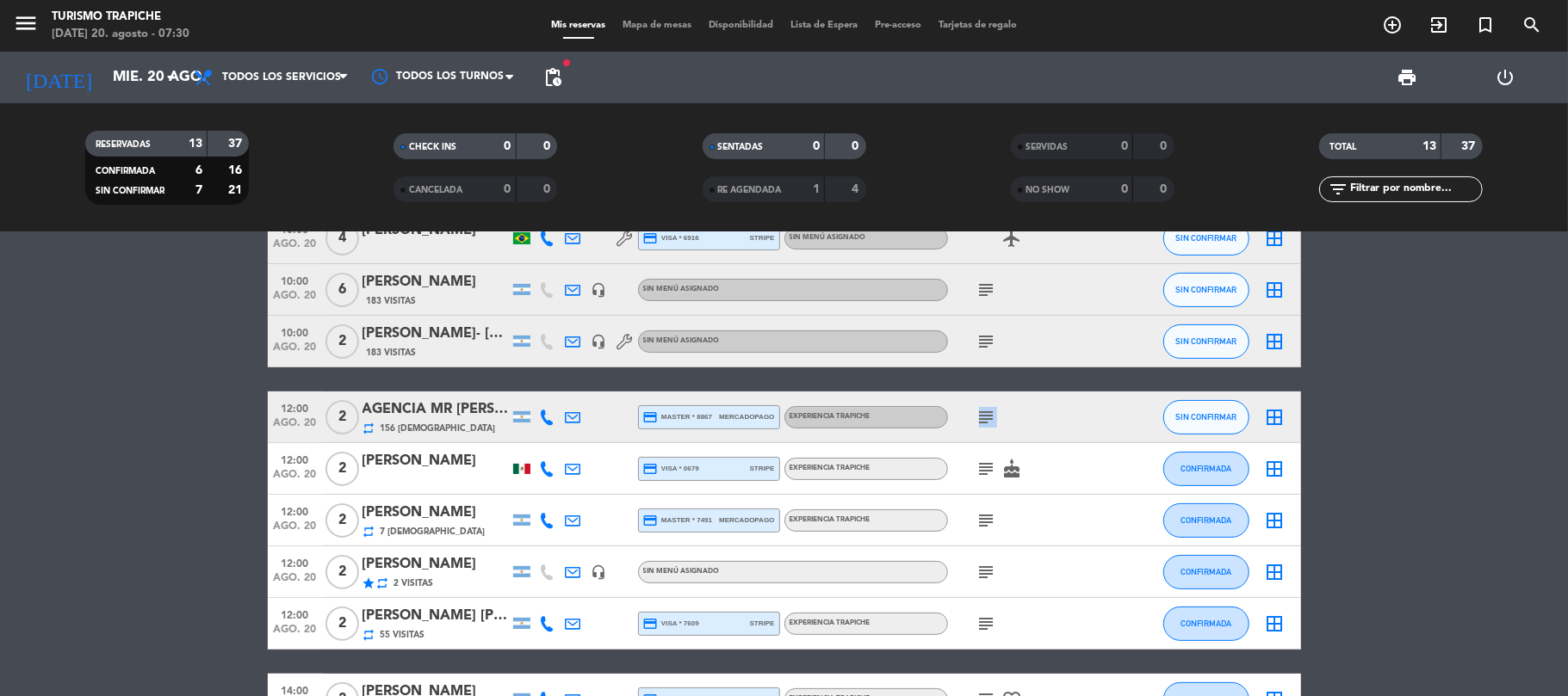
click at [986, 414] on icon "subject" at bounding box center [986, 416] width 20 height 20
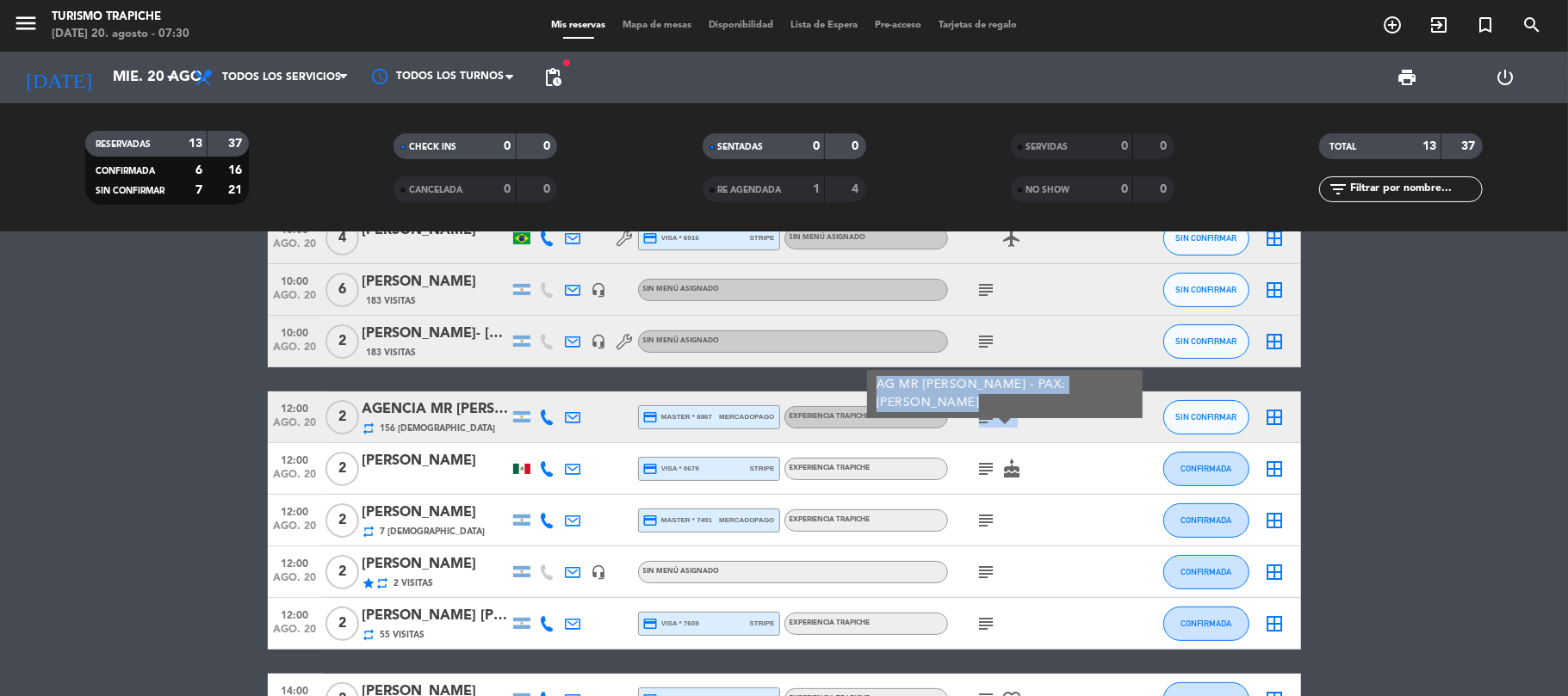
scroll to position [148, 0]
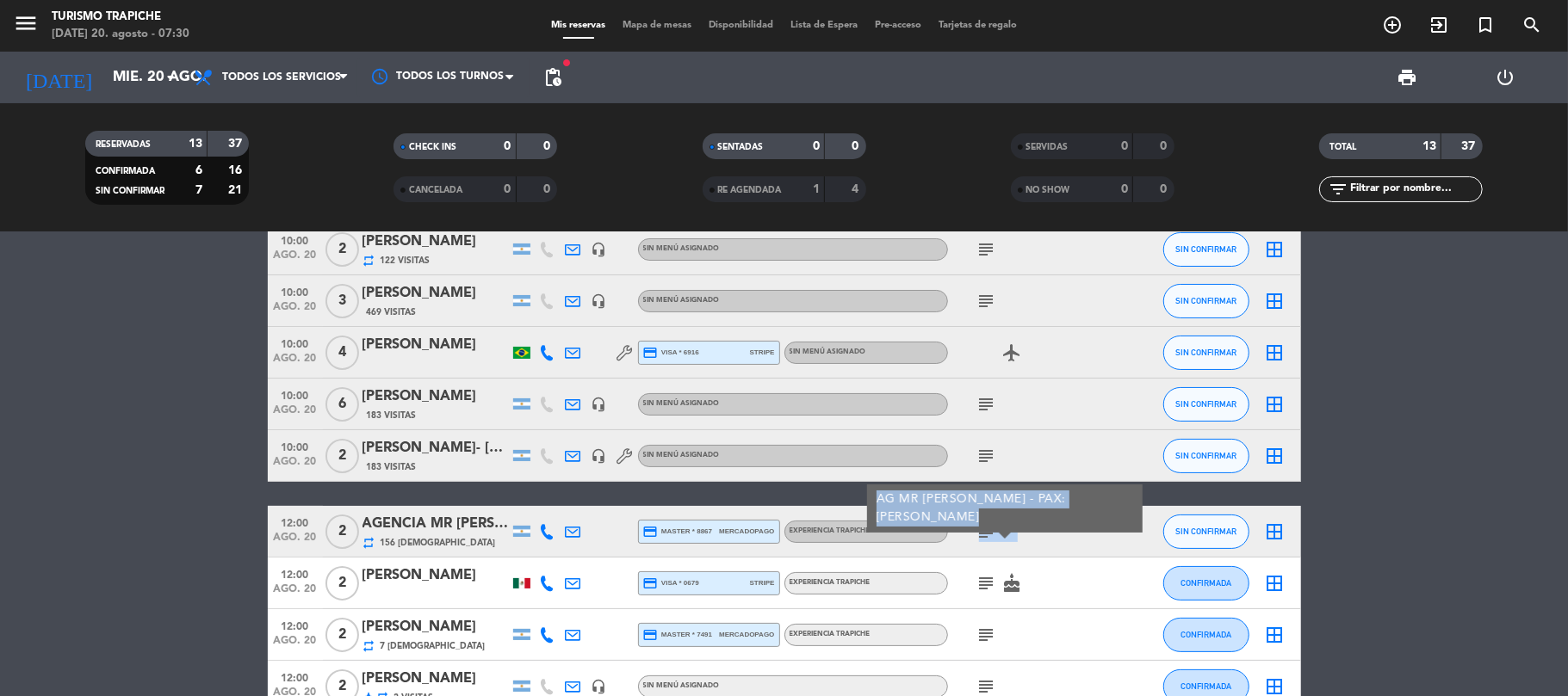
click at [983, 453] on icon "subject" at bounding box center [986, 456] width 20 height 20
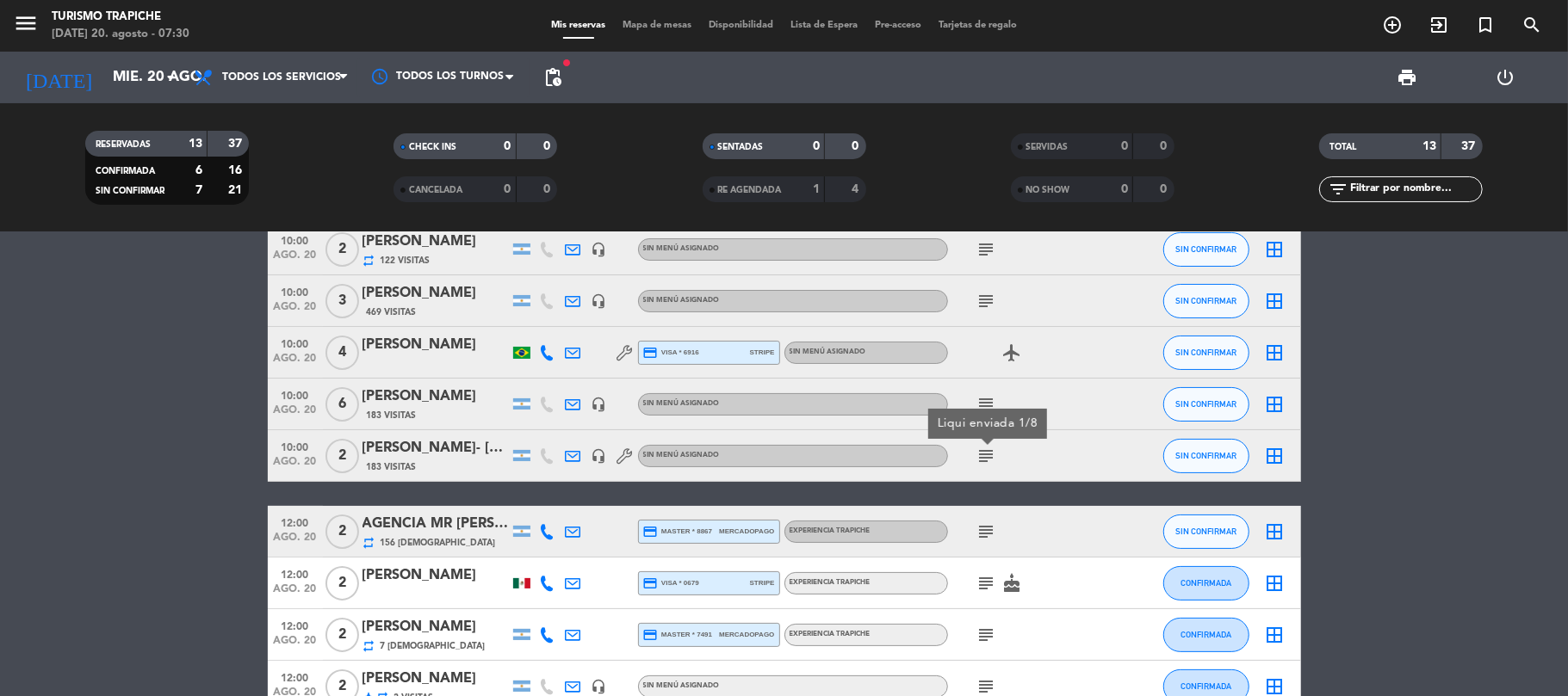
click at [981, 399] on icon "subject" at bounding box center [986, 404] width 20 height 20
click at [989, 298] on icon "subject" at bounding box center [986, 301] width 20 height 20
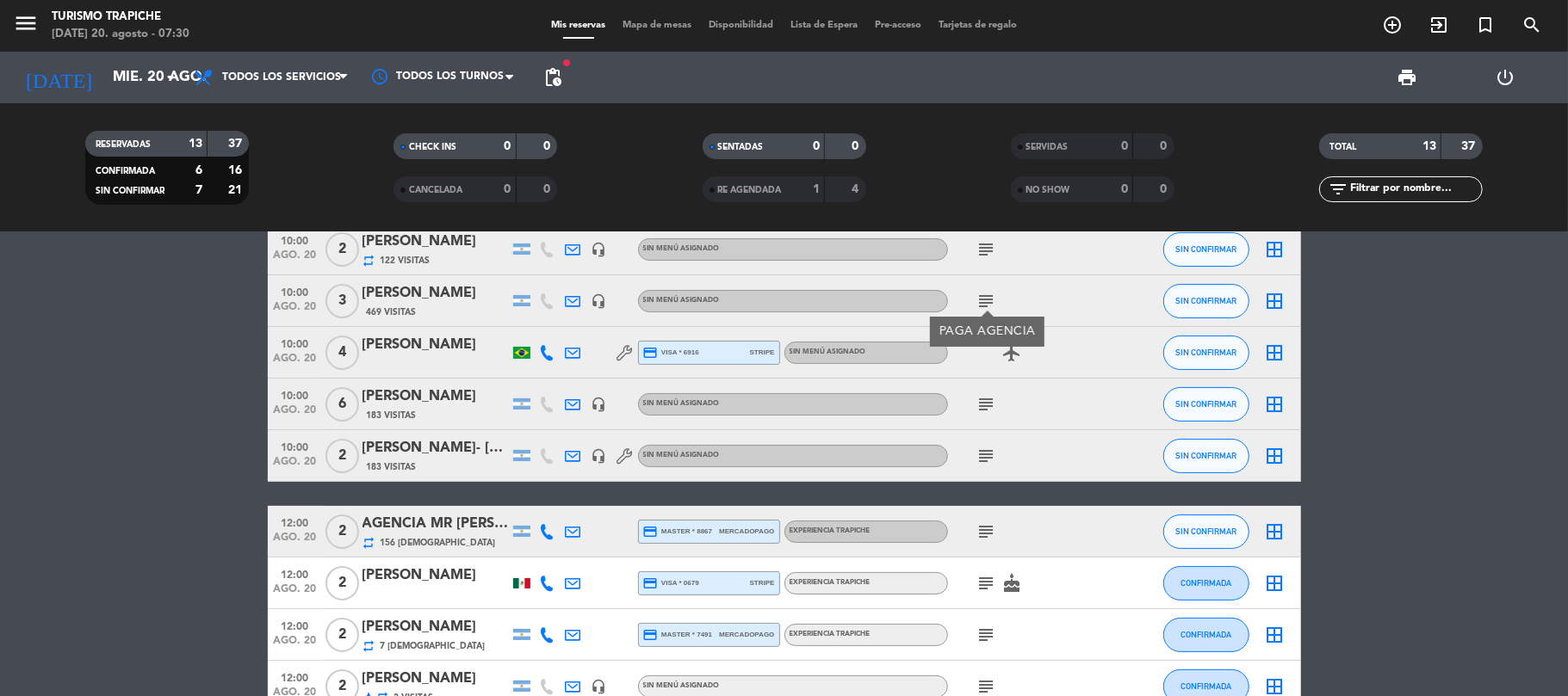
click at [989, 298] on icon "subject" at bounding box center [986, 301] width 20 height 20
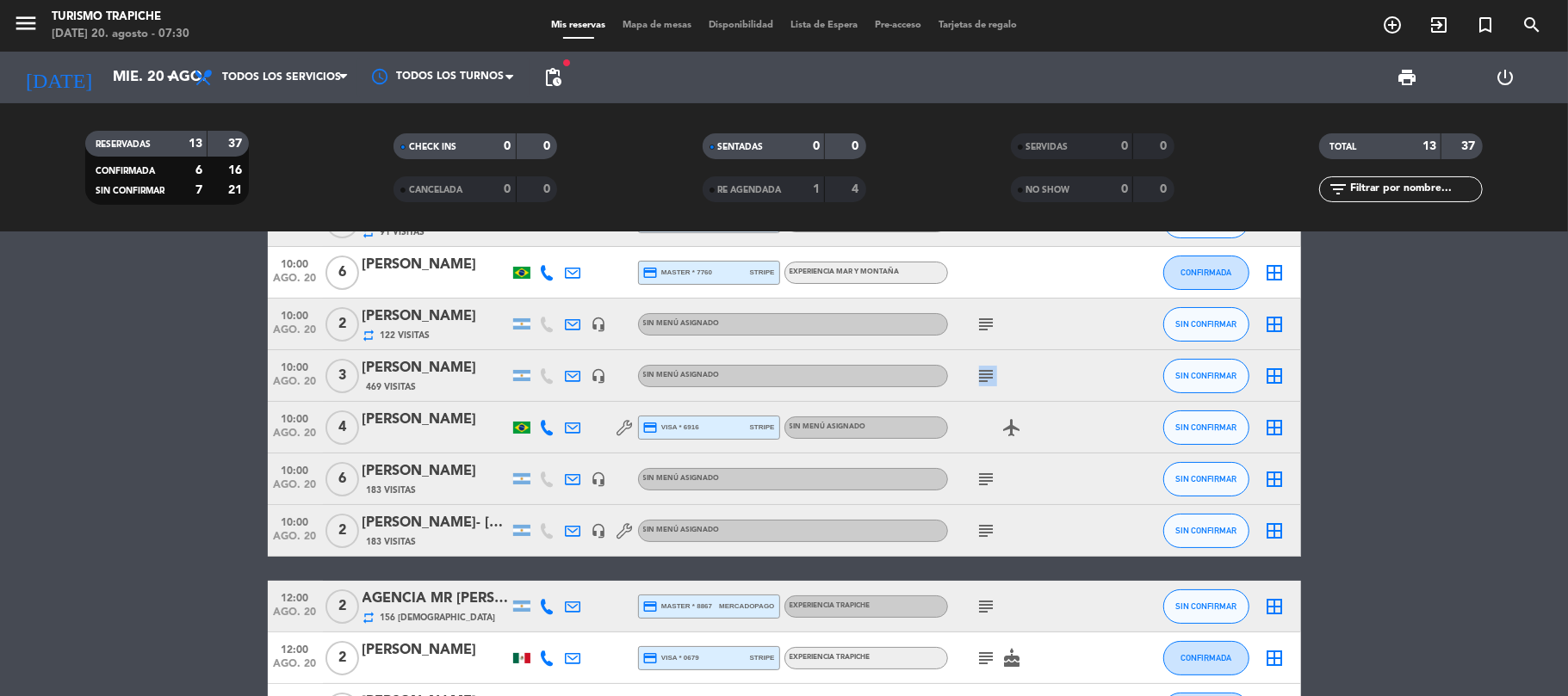
scroll to position [33, 0]
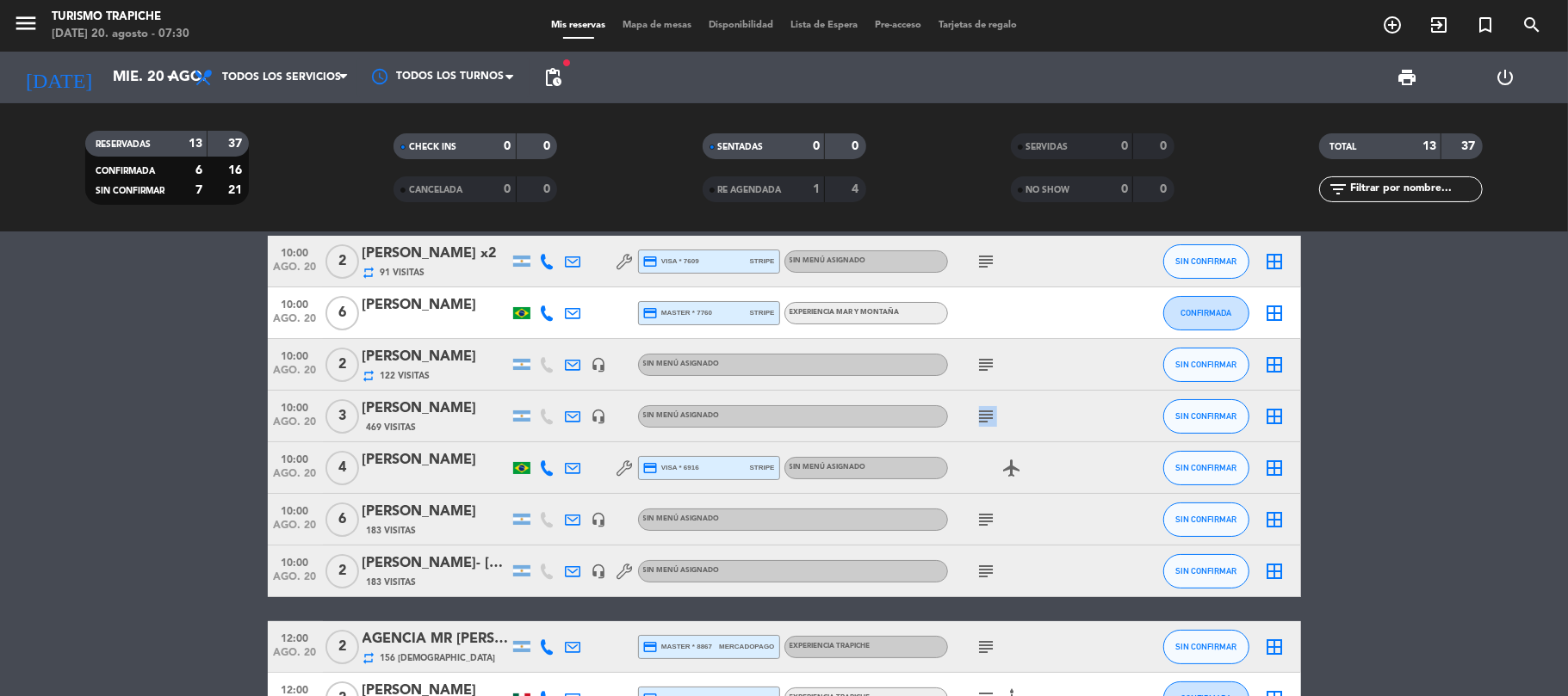
click at [996, 363] on icon "subject" at bounding box center [986, 364] width 20 height 20
click at [979, 363] on icon "subject" at bounding box center [986, 364] width 20 height 20
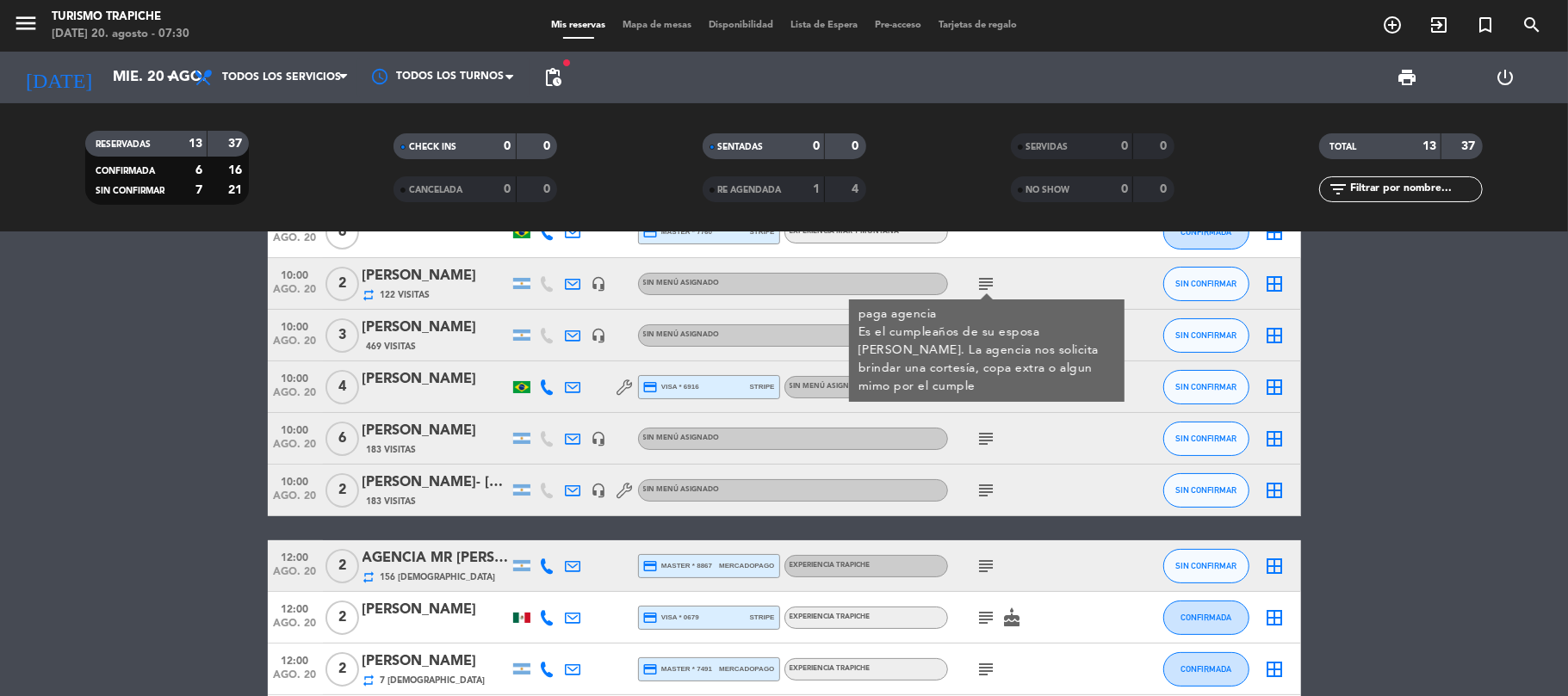
scroll to position [0, 0]
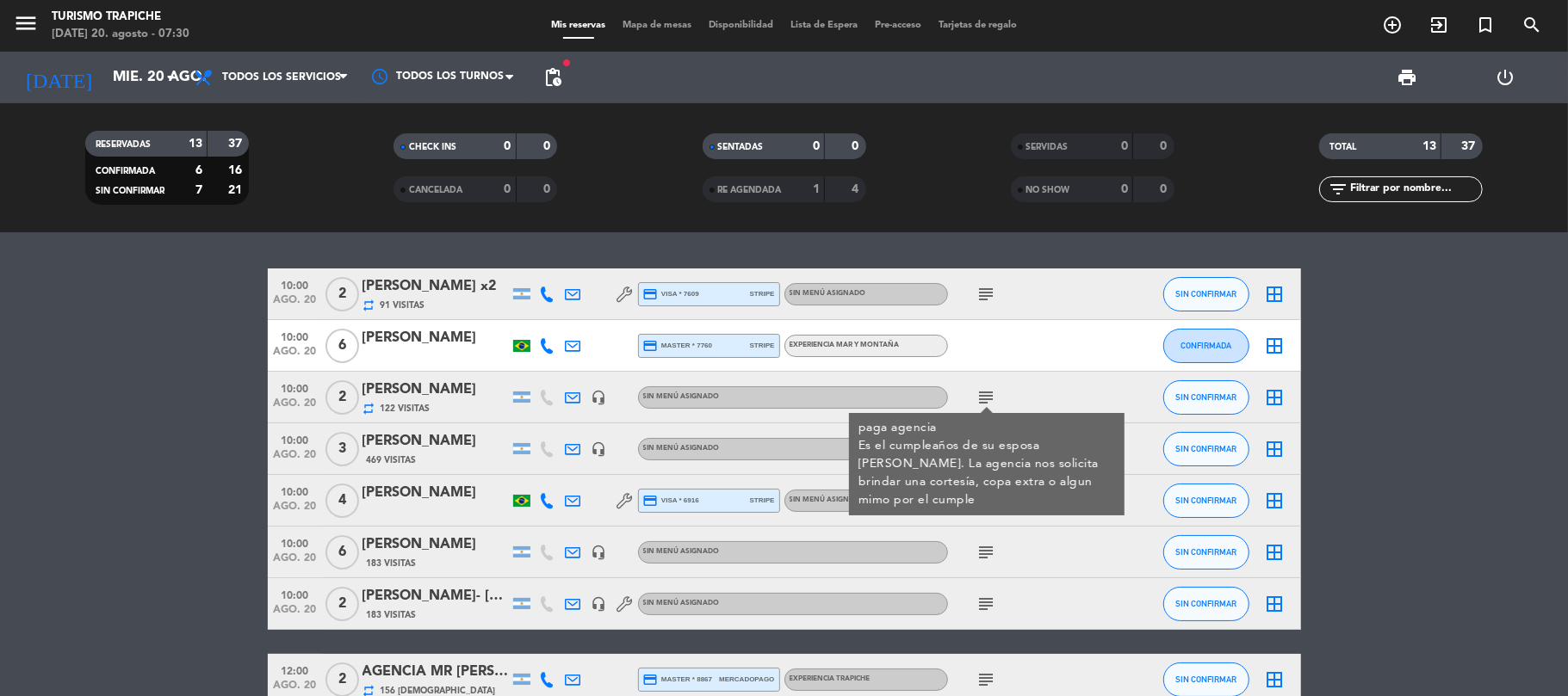
click at [982, 293] on icon "subject" at bounding box center [986, 293] width 20 height 20
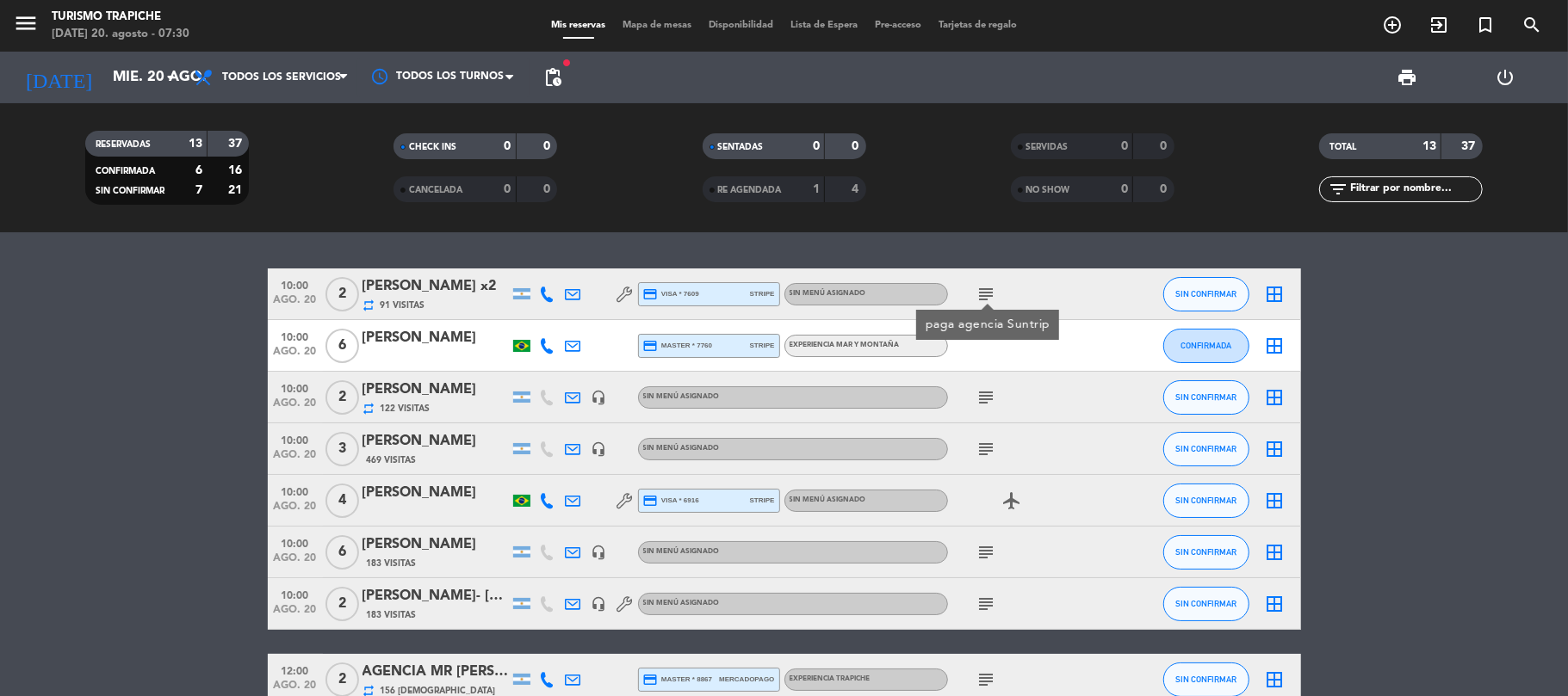
click at [982, 293] on icon "subject" at bounding box center [986, 293] width 20 height 20
click at [996, 304] on div "subject" at bounding box center [1024, 293] width 155 height 51
click at [986, 297] on icon "subject" at bounding box center [986, 293] width 20 height 20
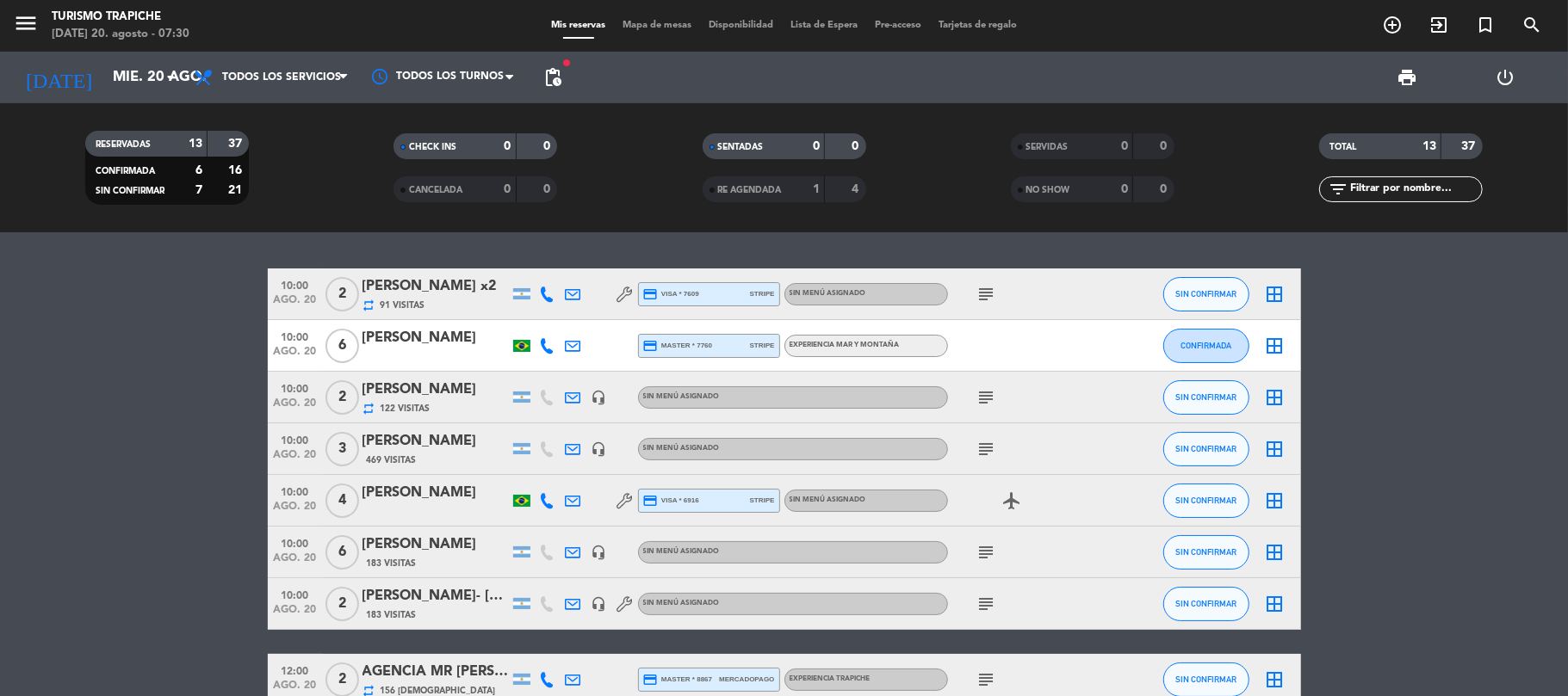
click at [986, 297] on icon "subject" at bounding box center [986, 293] width 20 height 20
click at [1527, 337] on bookings-row "10:00 [DATE] 2 [PERSON_NAME] x2 repeat 91 Visitas credit_card visa * 7609 strip…" at bounding box center [784, 628] width 1568 height 719
click at [131, 79] on input "mié. 20 ago." at bounding box center [196, 78] width 186 height 34
click at [127, 79] on input "mié. 20 ago." at bounding box center [196, 78] width 186 height 34
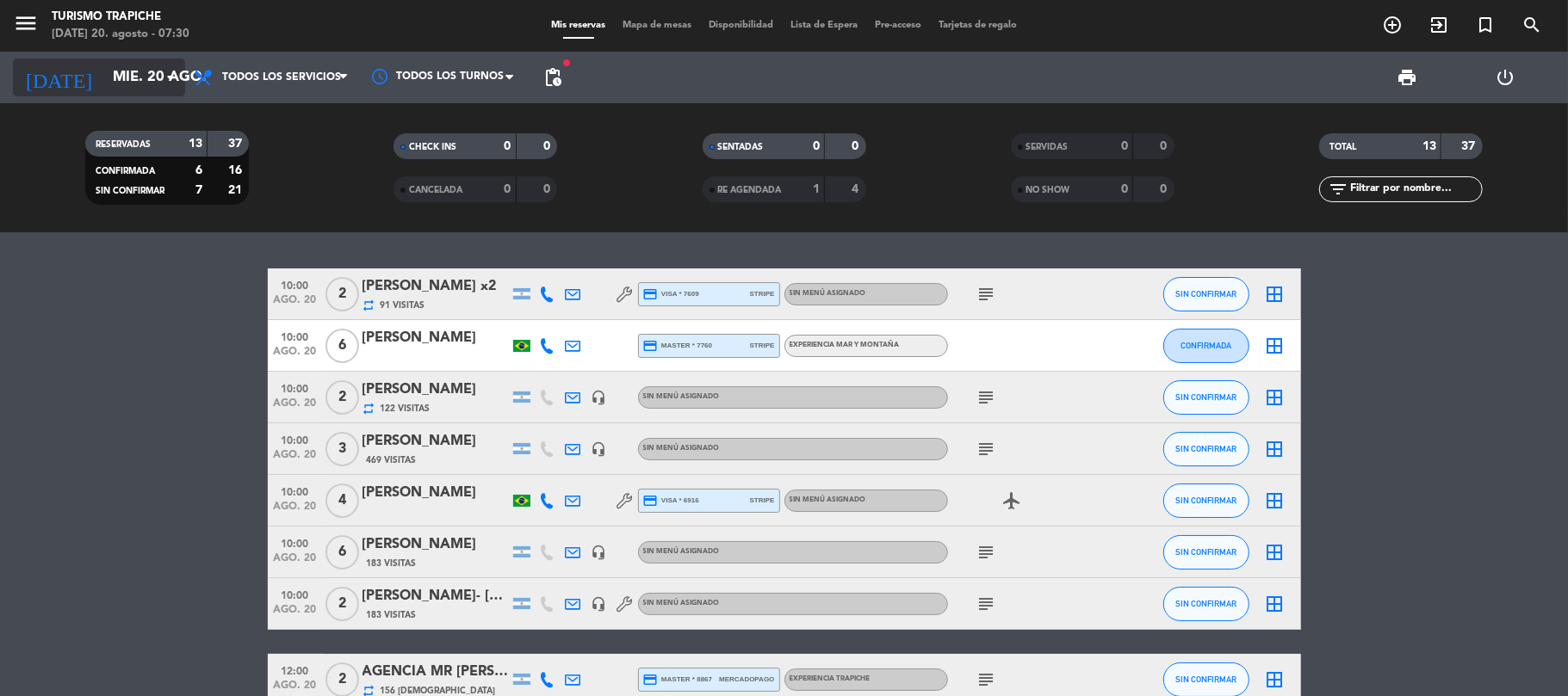
click at [127, 79] on input "mié. 20 ago." at bounding box center [196, 78] width 186 height 34
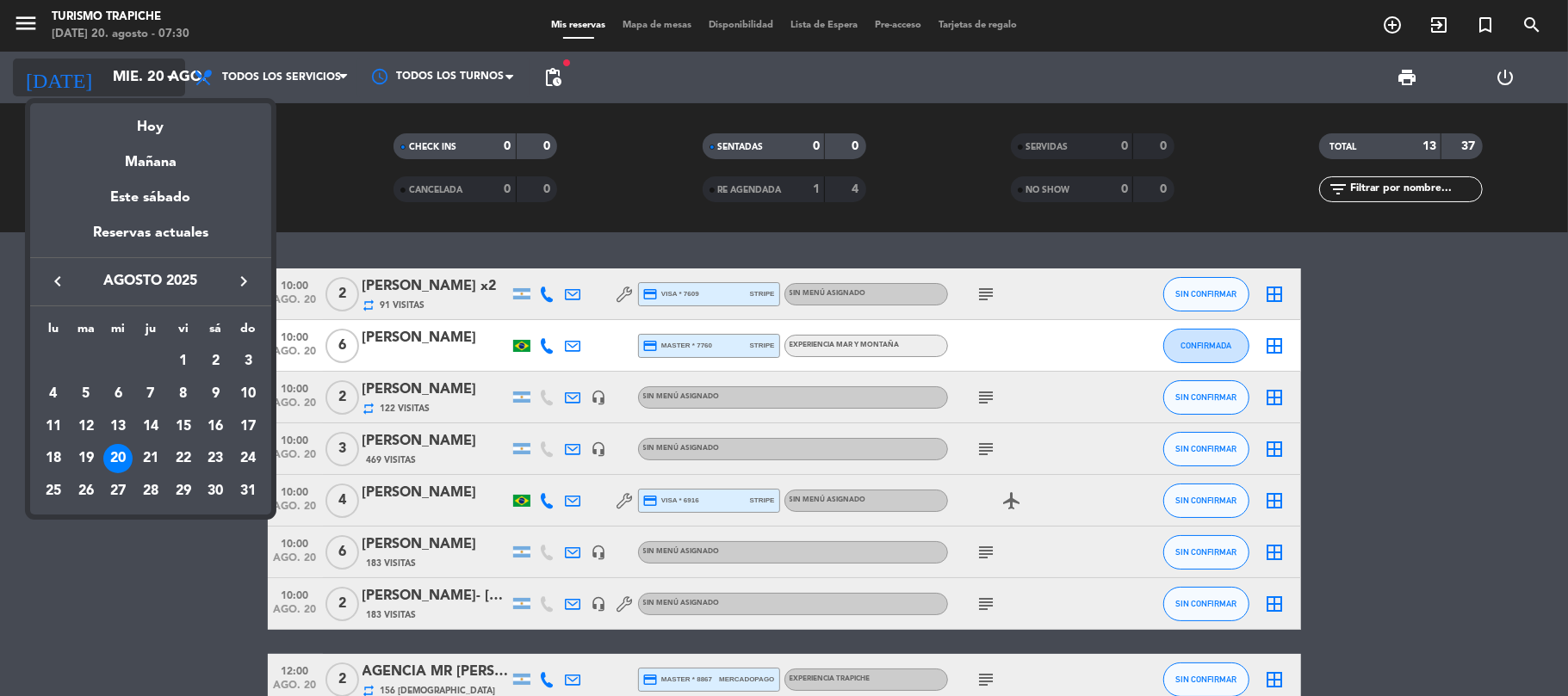
click at [127, 79] on div at bounding box center [784, 348] width 1568 height 696
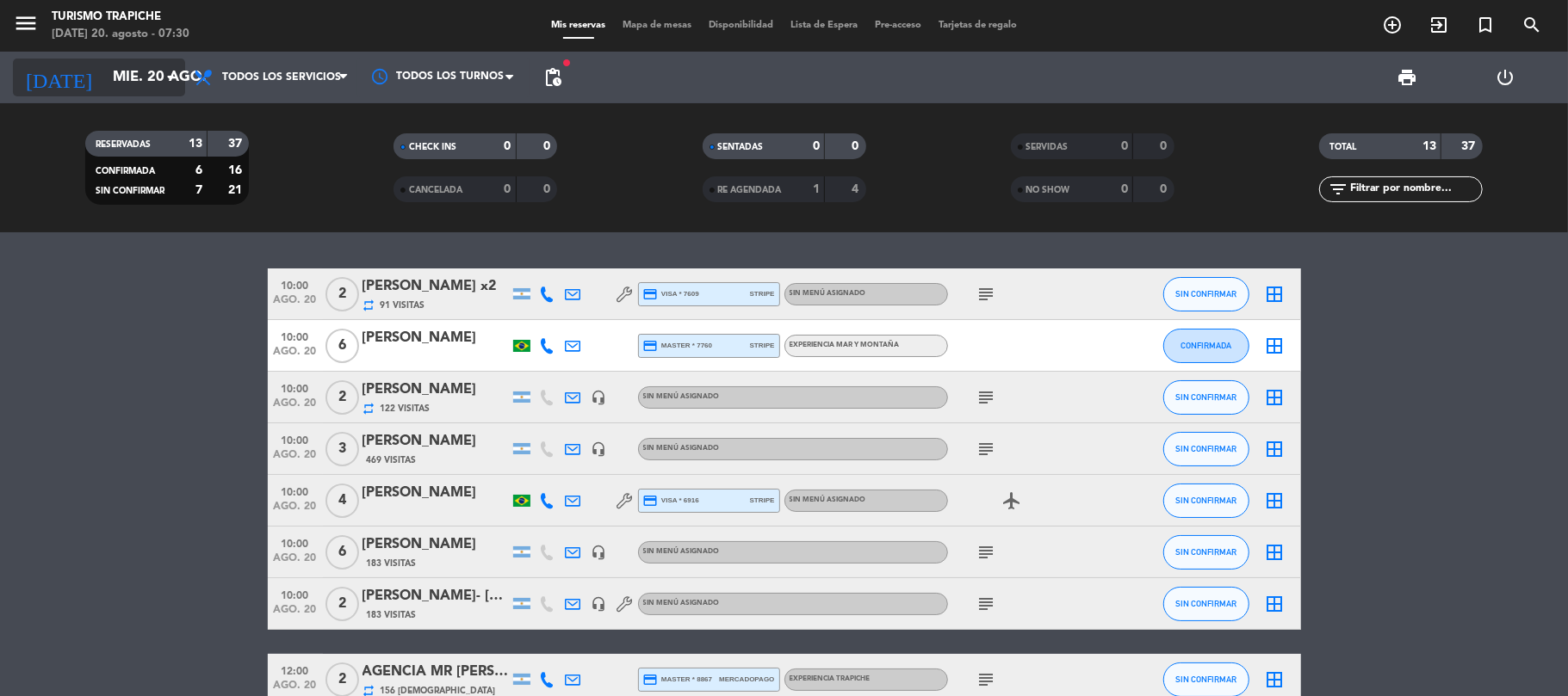
click at [133, 78] on input "mié. 20 ago." at bounding box center [196, 78] width 186 height 34
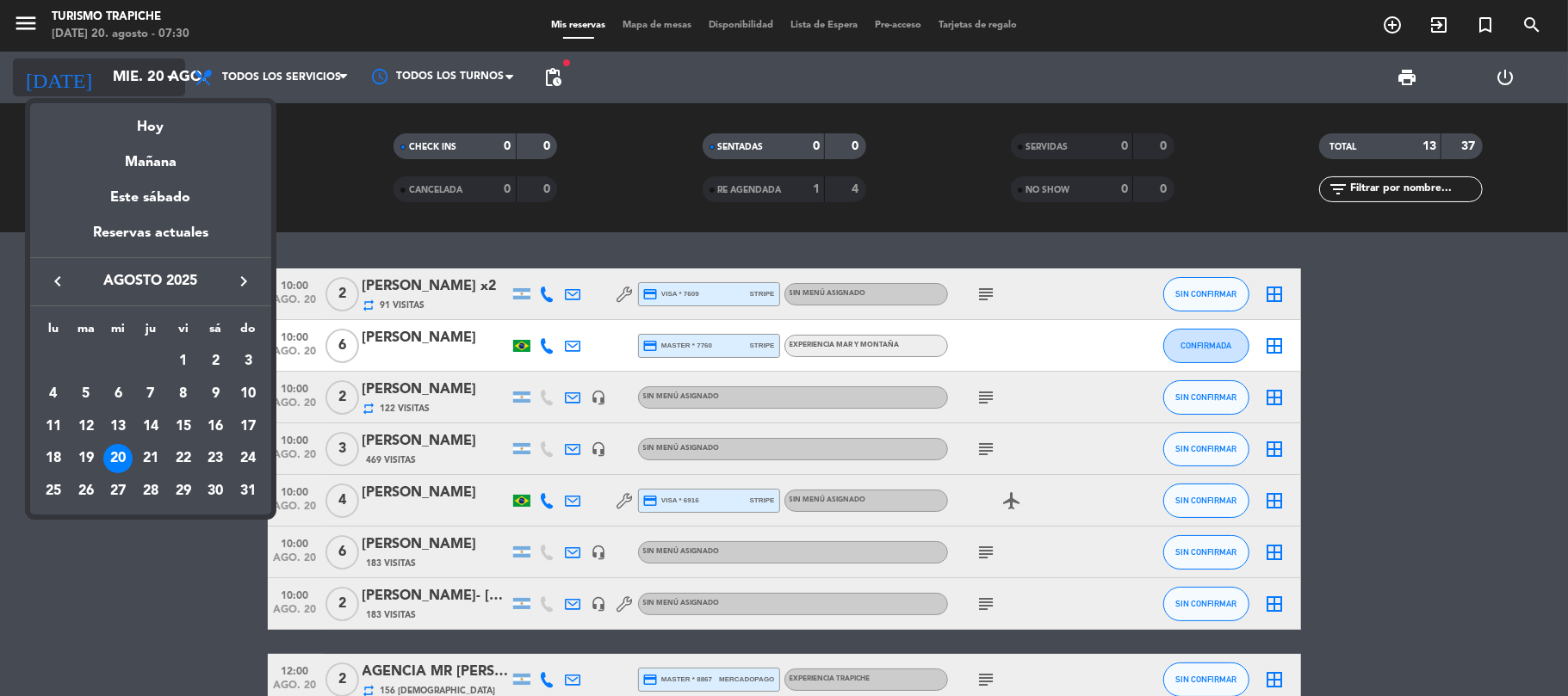
click at [133, 78] on div at bounding box center [784, 348] width 1568 height 696
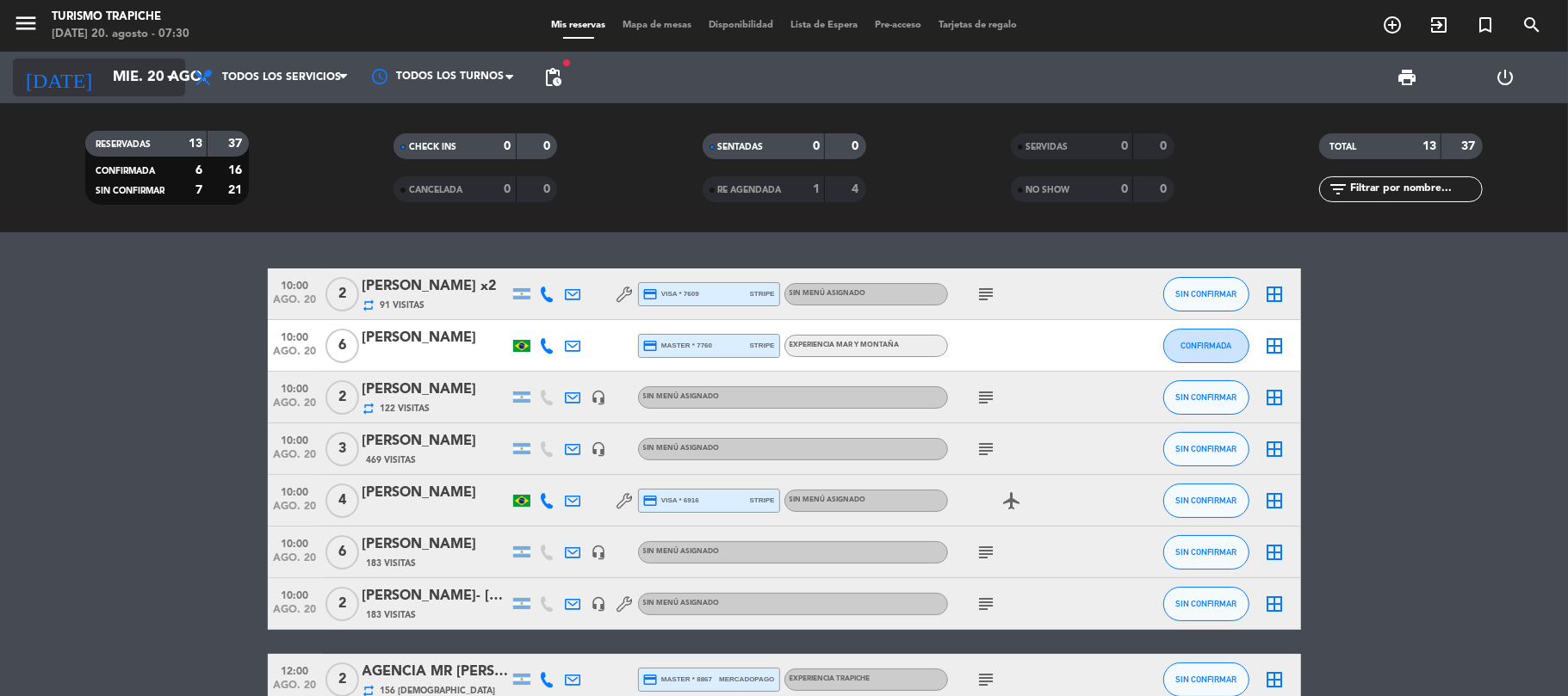
click at [160, 74] on div "[DATE] [DATE] arrow_drop_down" at bounding box center [98, 77] width 172 height 37
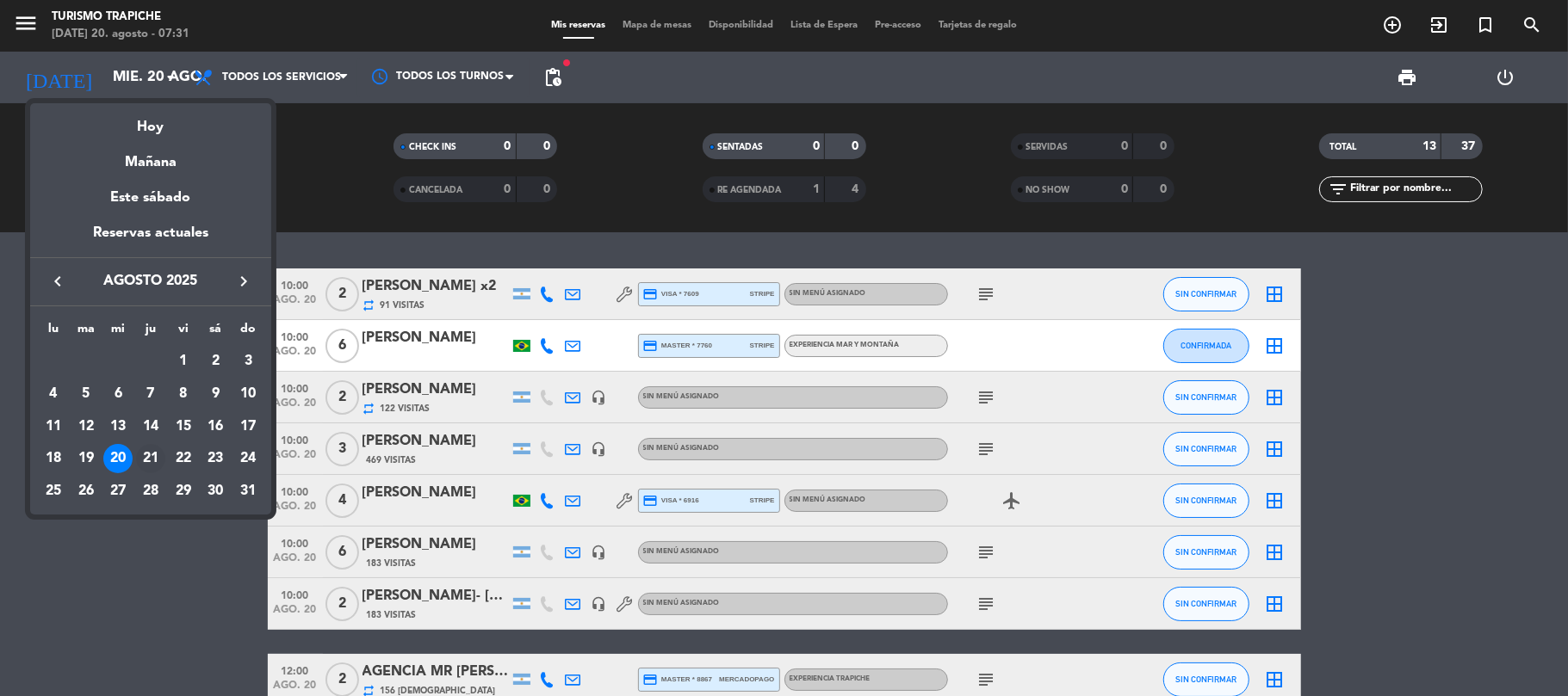
click at [157, 470] on div "21" at bounding box center [150, 459] width 29 height 29
click at [157, 470] on bookings-row "10:00 [DATE] 2 [PERSON_NAME] x2 repeat 91 Visitas credit_card visa * 7609 strip…" at bounding box center [784, 628] width 1568 height 719
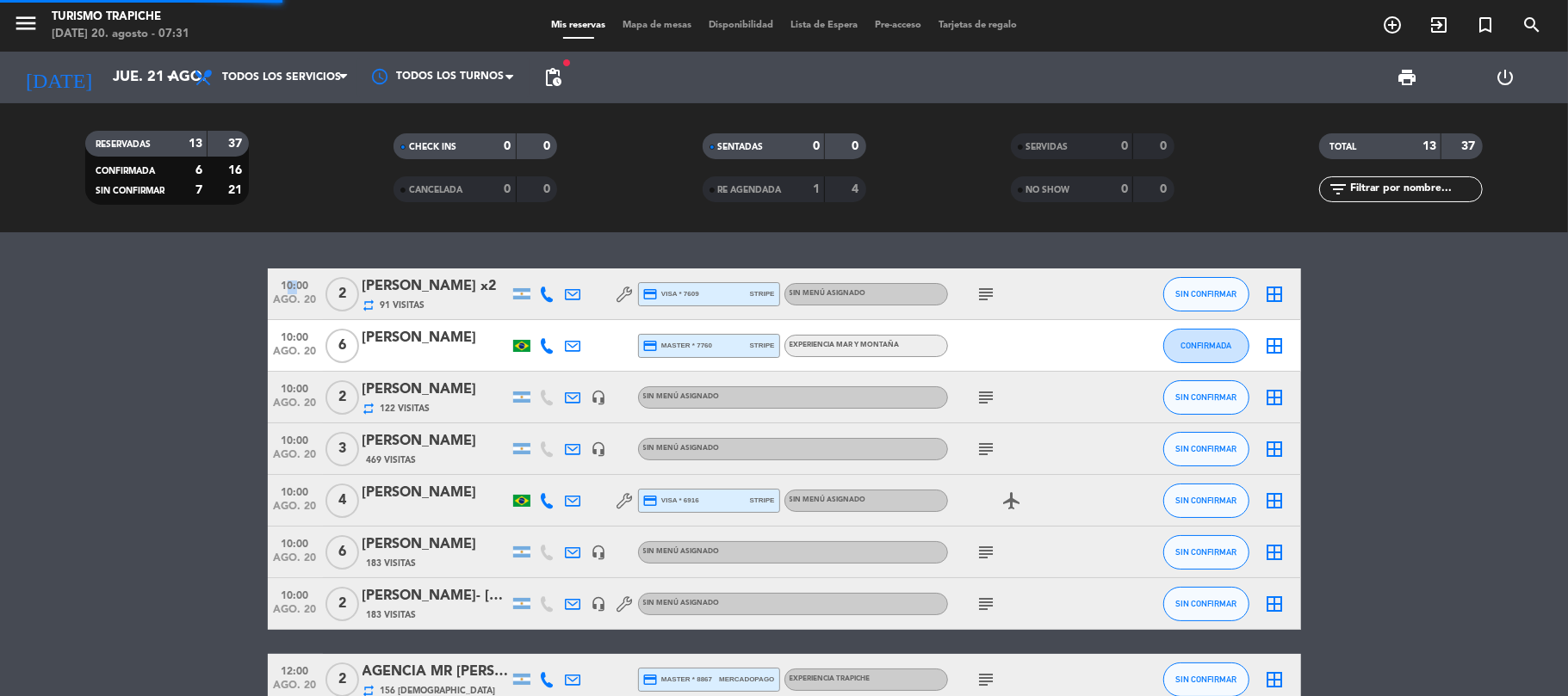
click at [157, 470] on bookings-row "10:00 [DATE] 2 [PERSON_NAME] x2 repeat 91 Visitas credit_card visa * 7609 strip…" at bounding box center [784, 628] width 1568 height 719
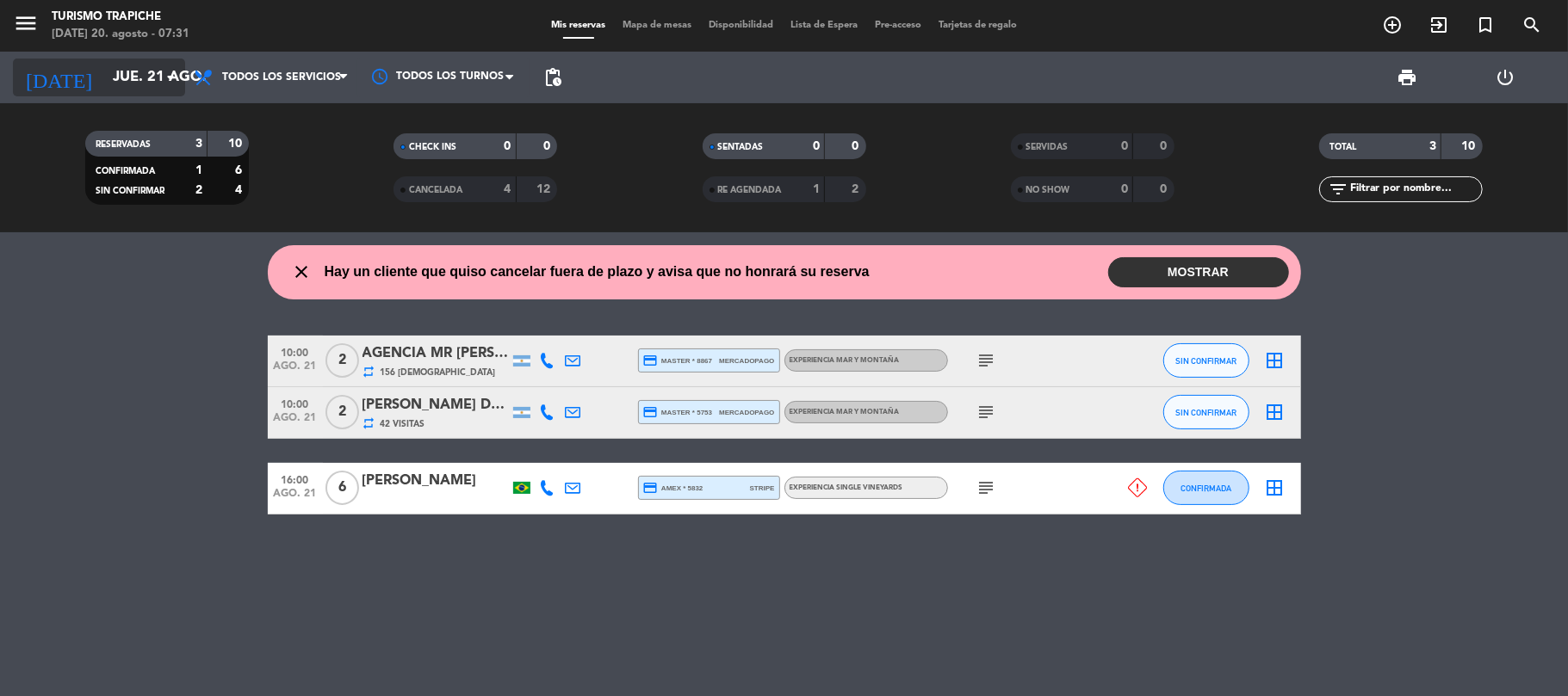
click at [174, 74] on icon "arrow_drop_down" at bounding box center [169, 77] width 20 height 20
click at [170, 79] on icon "arrow_drop_down" at bounding box center [169, 77] width 20 height 20
click at [170, 84] on icon "arrow_drop_down" at bounding box center [169, 77] width 20 height 20
click at [159, 78] on input "jue. 21 ago." at bounding box center [196, 78] width 186 height 34
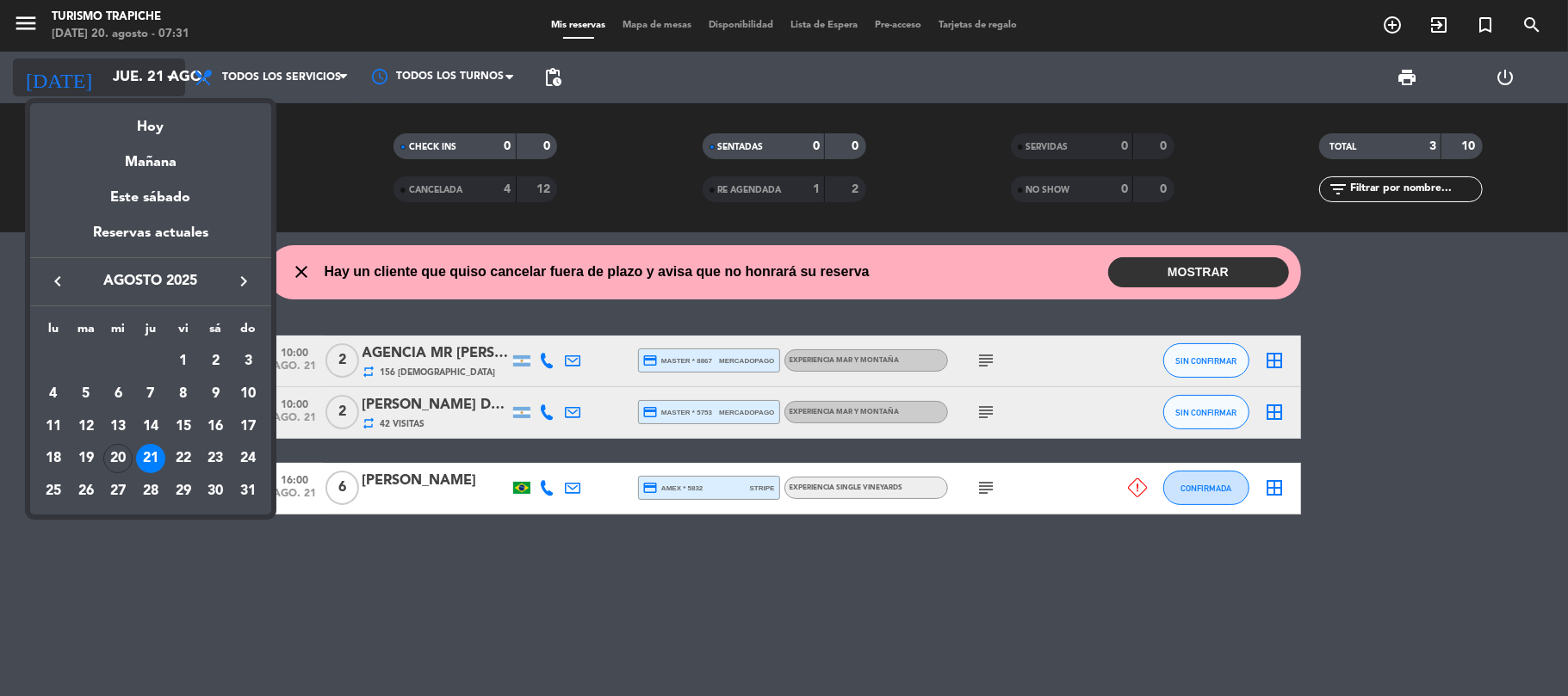
click at [159, 78] on div at bounding box center [784, 348] width 1568 height 696
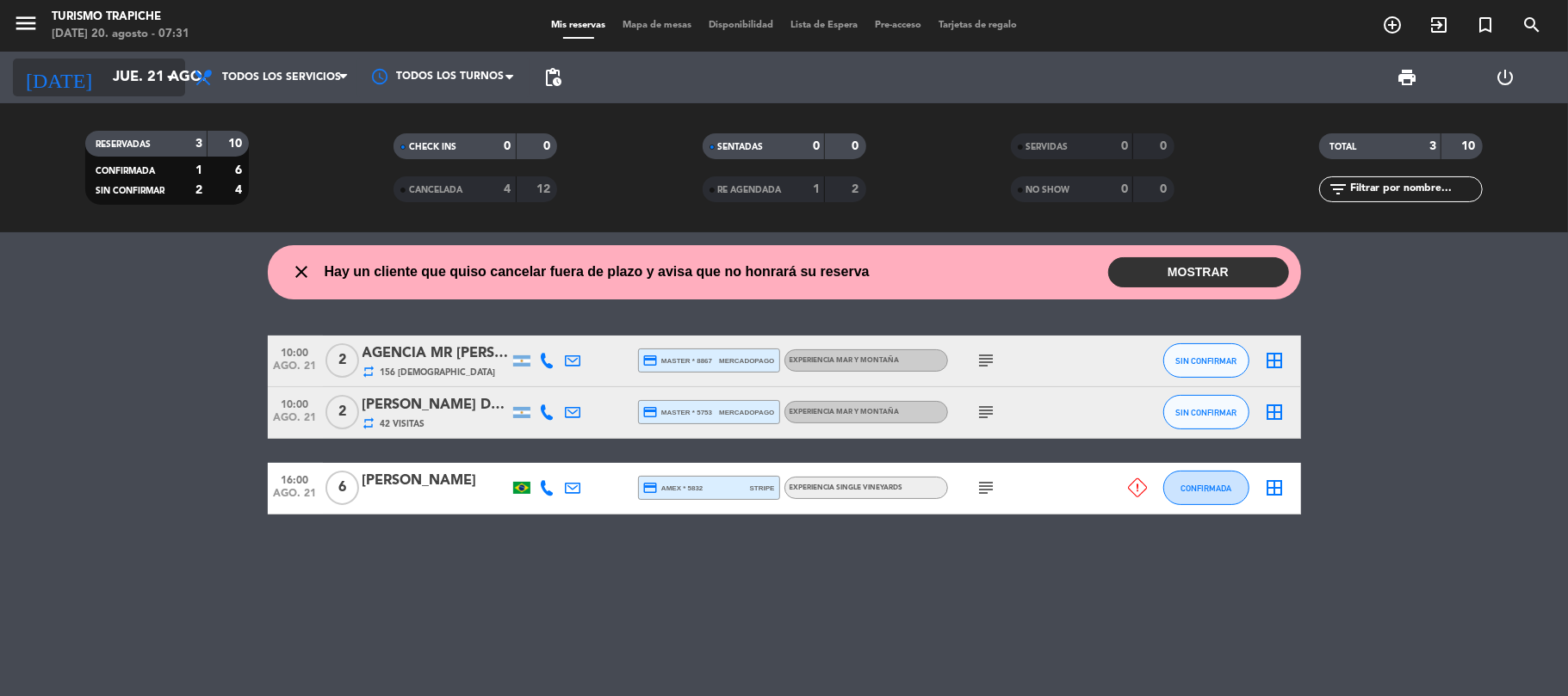
click at [159, 78] on input "jue. 21 ago." at bounding box center [196, 78] width 186 height 34
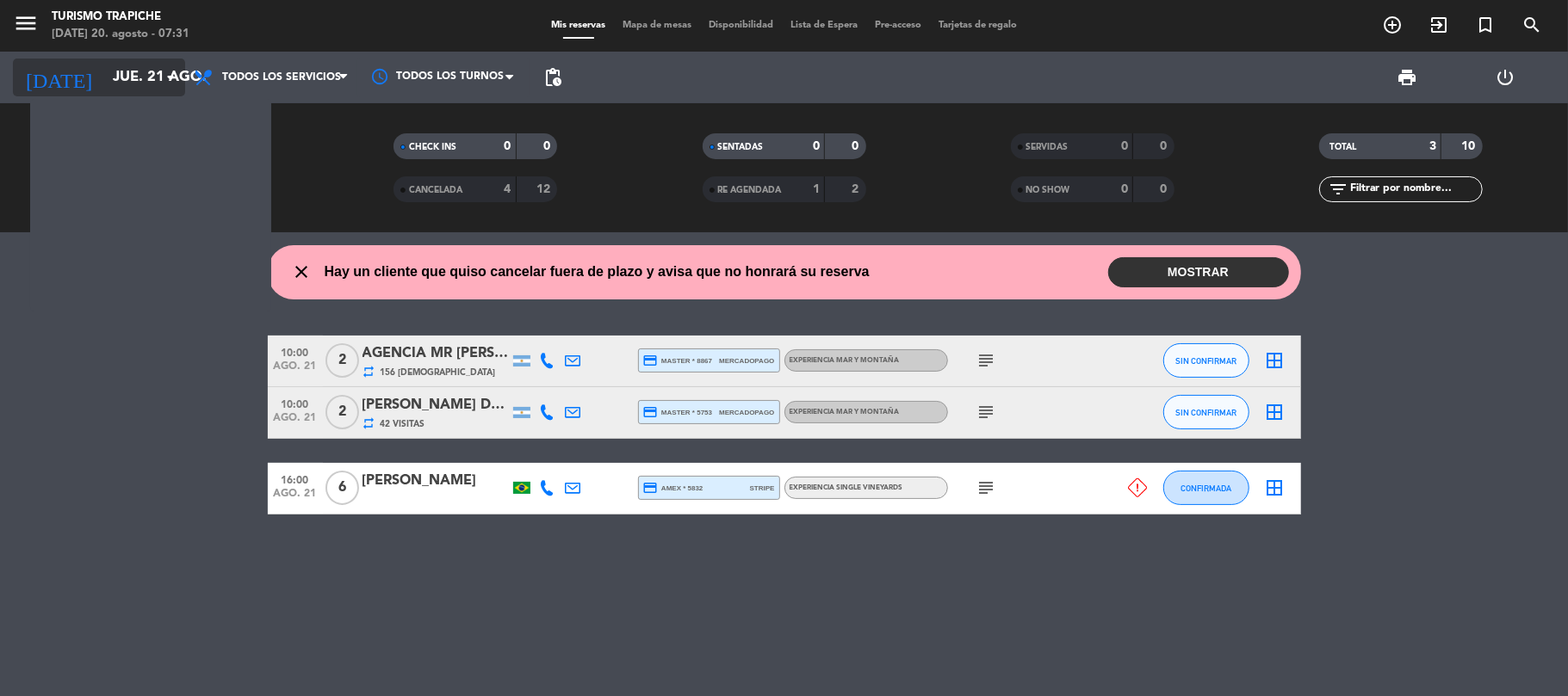
click at [157, 78] on input "jue. 21 ago." at bounding box center [196, 78] width 186 height 34
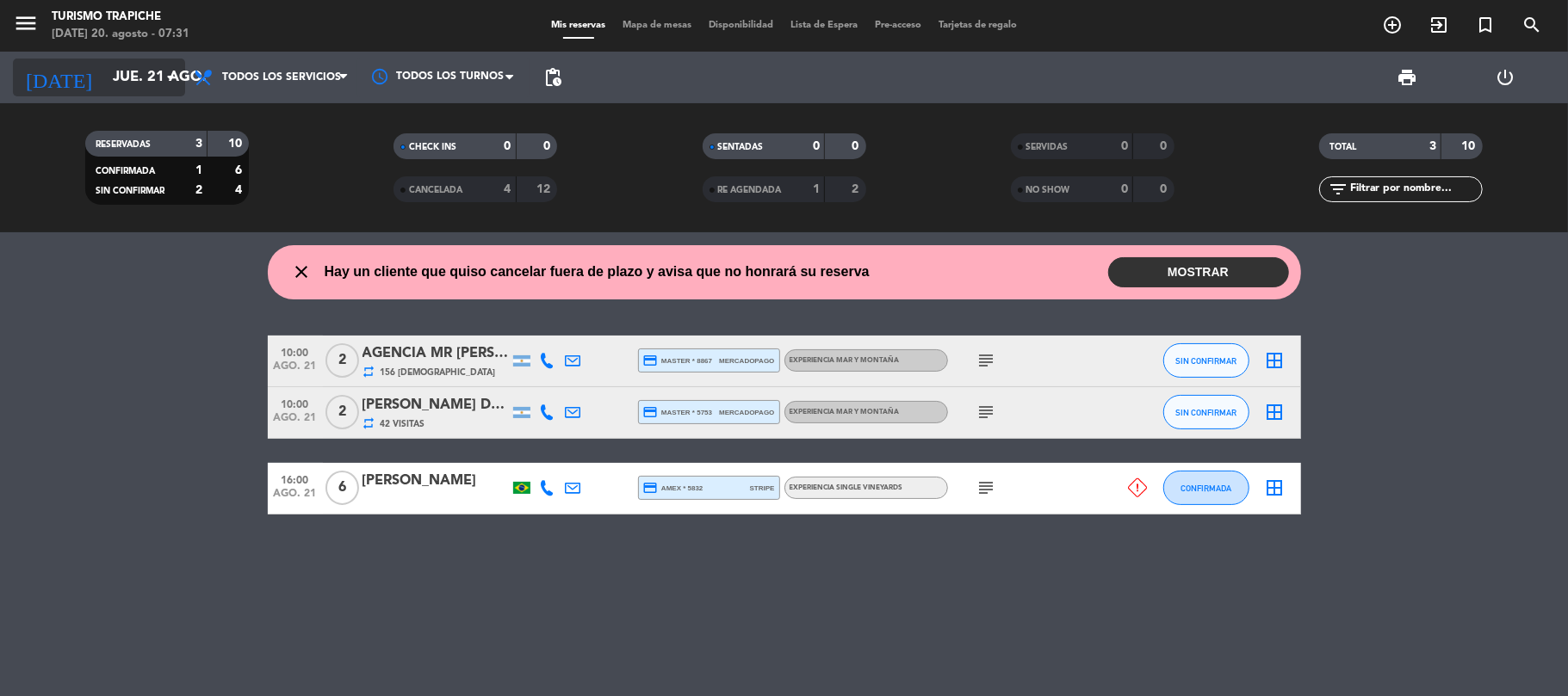
click at [157, 78] on input "jue. 21 ago." at bounding box center [196, 78] width 186 height 34
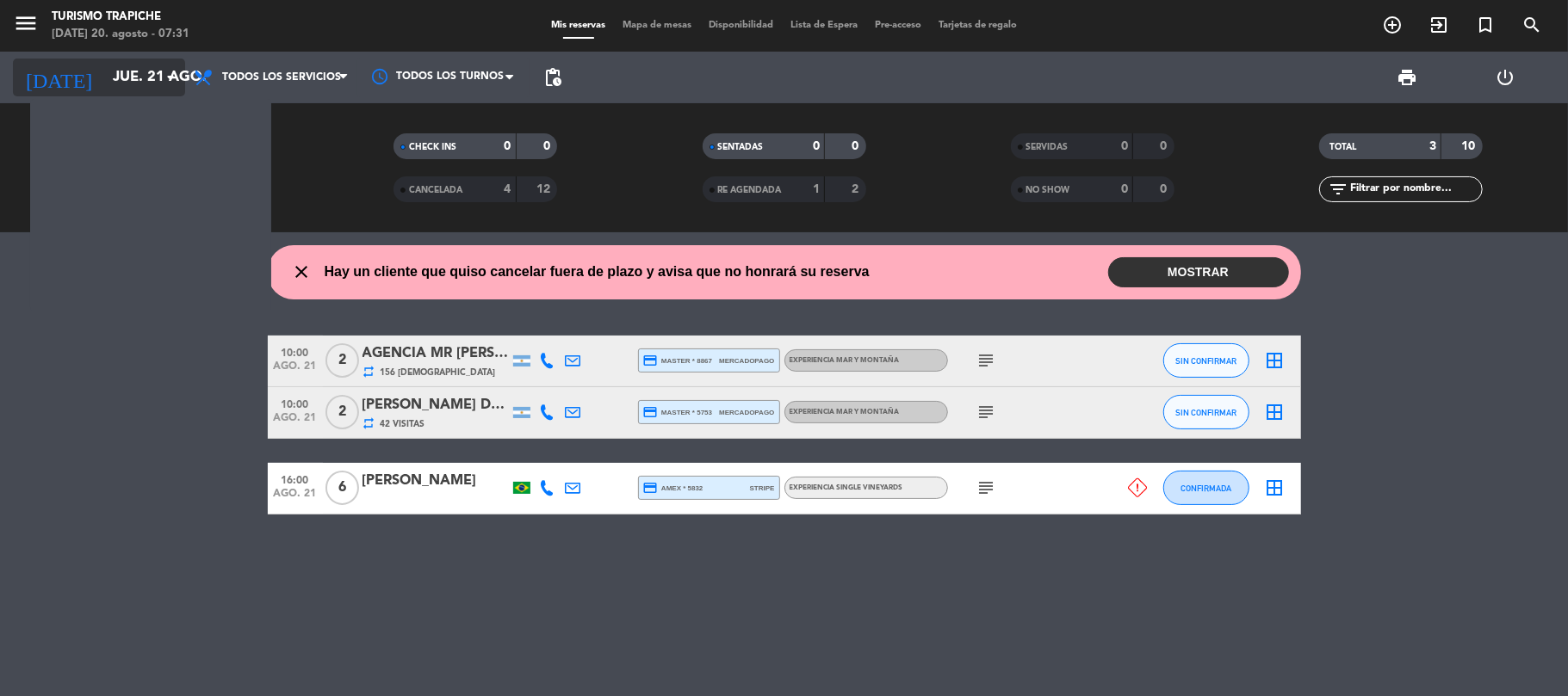
click at [156, 78] on input "jue. 21 ago." at bounding box center [196, 78] width 186 height 34
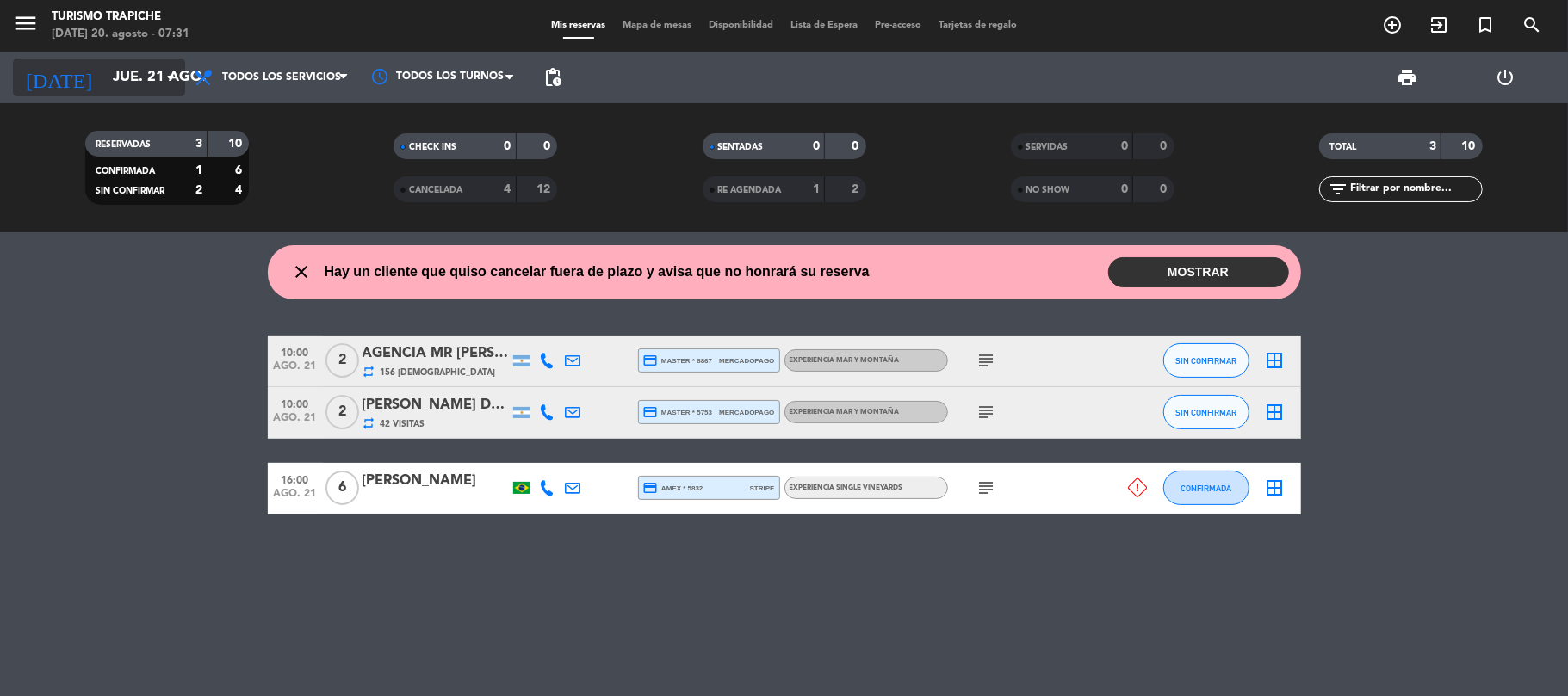
click at [143, 77] on input "jue. 21 ago." at bounding box center [196, 78] width 186 height 34
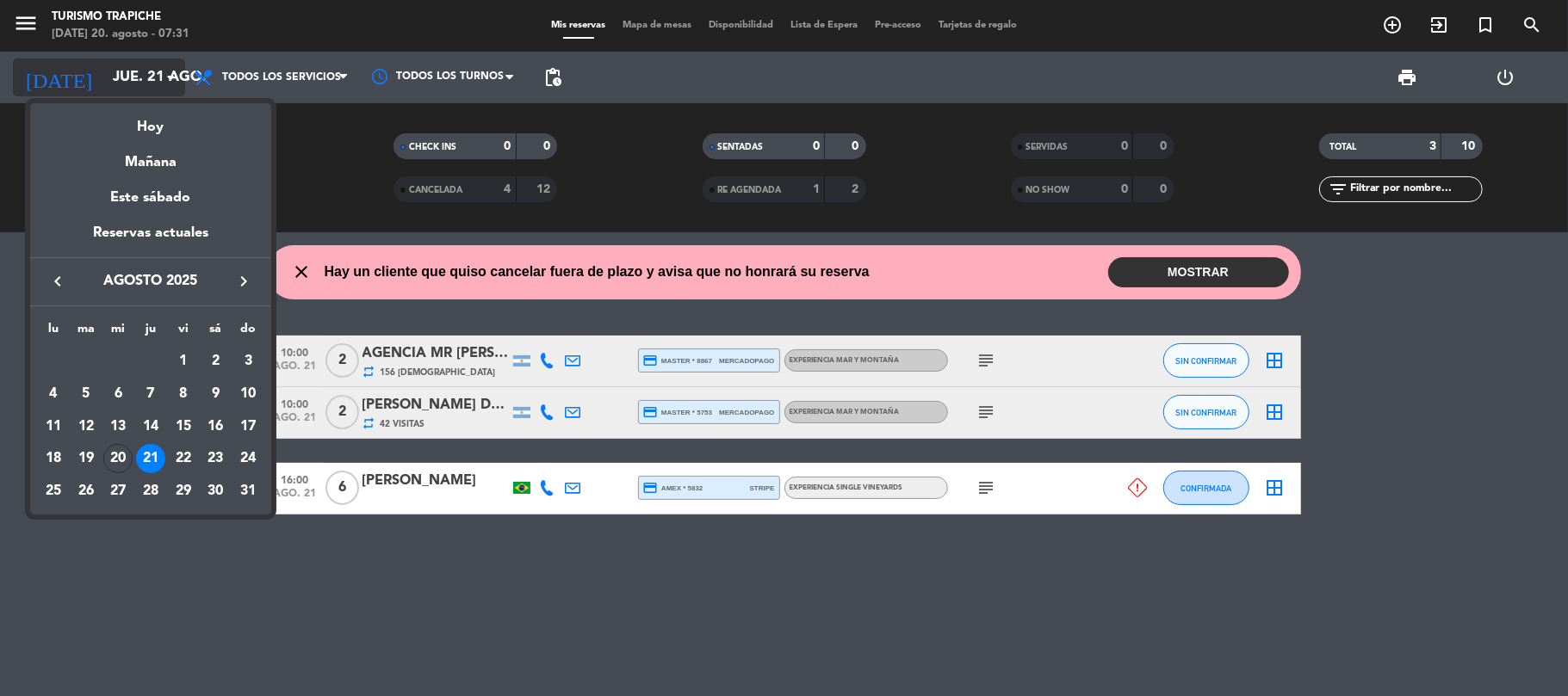
click at [143, 77] on div at bounding box center [784, 348] width 1568 height 696
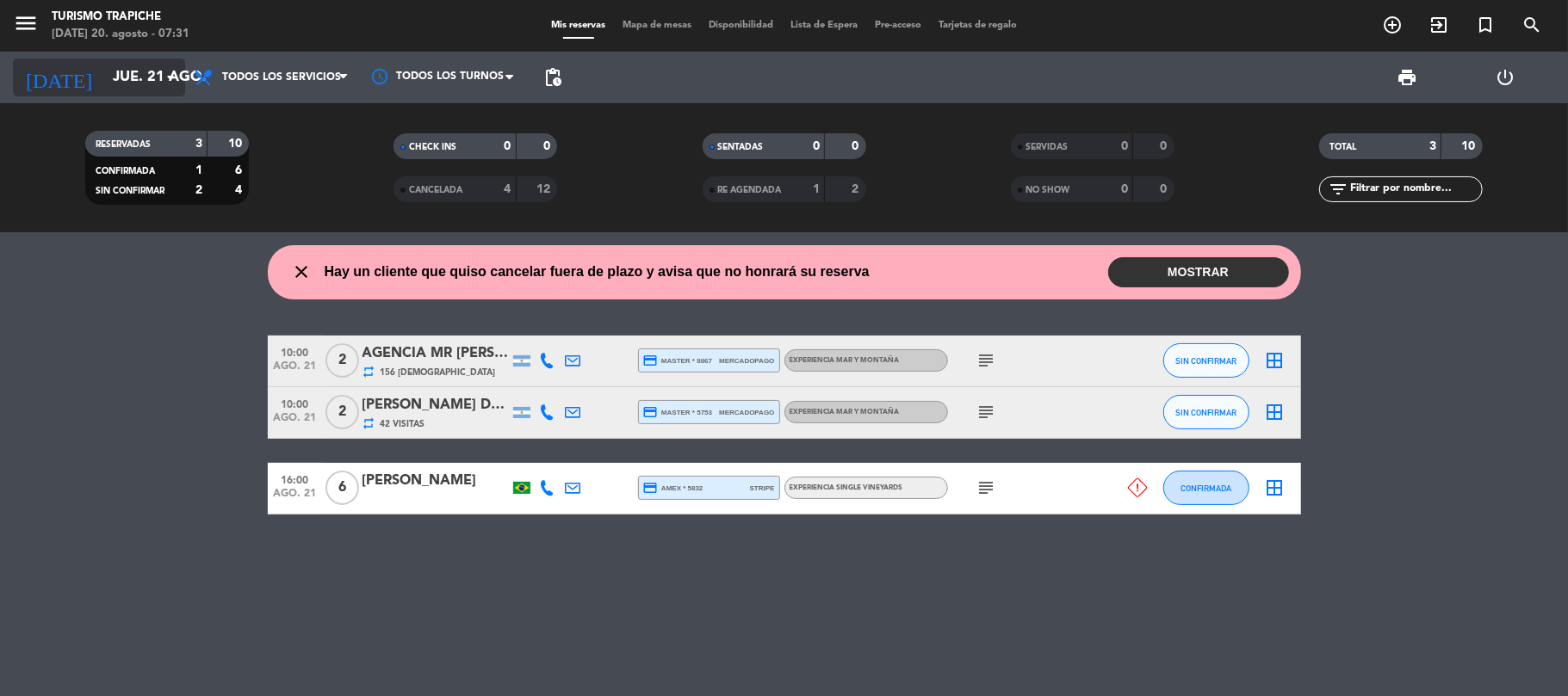
click at [143, 77] on input "jue. 21 ago." at bounding box center [196, 78] width 186 height 34
click at [118, 72] on input "jue. 21 ago." at bounding box center [196, 78] width 186 height 34
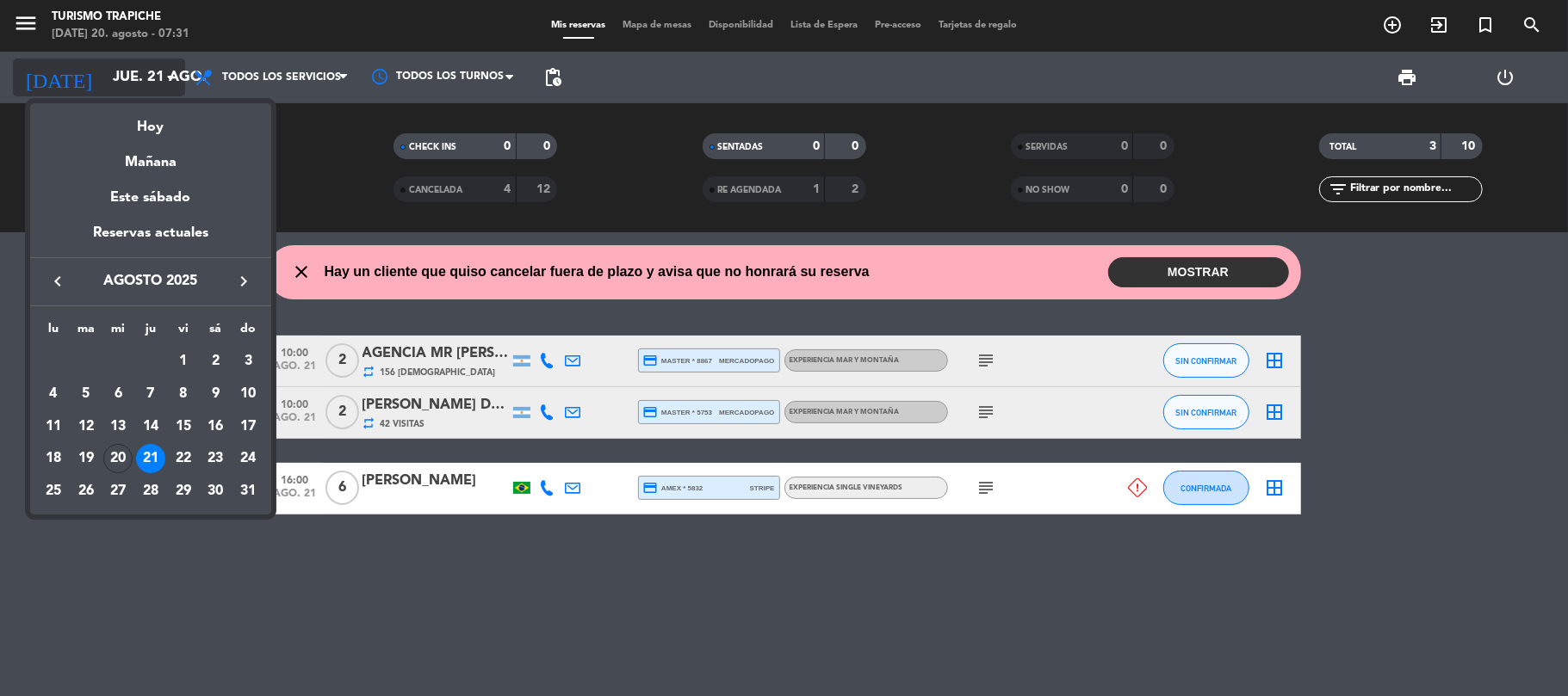
click at [118, 72] on div at bounding box center [784, 348] width 1568 height 696
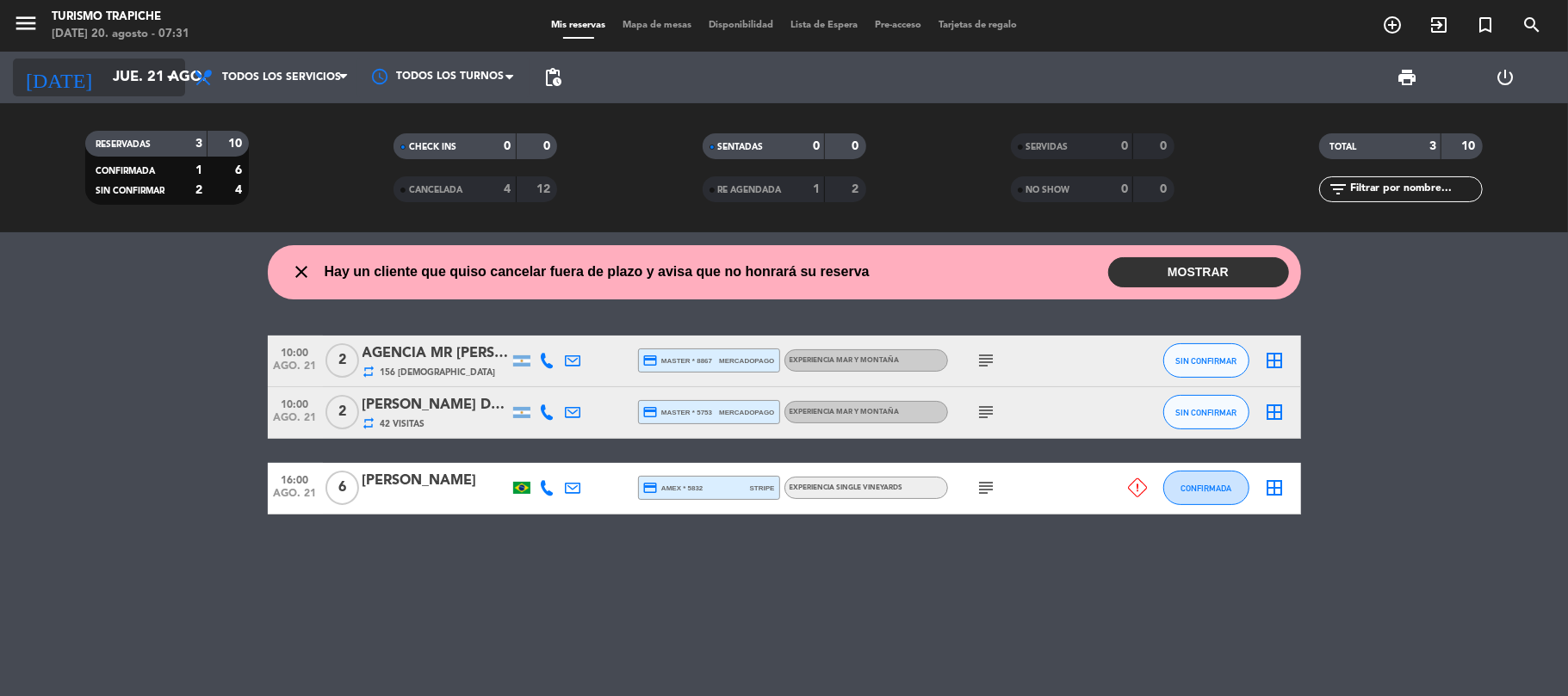
click at [111, 72] on input "jue. 21 ago." at bounding box center [196, 78] width 186 height 34
click at [104, 76] on input "jue. 21 ago." at bounding box center [196, 78] width 186 height 34
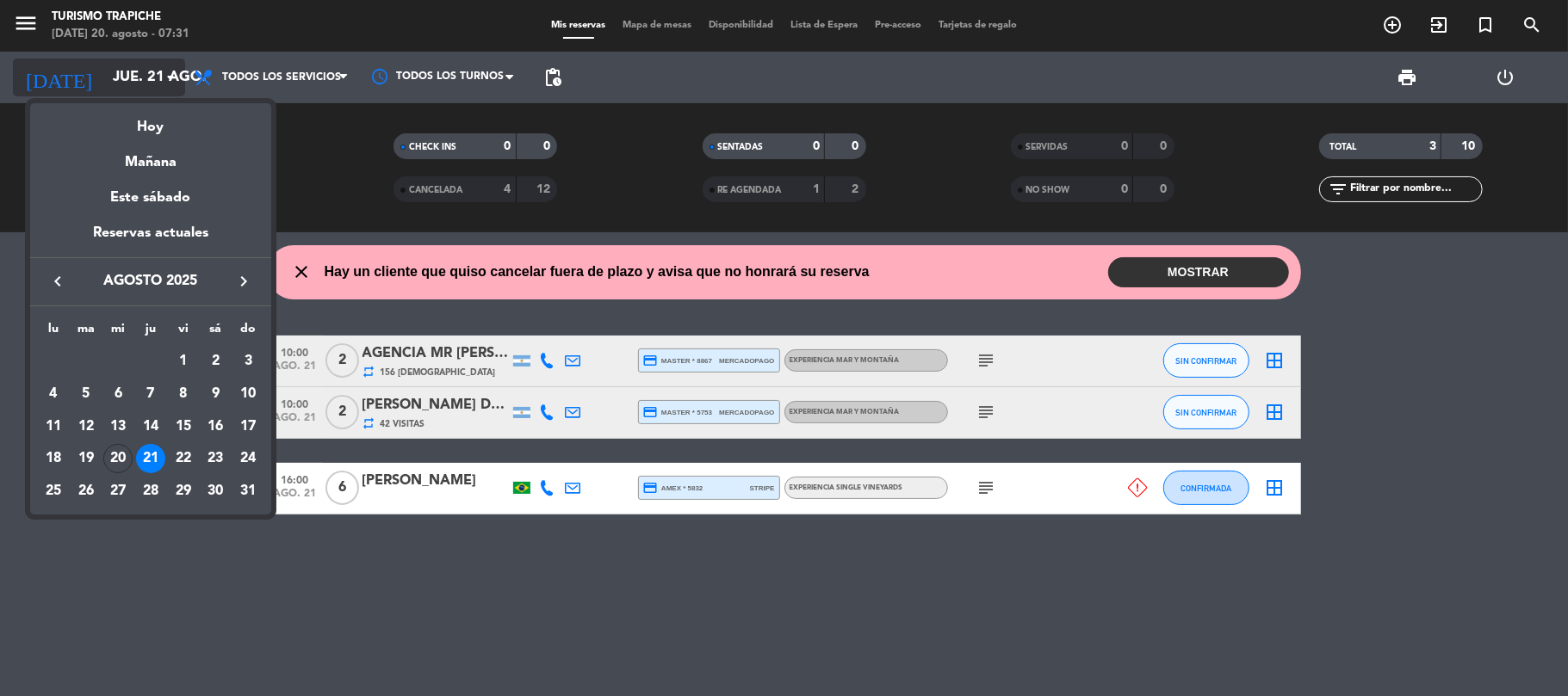
click at [90, 76] on div at bounding box center [784, 348] width 1568 height 696
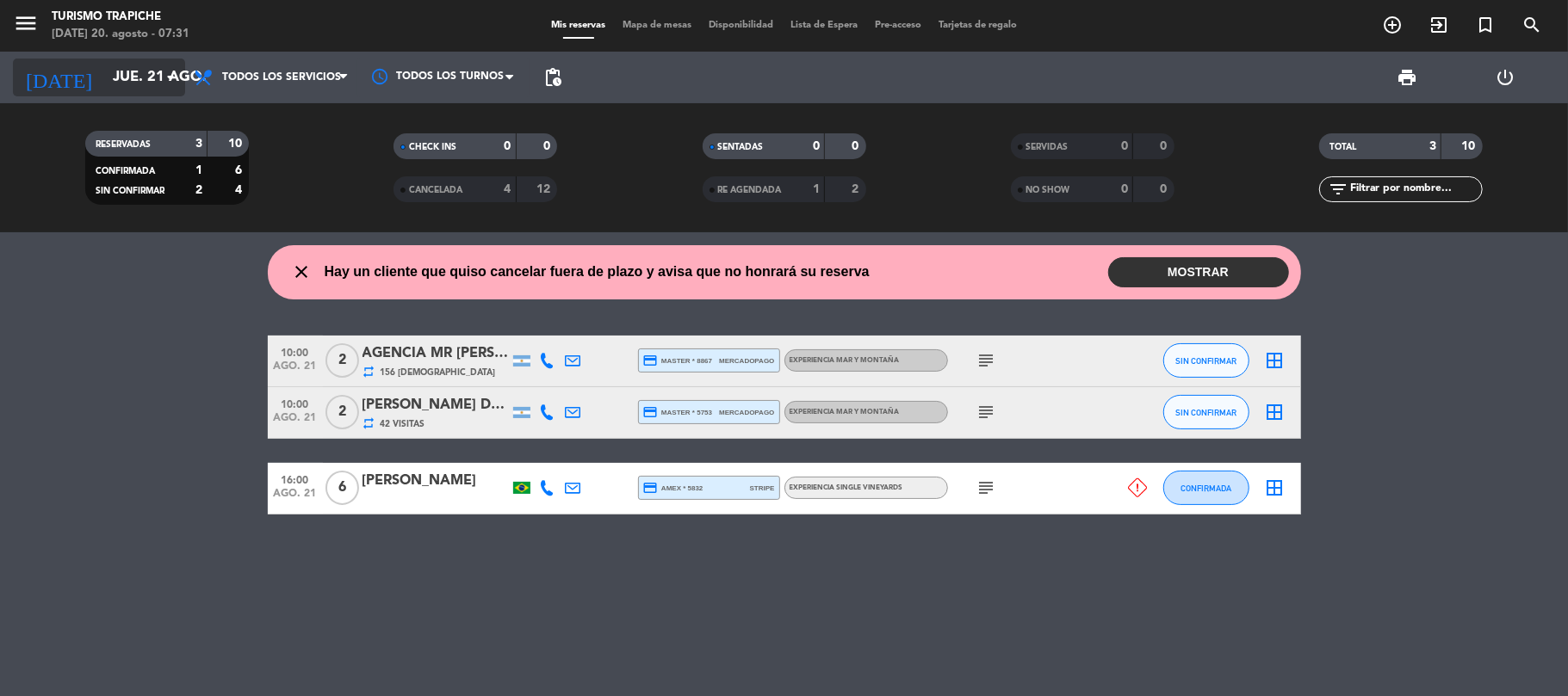
click at [104, 76] on input "jue. 21 ago." at bounding box center [196, 78] width 186 height 34
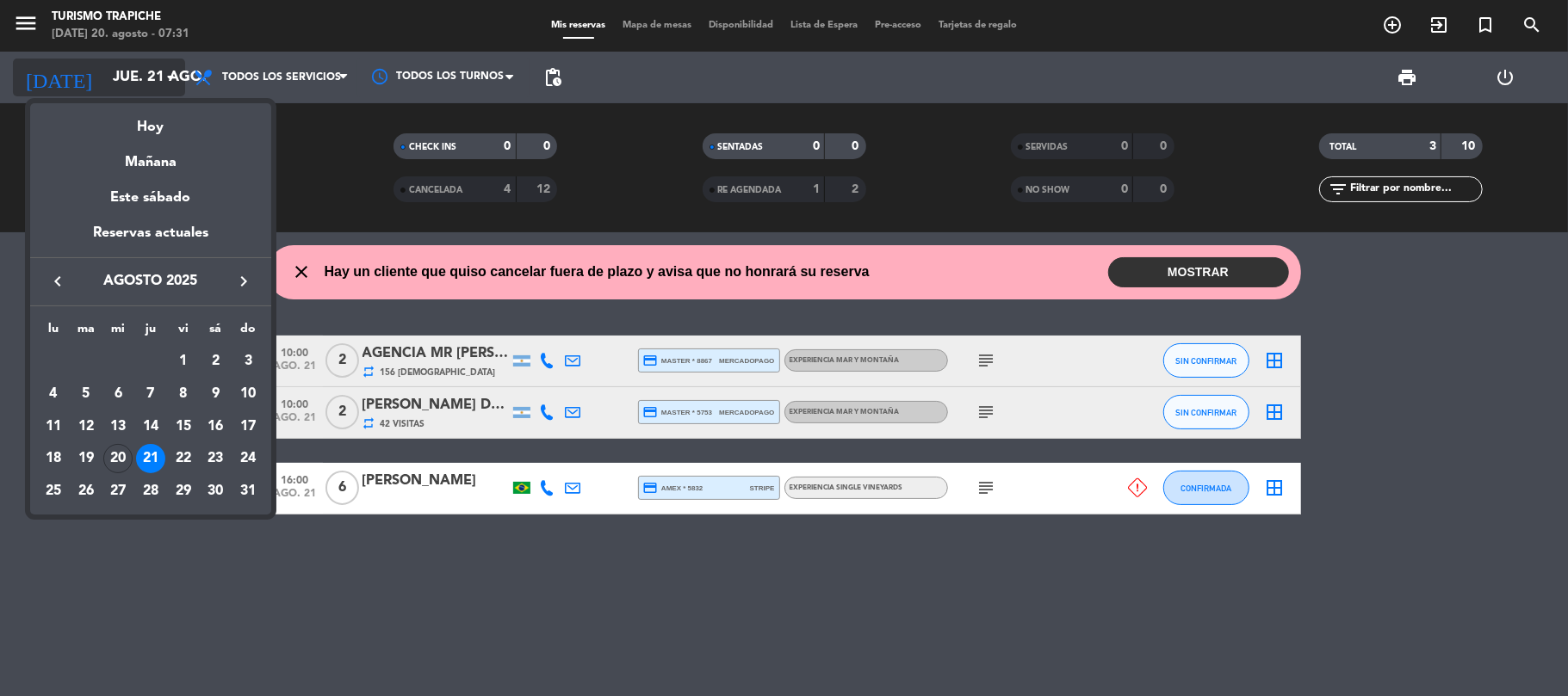
click at [90, 76] on div at bounding box center [784, 348] width 1568 height 696
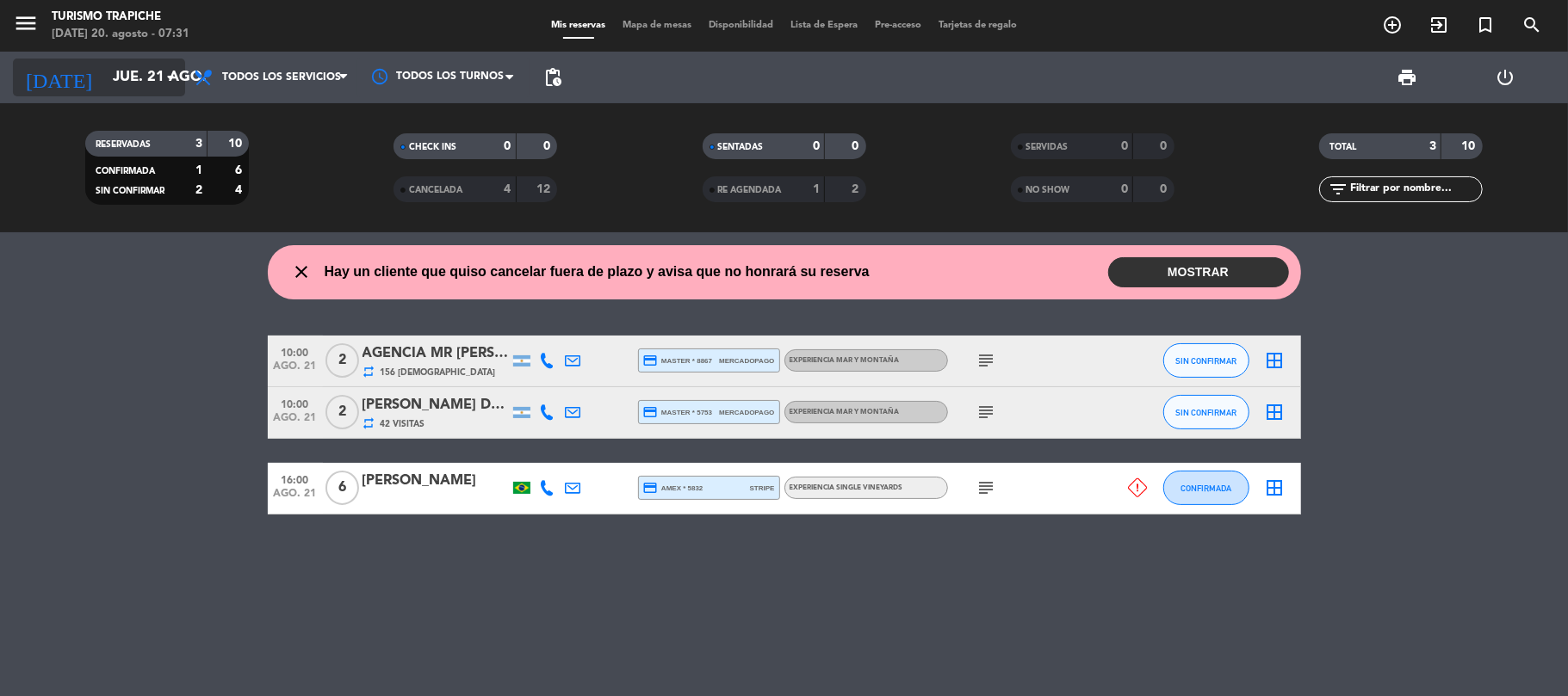
click at [104, 76] on input "jue. 21 ago." at bounding box center [196, 78] width 186 height 34
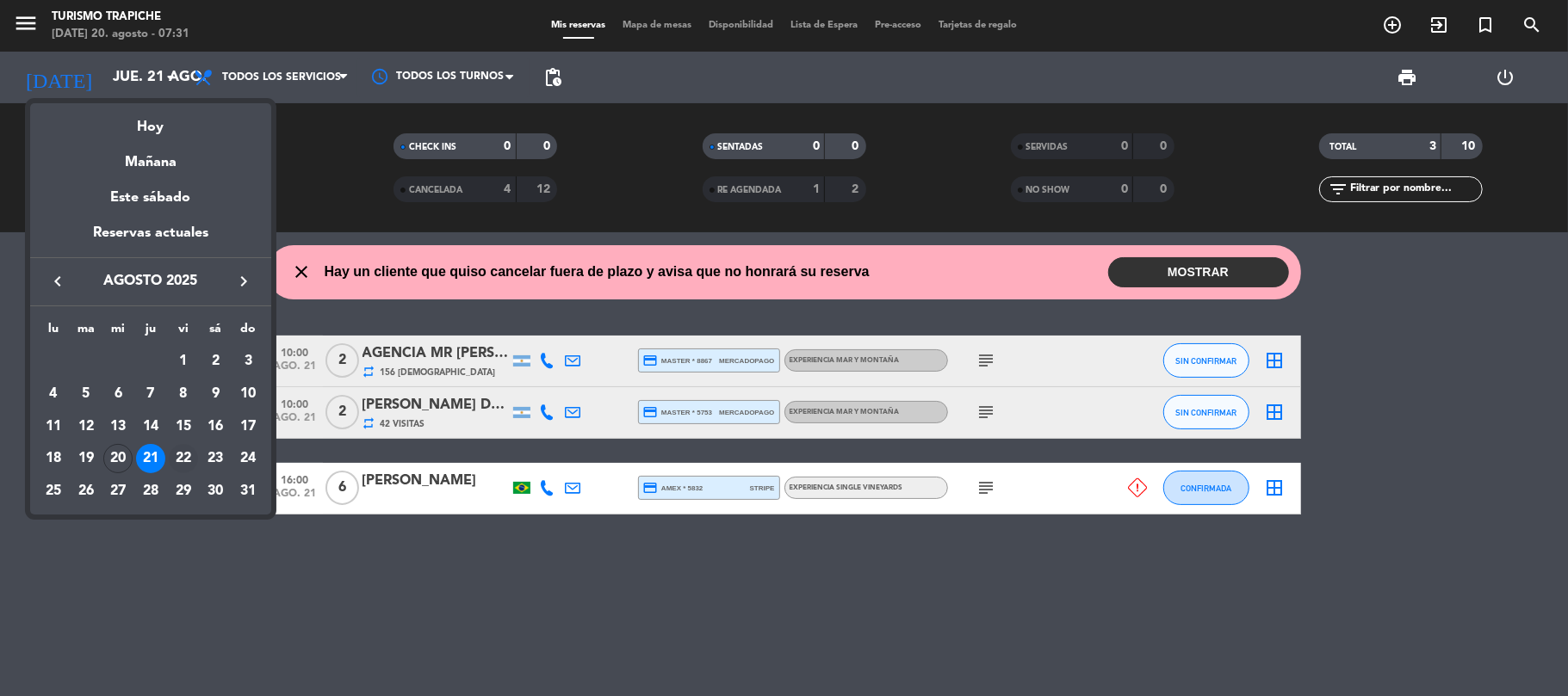
click at [188, 455] on div "22" at bounding box center [183, 459] width 29 height 29
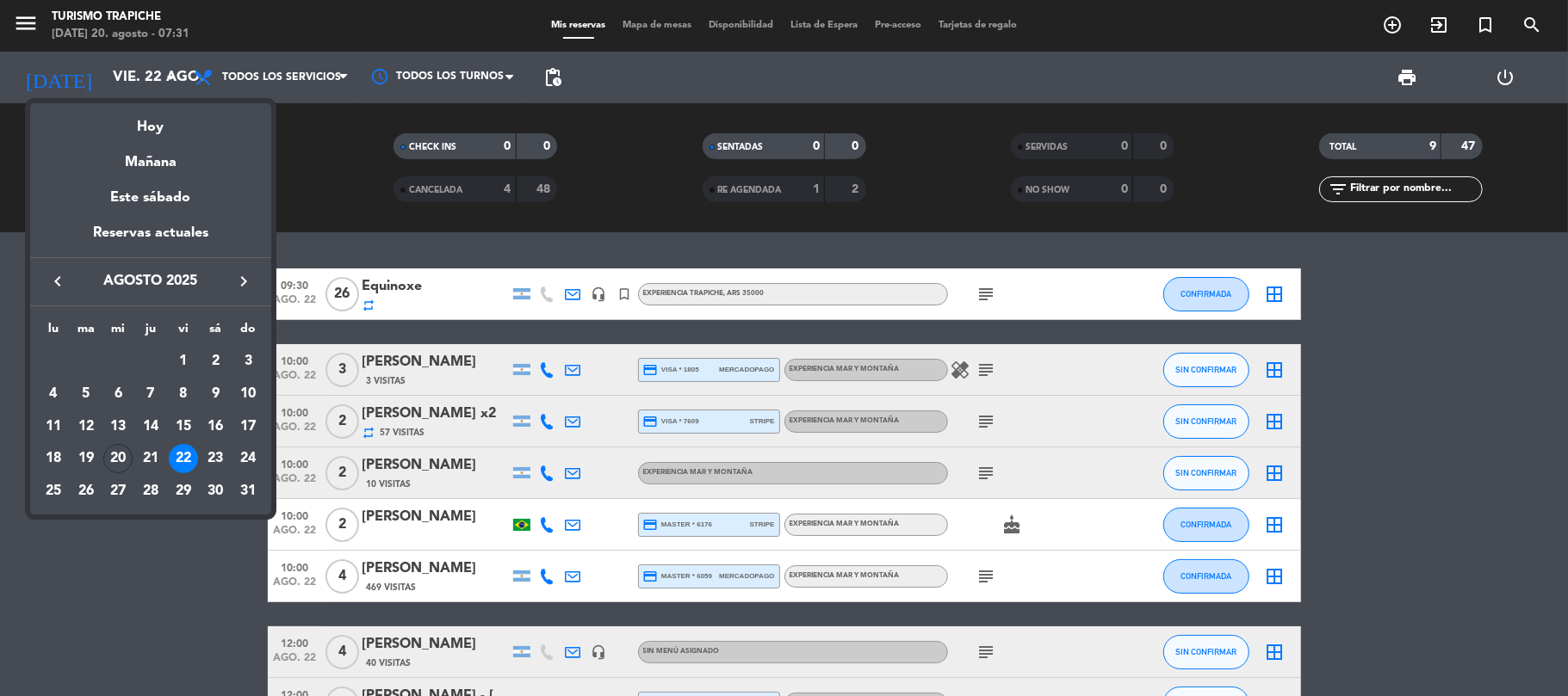
click at [543, 78] on div at bounding box center [784, 348] width 1568 height 696
click at [556, 76] on div at bounding box center [784, 348] width 1568 height 696
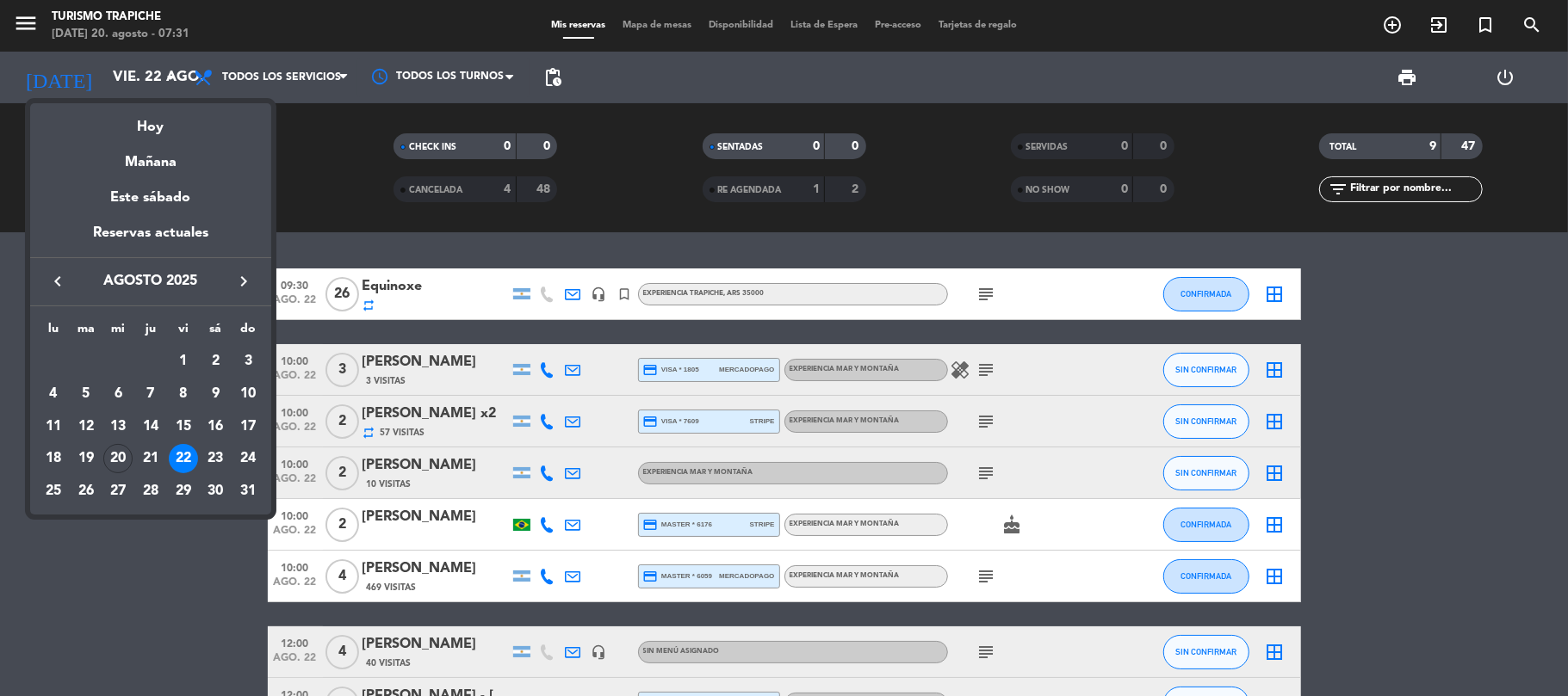
click at [556, 76] on div at bounding box center [784, 348] width 1568 height 696
click at [553, 78] on div at bounding box center [784, 348] width 1568 height 696
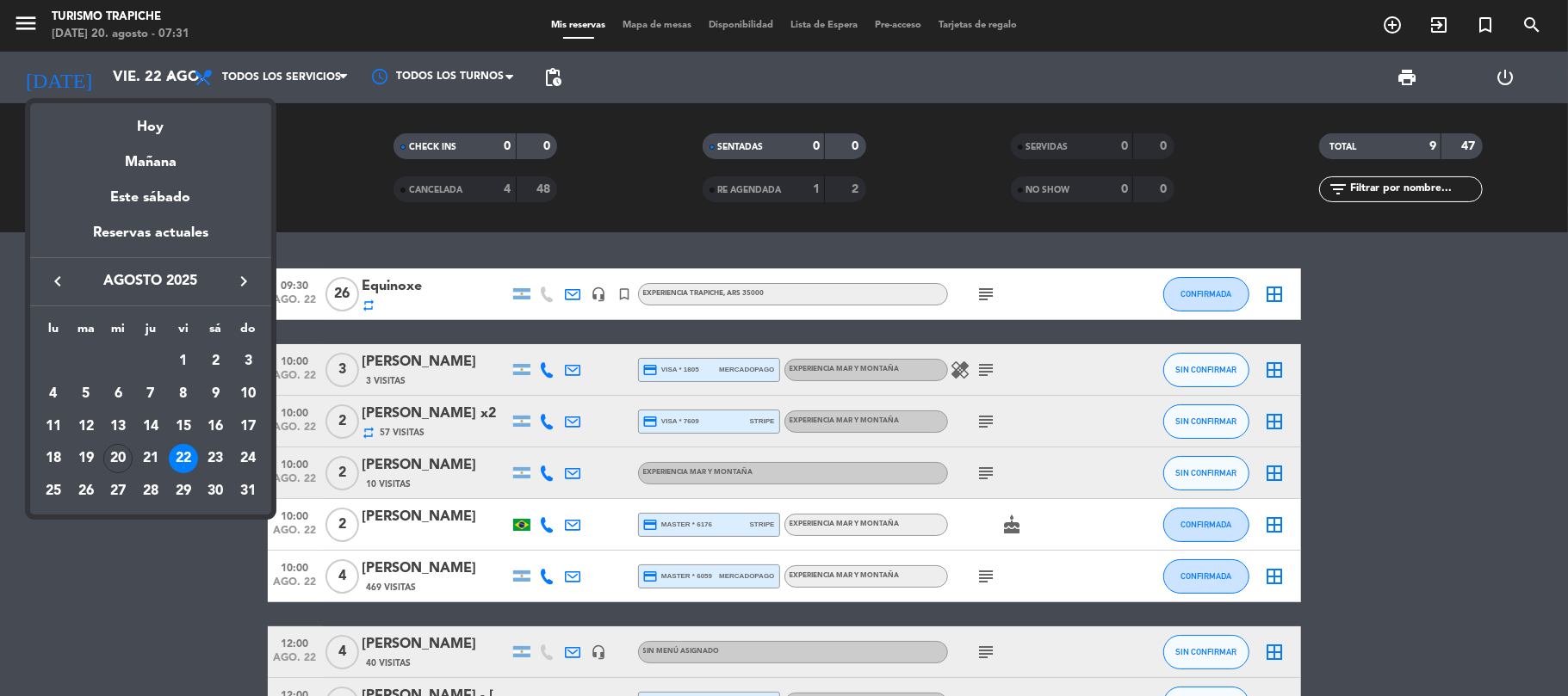
click at [553, 78] on div at bounding box center [784, 348] width 1568 height 696
click at [552, 78] on div at bounding box center [784, 348] width 1568 height 696
drag, startPoint x: 551, startPoint y: 80, endPoint x: 551, endPoint y: 102, distance: 22.0
click at [551, 102] on div at bounding box center [784, 348] width 1568 height 696
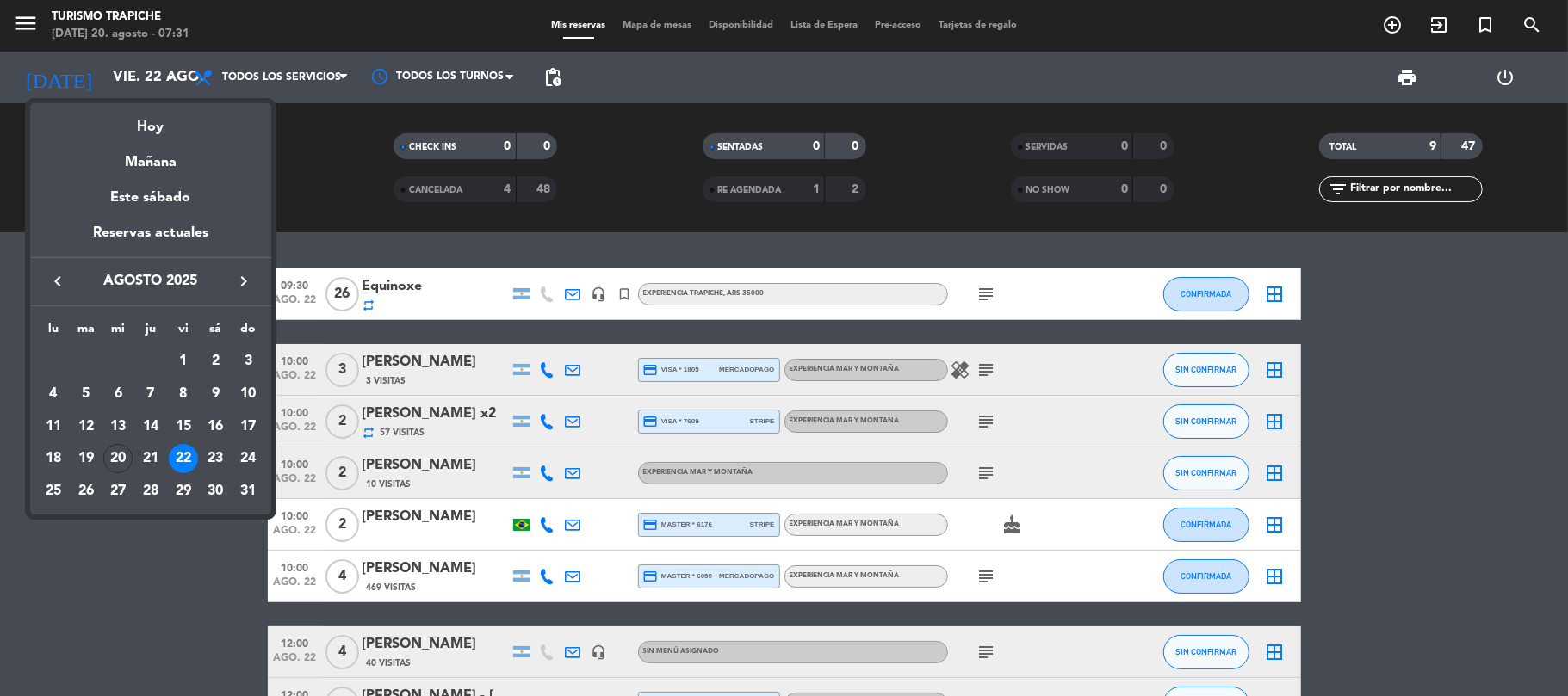
click at [573, 162] on div at bounding box center [784, 348] width 1568 height 696
click at [575, 162] on div at bounding box center [784, 348] width 1568 height 696
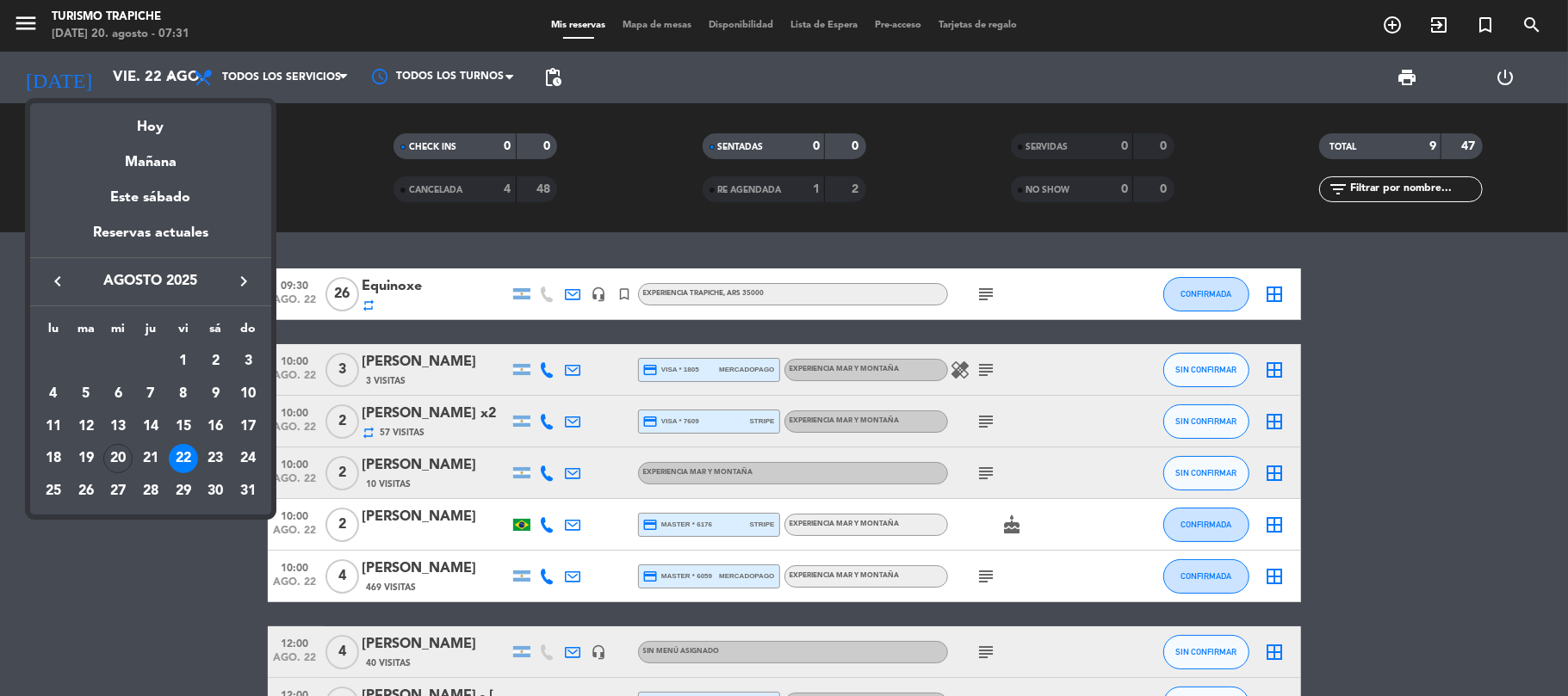
click at [523, 251] on div at bounding box center [784, 348] width 1568 height 696
click at [521, 252] on div at bounding box center [784, 348] width 1568 height 696
click at [174, 548] on div at bounding box center [784, 348] width 1568 height 696
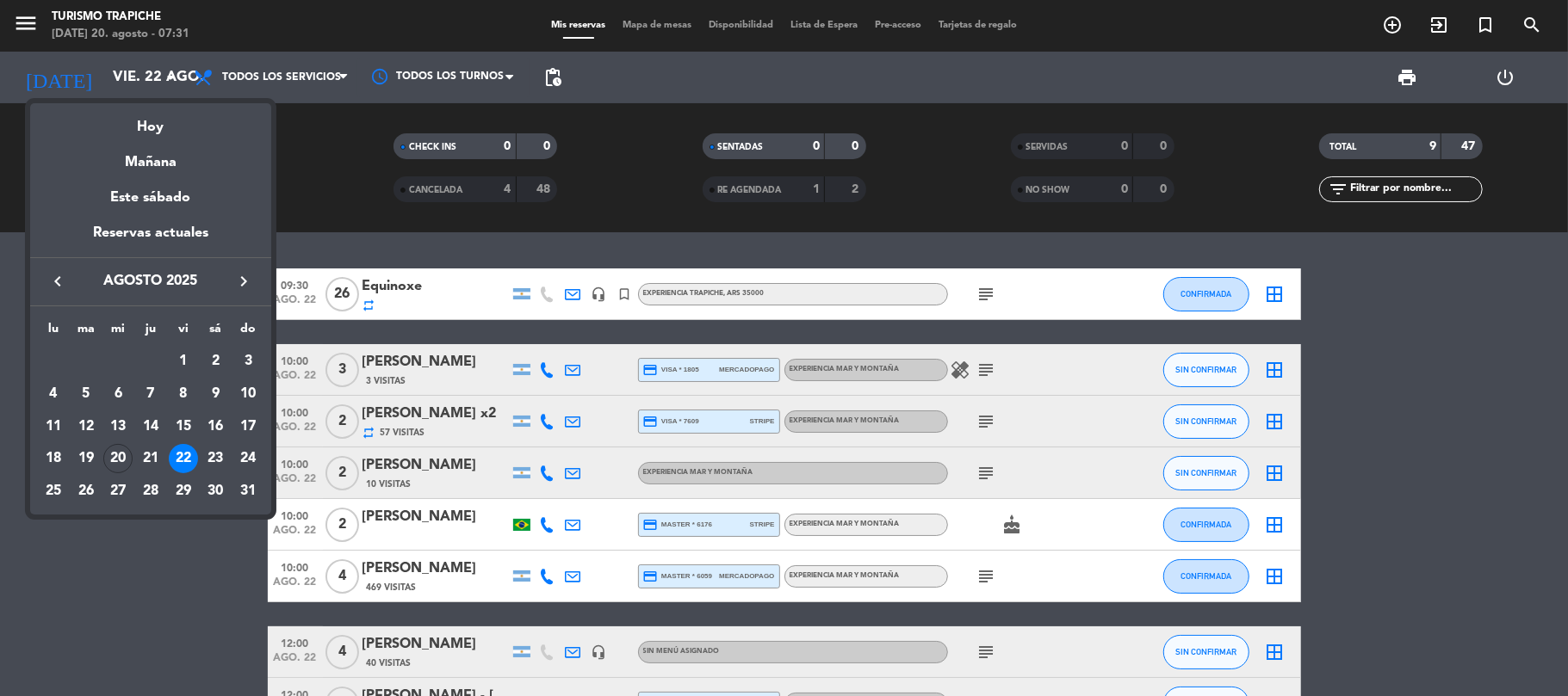
click at [174, 548] on div at bounding box center [784, 348] width 1568 height 696
click at [176, 548] on div at bounding box center [784, 348] width 1568 height 696
drag, startPoint x: 176, startPoint y: 548, endPoint x: 131, endPoint y: 469, distance: 90.9
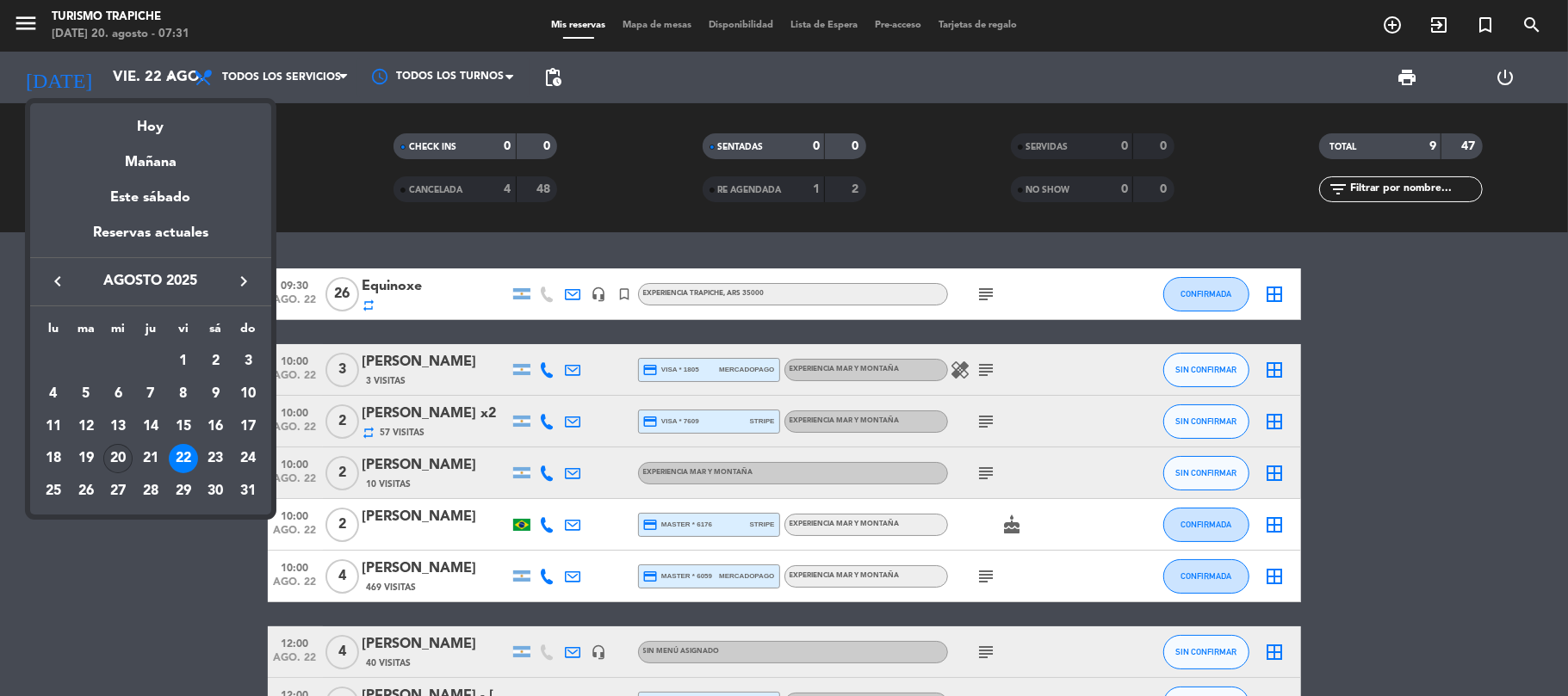
click at [176, 548] on div at bounding box center [784, 348] width 1568 height 696
click at [167, 534] on div at bounding box center [784, 348] width 1568 height 696
click at [132, 451] on td "20" at bounding box center [118, 459] width 33 height 33
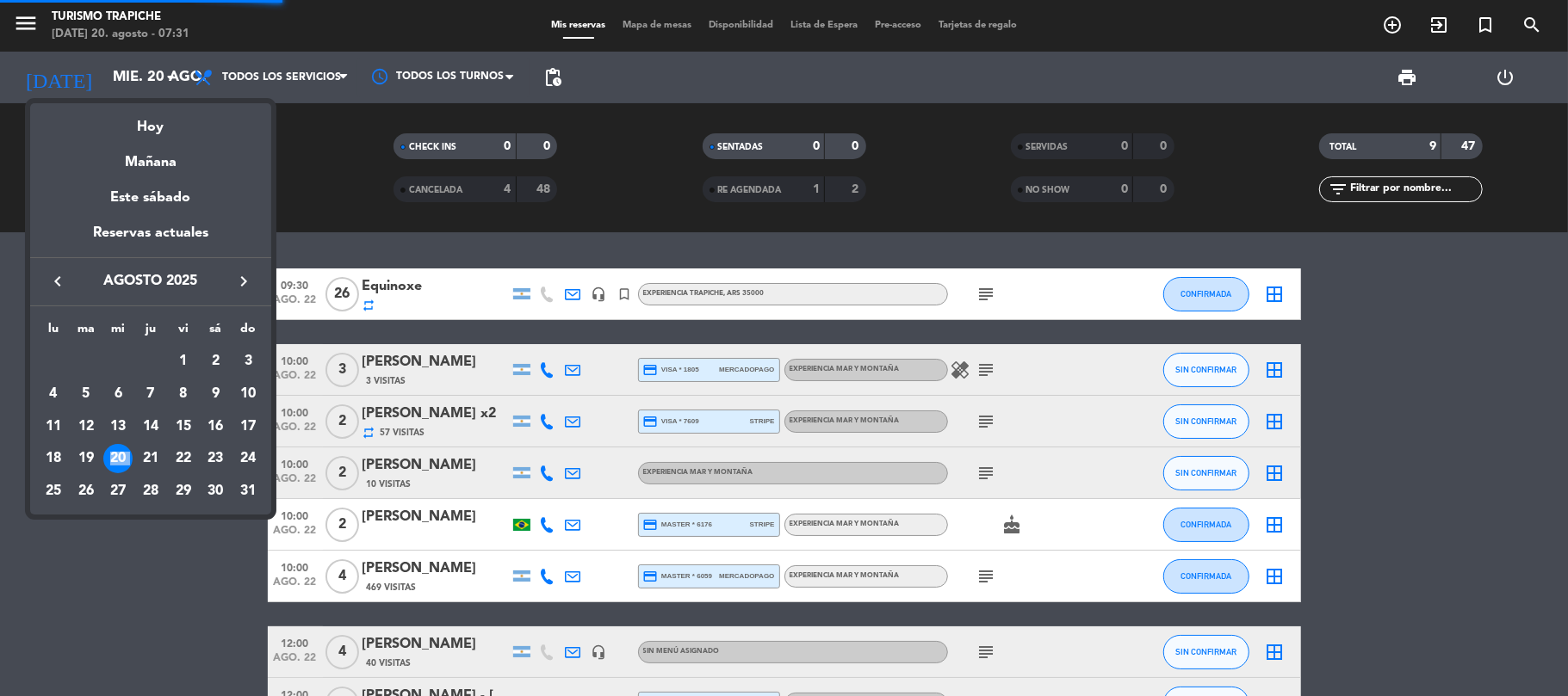
click at [132, 451] on td "20" at bounding box center [118, 459] width 33 height 33
click at [183, 452] on div "22" at bounding box center [183, 459] width 29 height 29
click at [184, 453] on div "22" at bounding box center [183, 459] width 29 height 29
click at [184, 455] on div "22" at bounding box center [183, 459] width 29 height 29
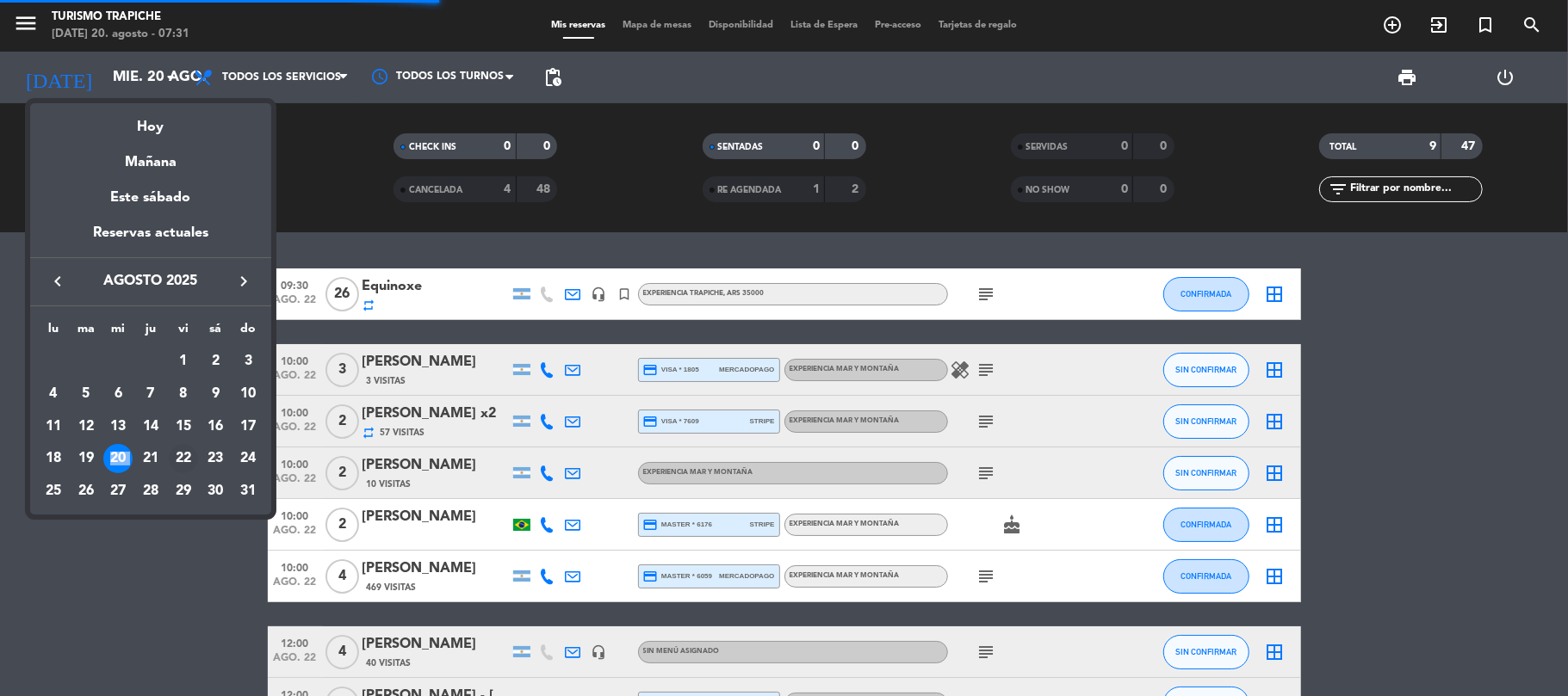
click at [184, 455] on div "22" at bounding box center [183, 459] width 29 height 29
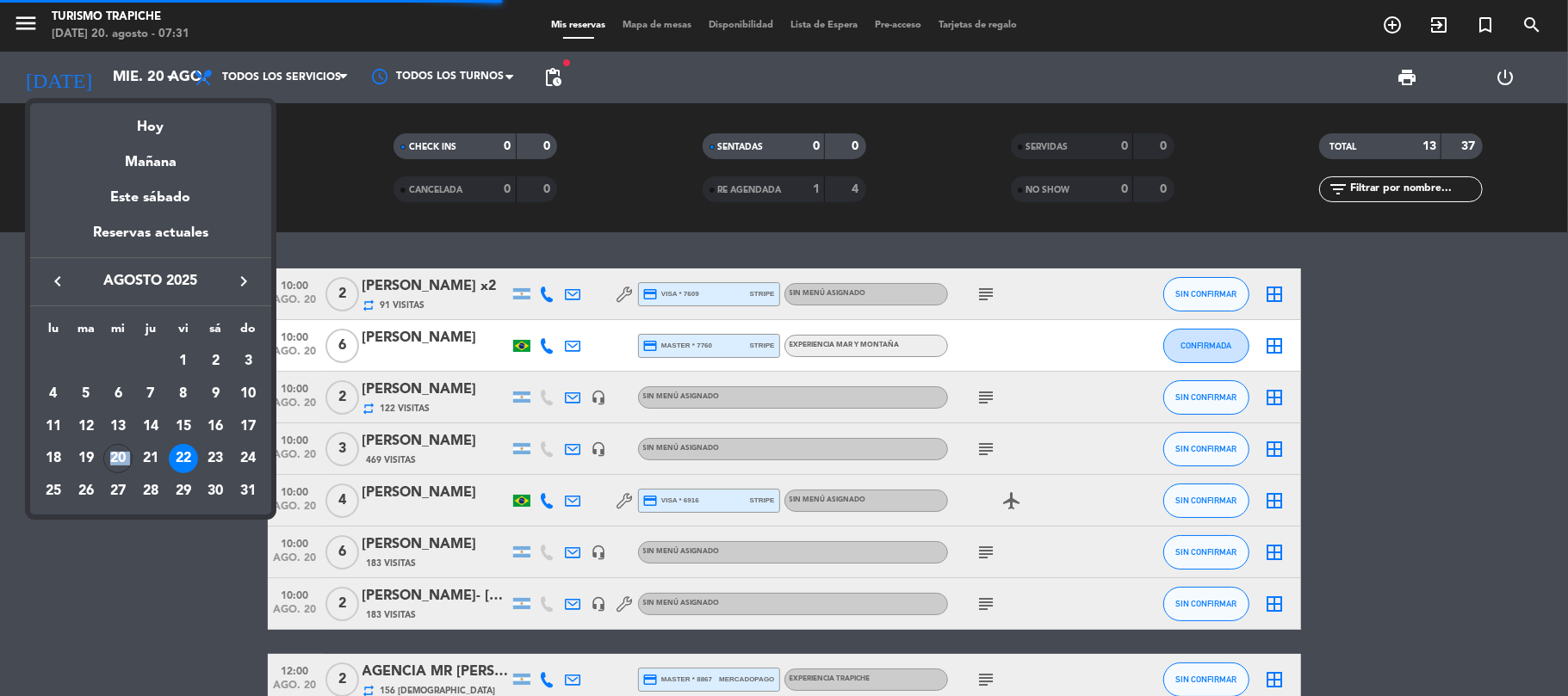
click at [184, 455] on div "22" at bounding box center [183, 459] width 29 height 29
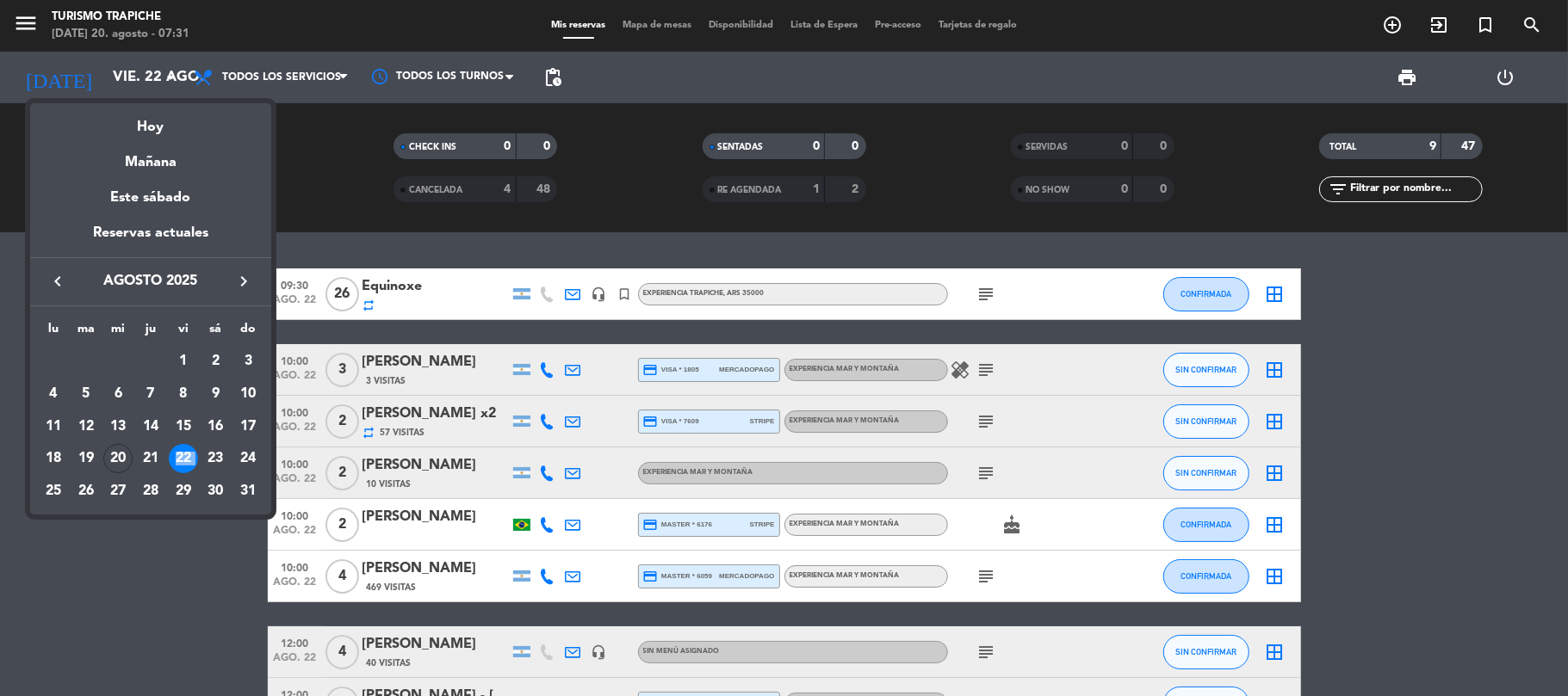
click at [109, 603] on div at bounding box center [784, 348] width 1568 height 696
click at [109, 583] on div at bounding box center [784, 348] width 1568 height 696
click at [542, 78] on div at bounding box center [784, 348] width 1568 height 696
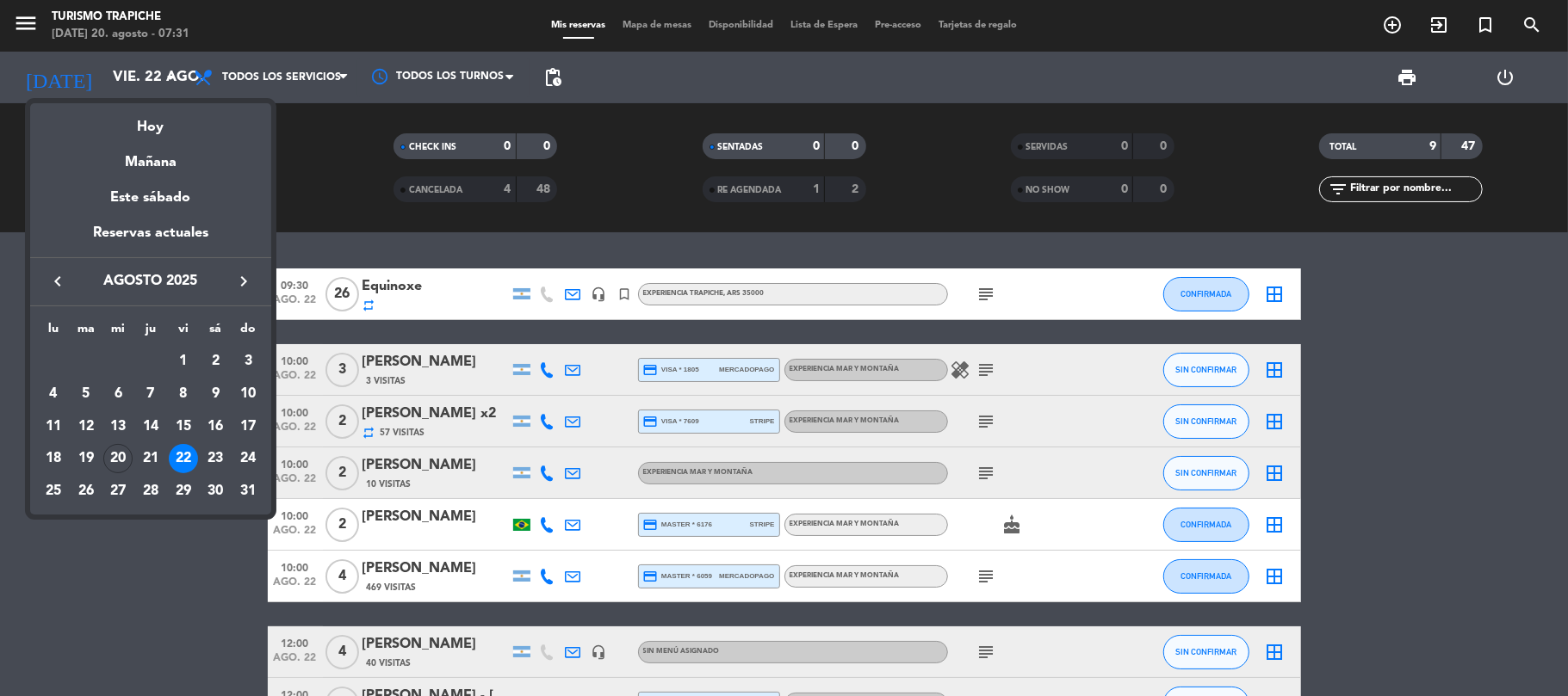
click at [542, 78] on div at bounding box center [784, 348] width 1568 height 696
click at [127, 461] on div "20" at bounding box center [117, 459] width 29 height 29
type input "mié. 20 ago."
click at [127, 461] on div "20" at bounding box center [117, 459] width 29 height 29
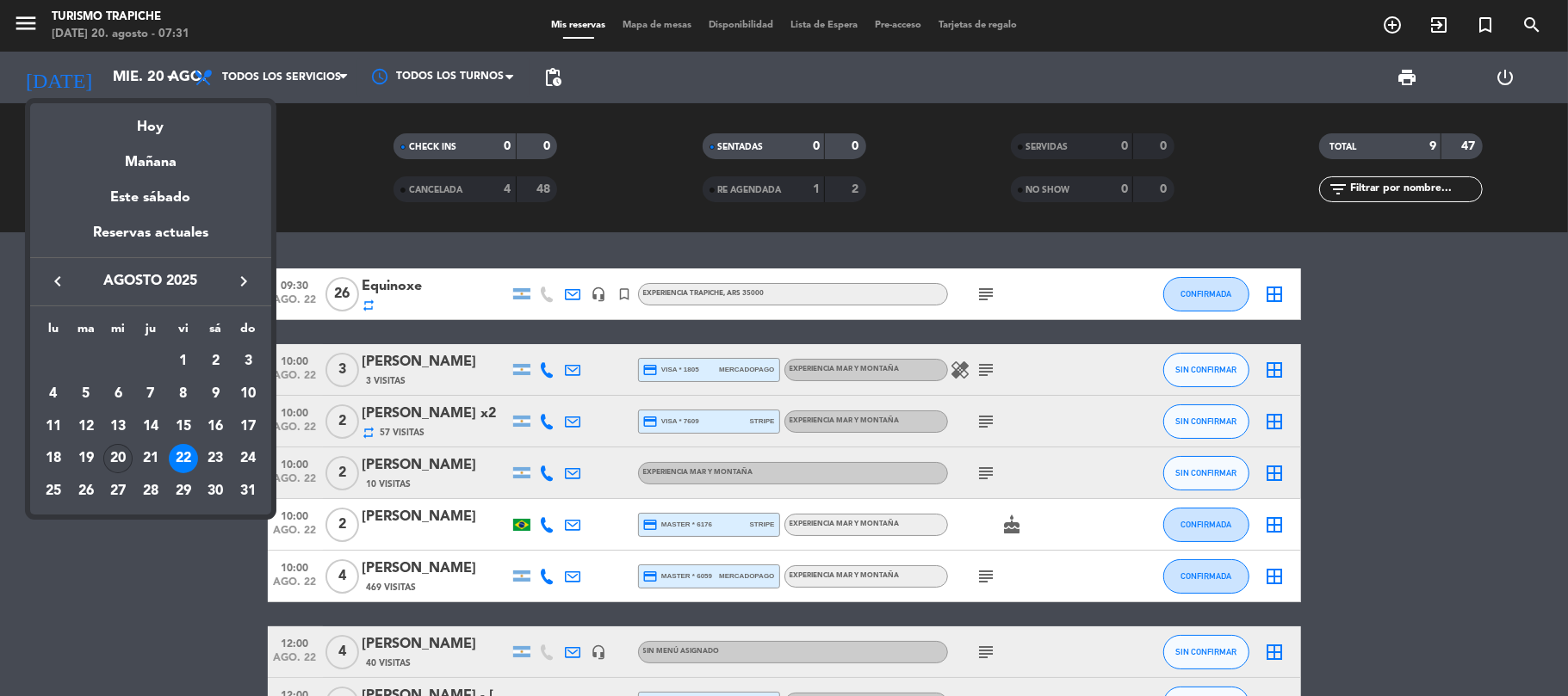
click at [127, 461] on div "20" at bounding box center [117, 459] width 29 height 29
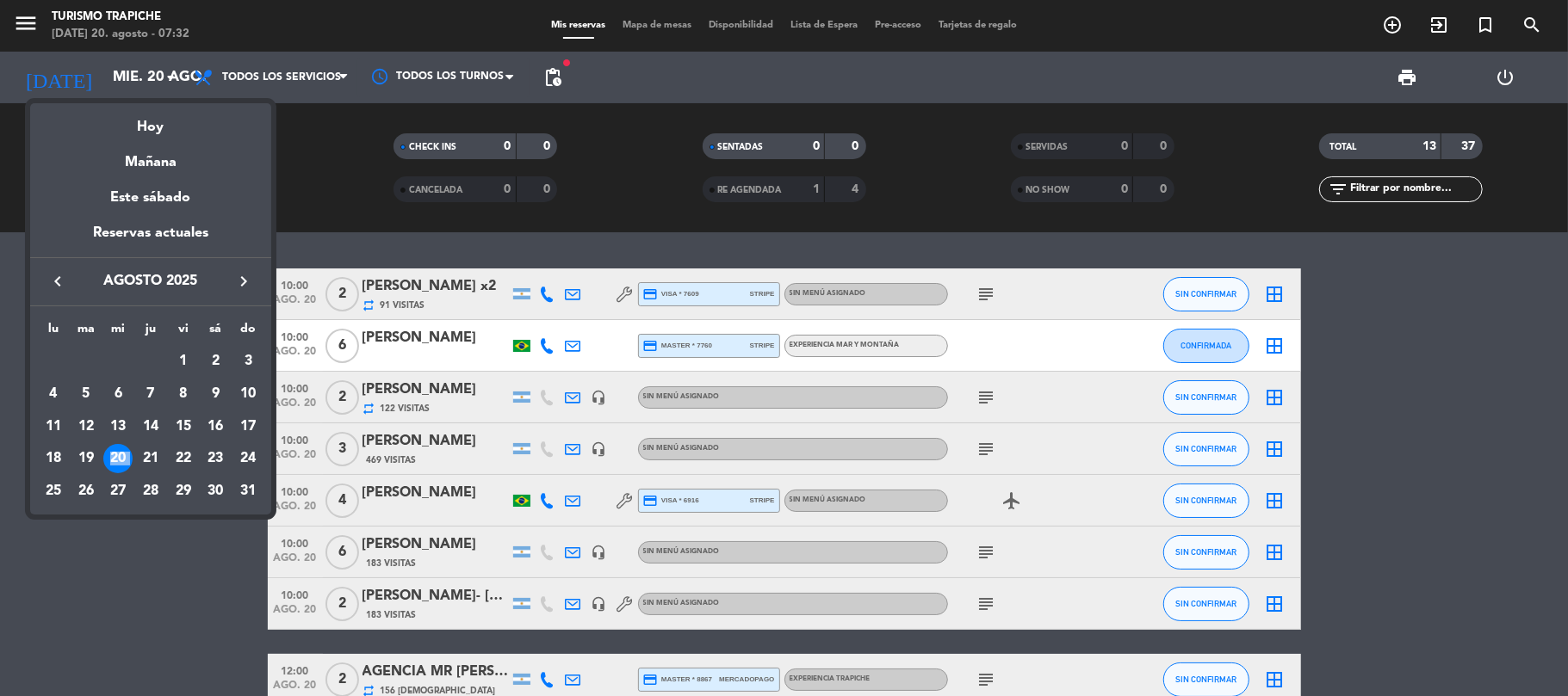
click at [111, 552] on div at bounding box center [784, 348] width 1568 height 696
click at [112, 555] on div at bounding box center [784, 348] width 1568 height 696
click at [114, 556] on div at bounding box center [784, 348] width 1568 height 696
drag, startPoint x: 150, startPoint y: 552, endPoint x: 311, endPoint y: 465, distance: 183.0
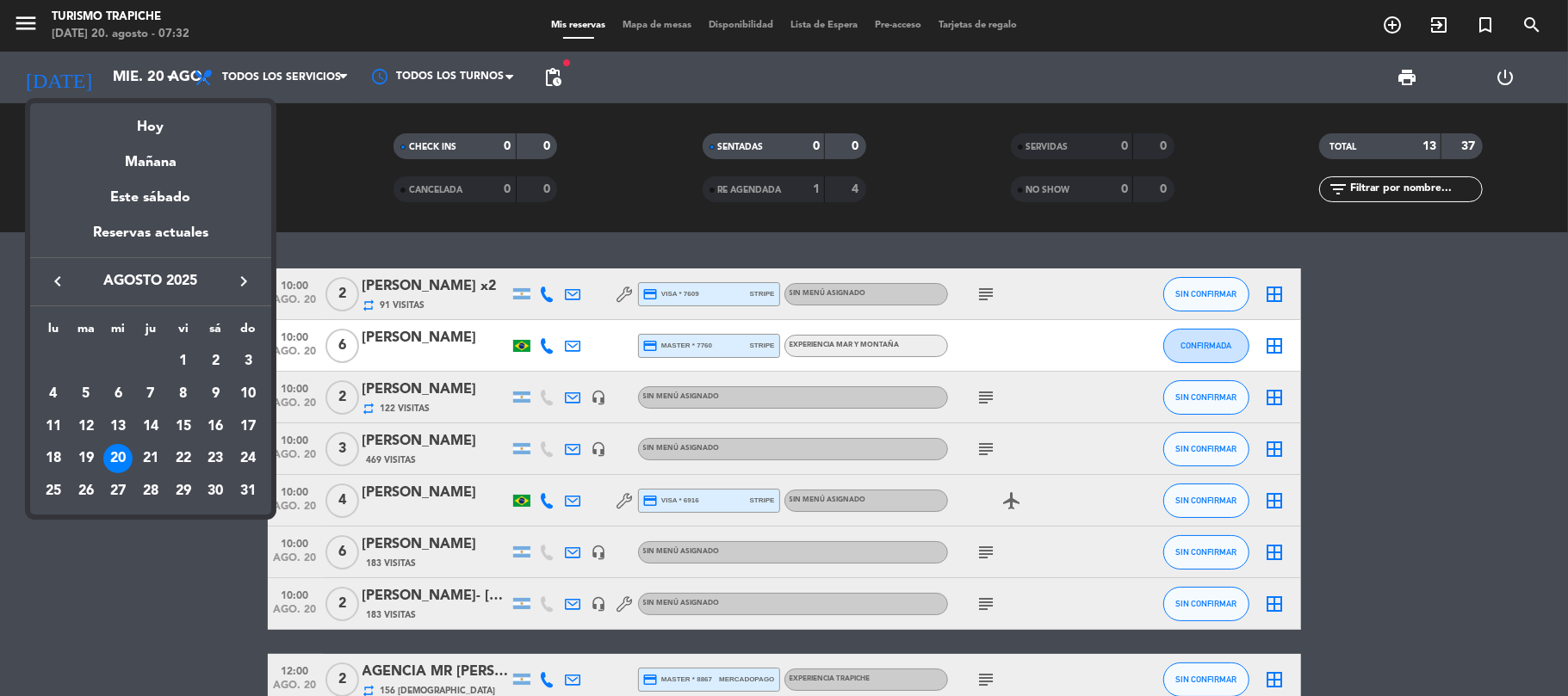
click at [152, 549] on div at bounding box center [784, 348] width 1568 height 696
